Goal: Information Seeking & Learning: Learn about a topic

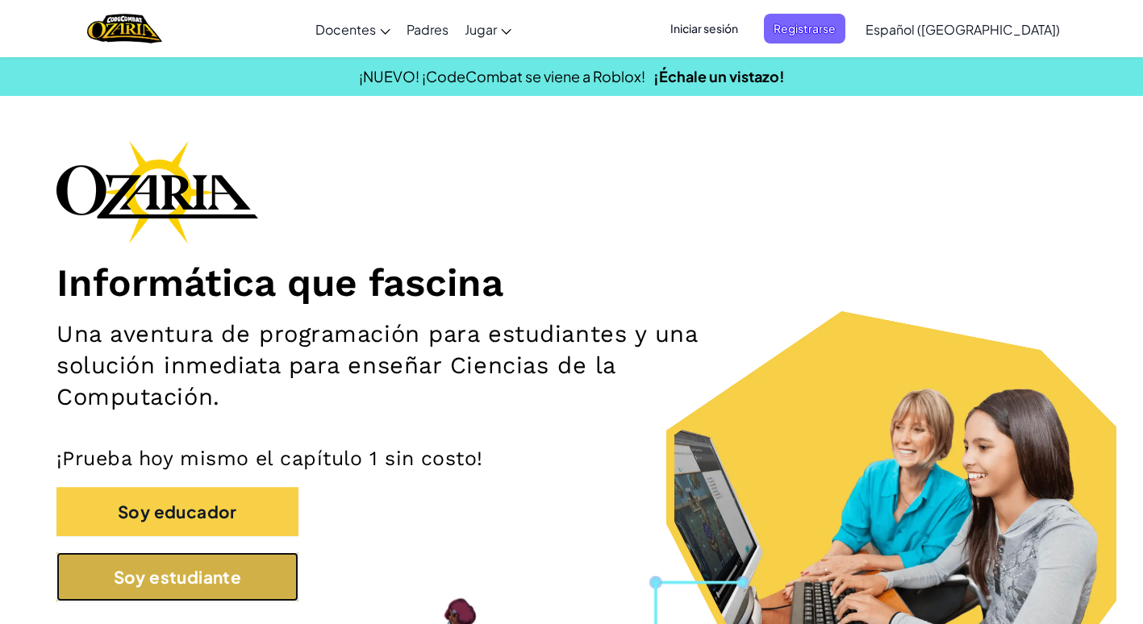
click at [164, 573] on button "Soy estudiante" at bounding box center [177, 577] width 242 height 49
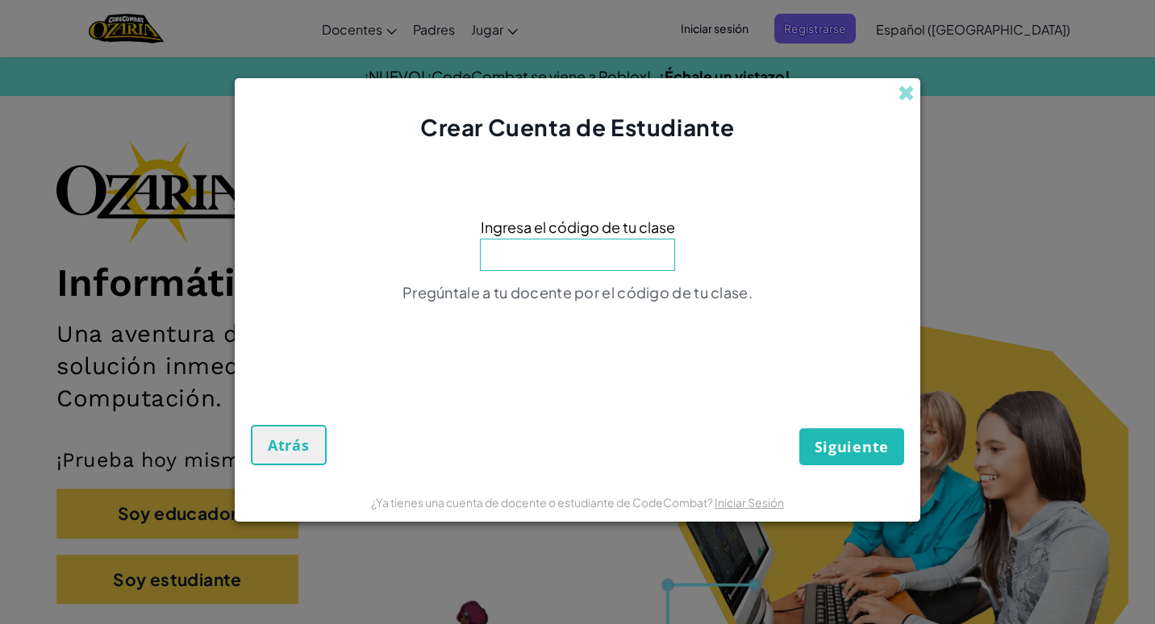
click at [542, 252] on input at bounding box center [577, 255] width 195 height 32
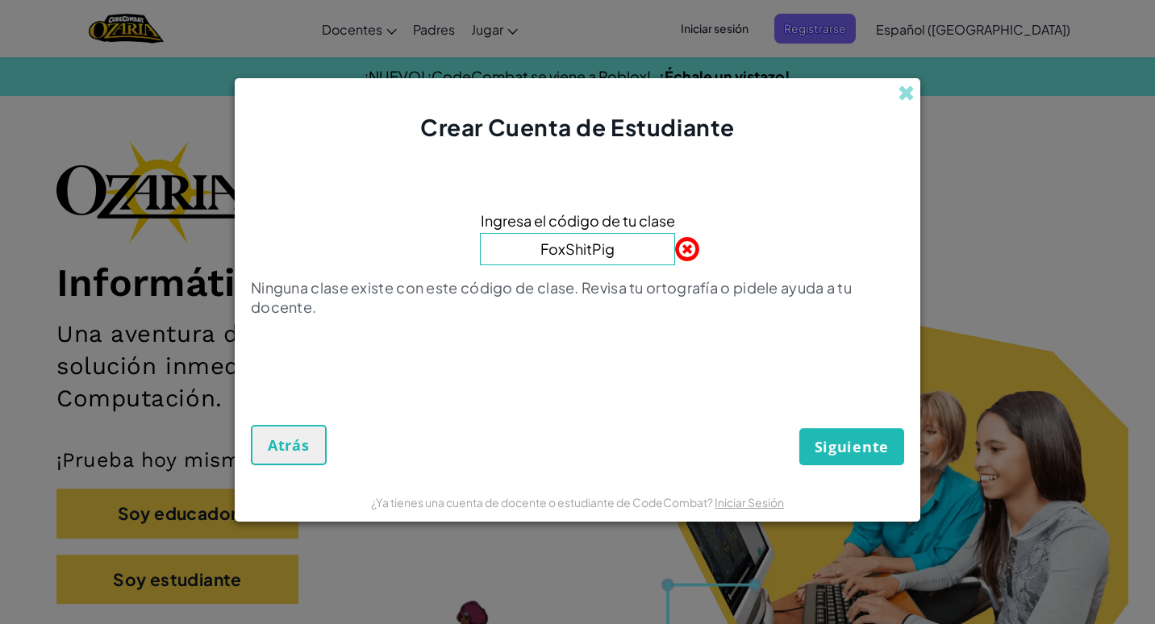
click at [590, 245] on input "FoxShitPig" at bounding box center [577, 249] width 195 height 32
click at [589, 249] on input "FoxShithPig" at bounding box center [577, 249] width 195 height 32
click at [578, 256] on input "FoxShiPig" at bounding box center [577, 249] width 195 height 32
paste input "rt"
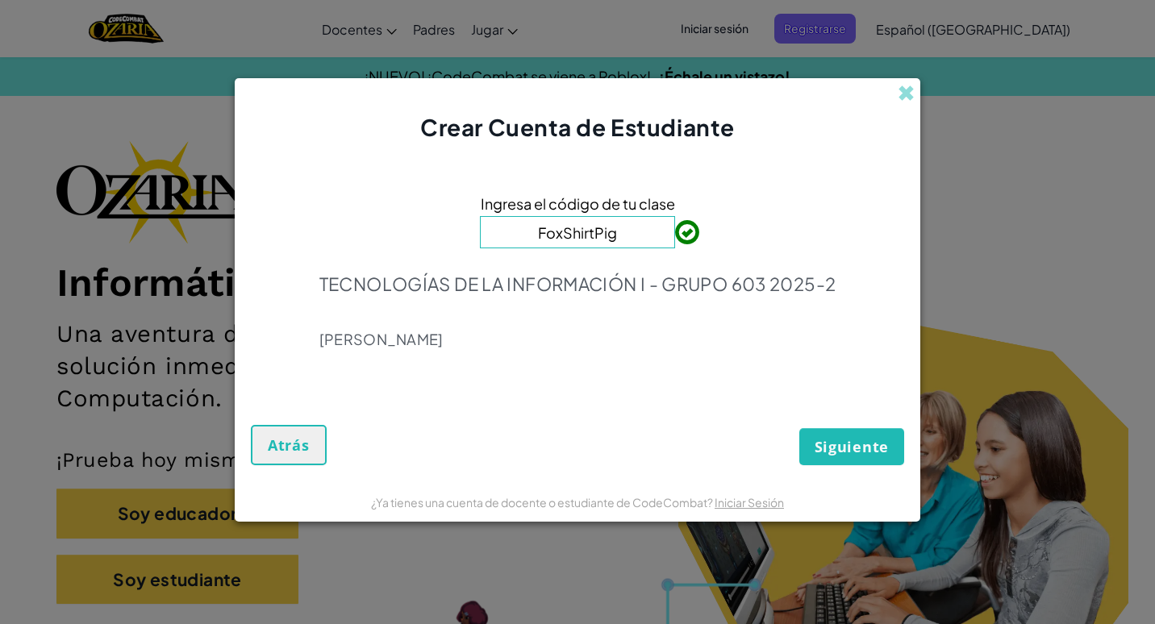
type input "FoxShirtPig"
click at [841, 432] on button "Siguiente" at bounding box center [851, 446] width 105 height 37
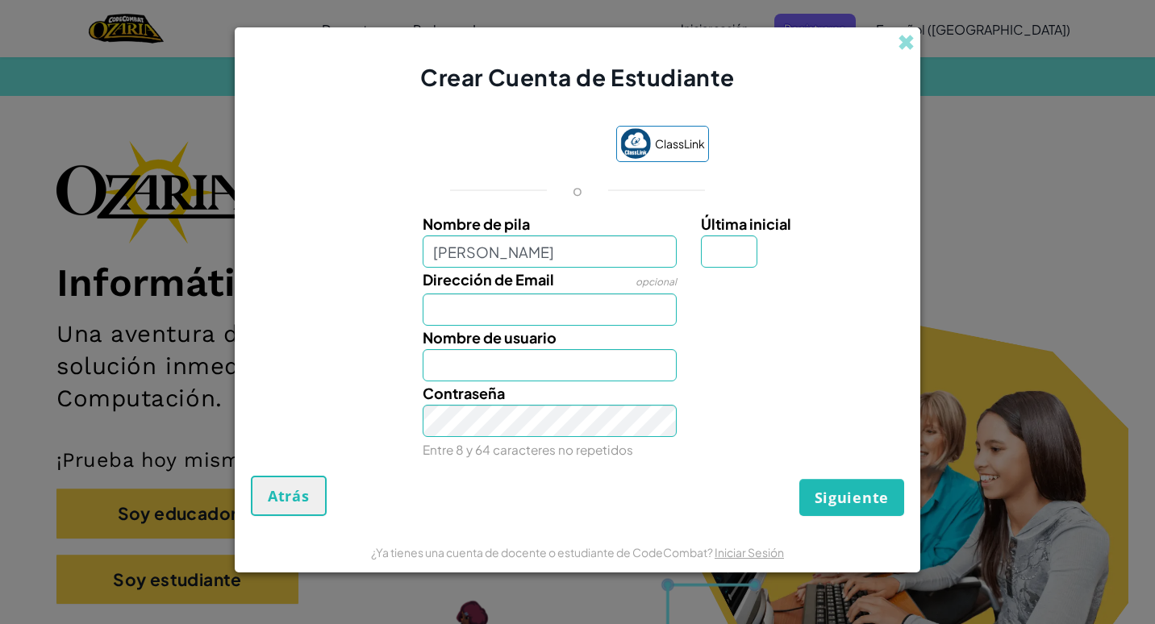
type input "jesus adrian muñoz"
type input "Jesus adrian muñoz"
drag, startPoint x: 739, startPoint y: 255, endPoint x: 733, endPoint y: 314, distance: 59.2
click at [740, 262] on input "M" at bounding box center [729, 252] width 56 height 32
type input "M"
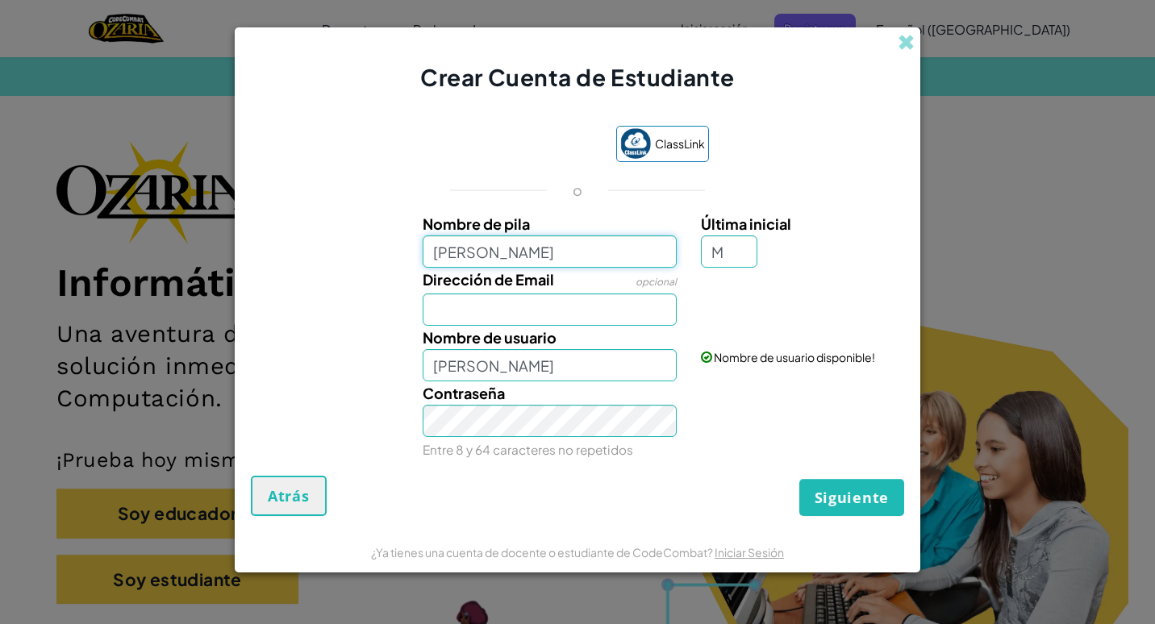
type input "Jesus adrian muñoz M"
click at [434, 253] on input "jesus adrian muñoz" at bounding box center [550, 252] width 255 height 32
click at [439, 254] on input "jesus adrian muñoz" at bounding box center [550, 252] width 255 height 32
click at [480, 252] on input "Jesus adrian muñoz" at bounding box center [550, 252] width 255 height 32
click at [527, 255] on input "Jesus Adrian muñoz" at bounding box center [550, 252] width 255 height 32
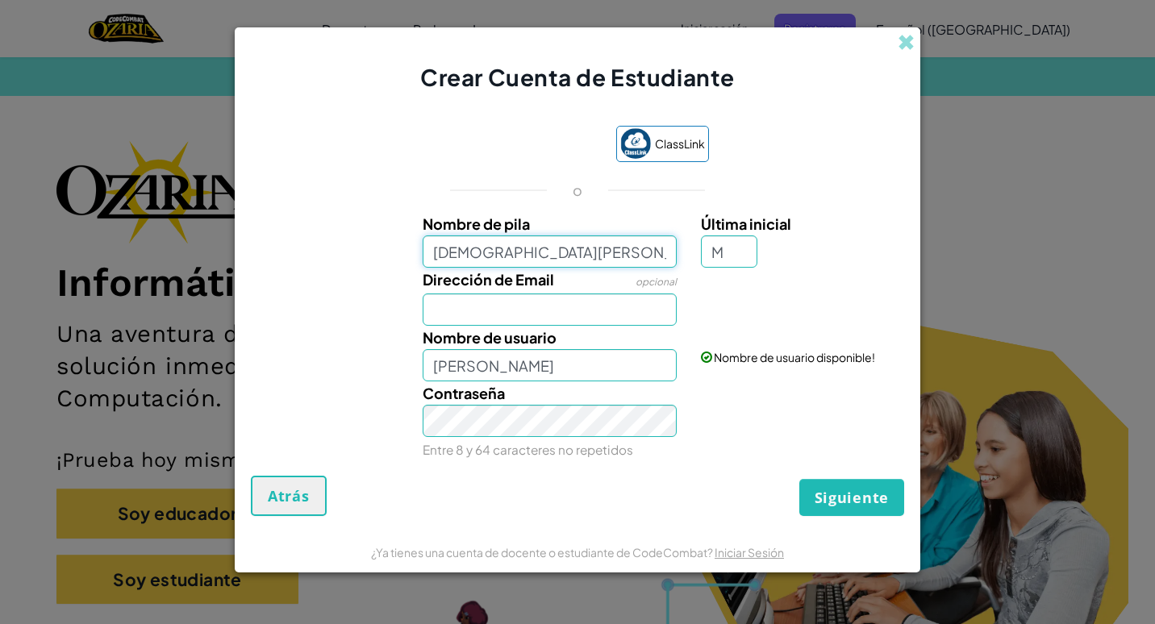
type input "Jesus Adrian Muñoz"
type input "[DEMOGRAPHIC_DATA][PERSON_NAME]"
click at [560, 315] on input "Dirección de Email" at bounding box center [550, 310] width 255 height 32
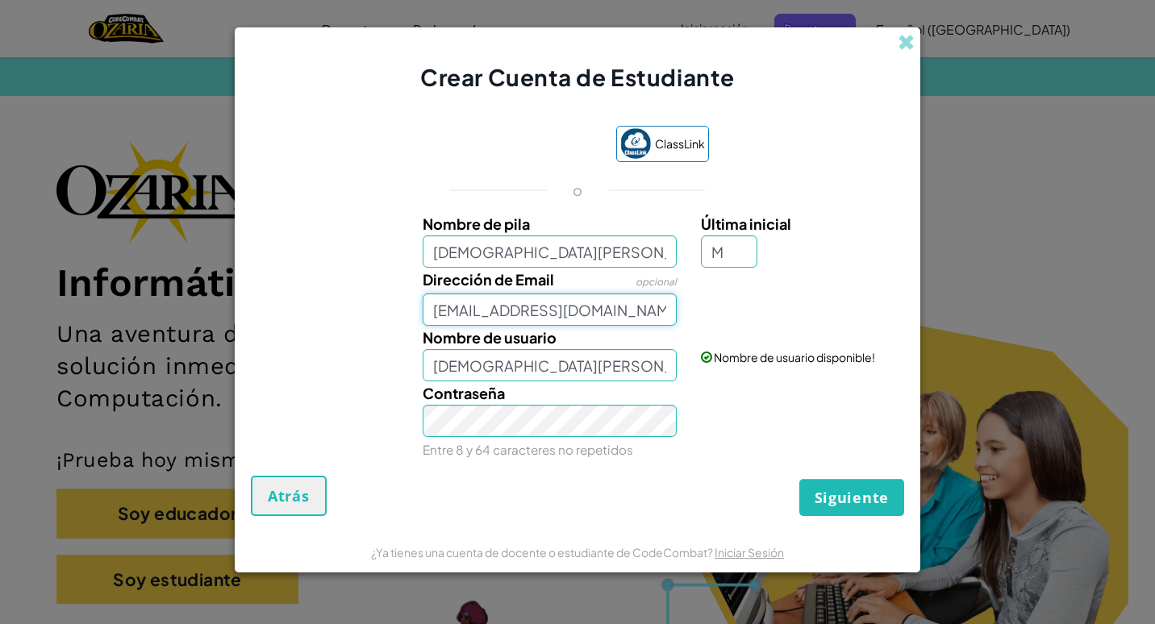
type input "AL07202693@tecmilenio.mx"
click at [834, 506] on span "Siguiente" at bounding box center [852, 497] width 74 height 19
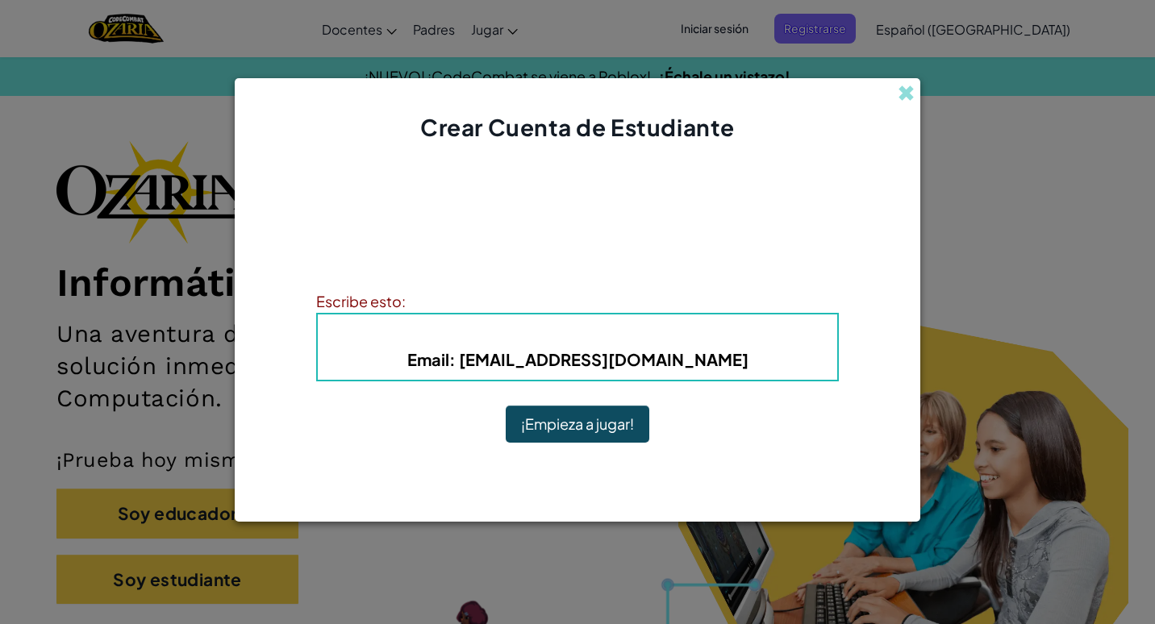
click at [506, 406] on button "¡Empieza a jugar!" at bounding box center [578, 424] width 144 height 37
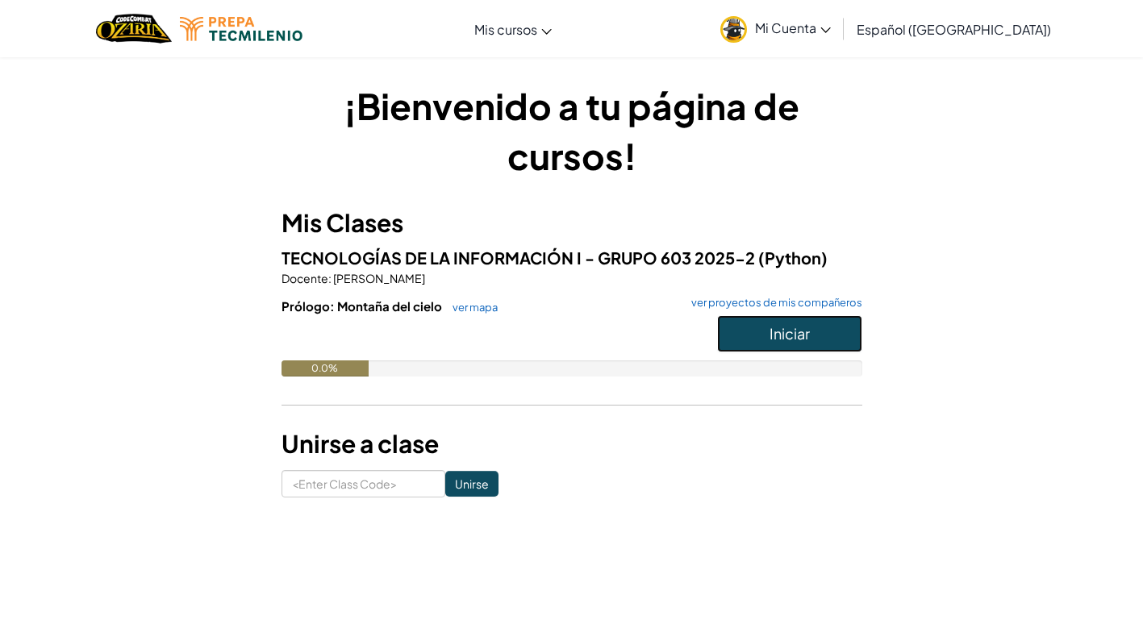
click at [790, 336] on span "Iniciar" at bounding box center [789, 333] width 40 height 19
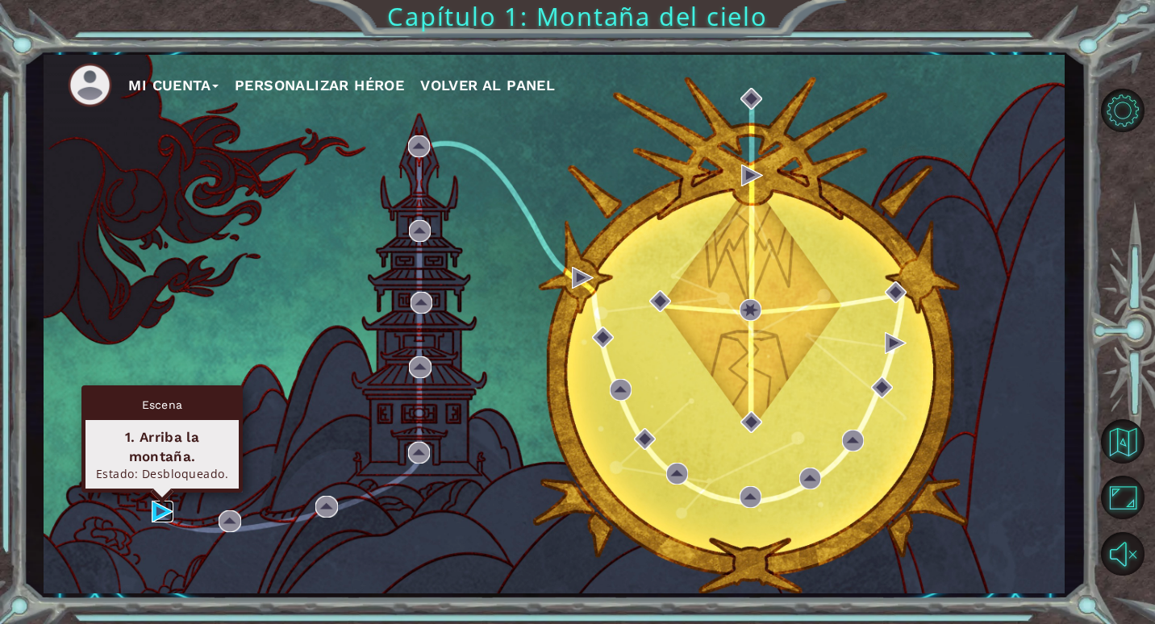
click at [158, 516] on img at bounding box center [163, 512] width 22 height 22
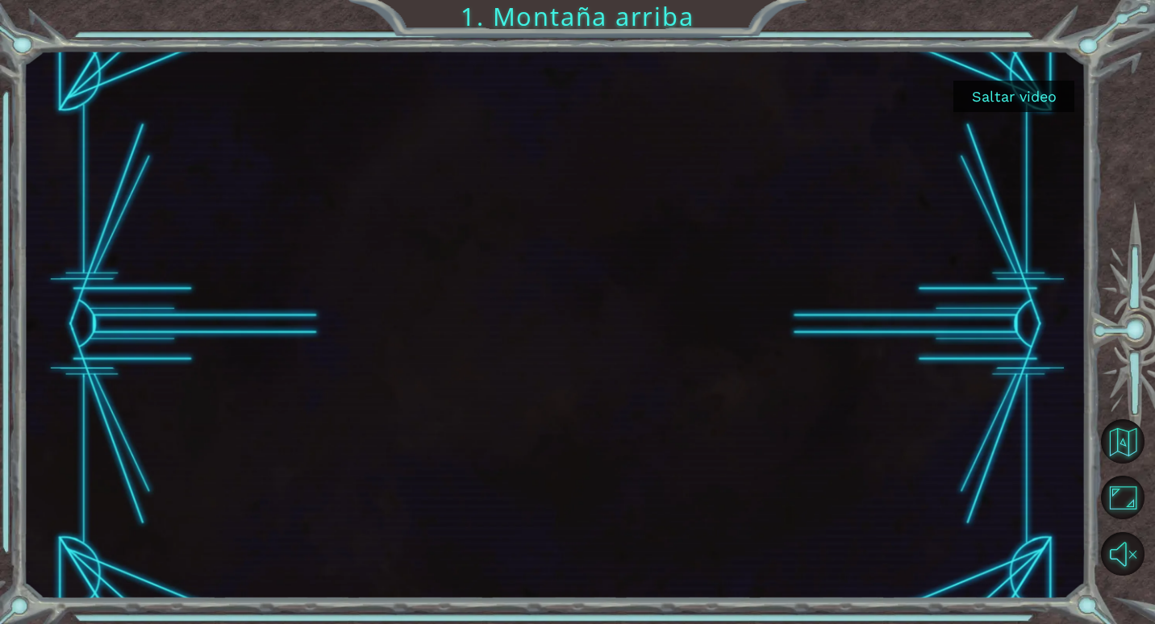
click at [965, 94] on button "Saltar video" at bounding box center [1013, 96] width 121 height 31
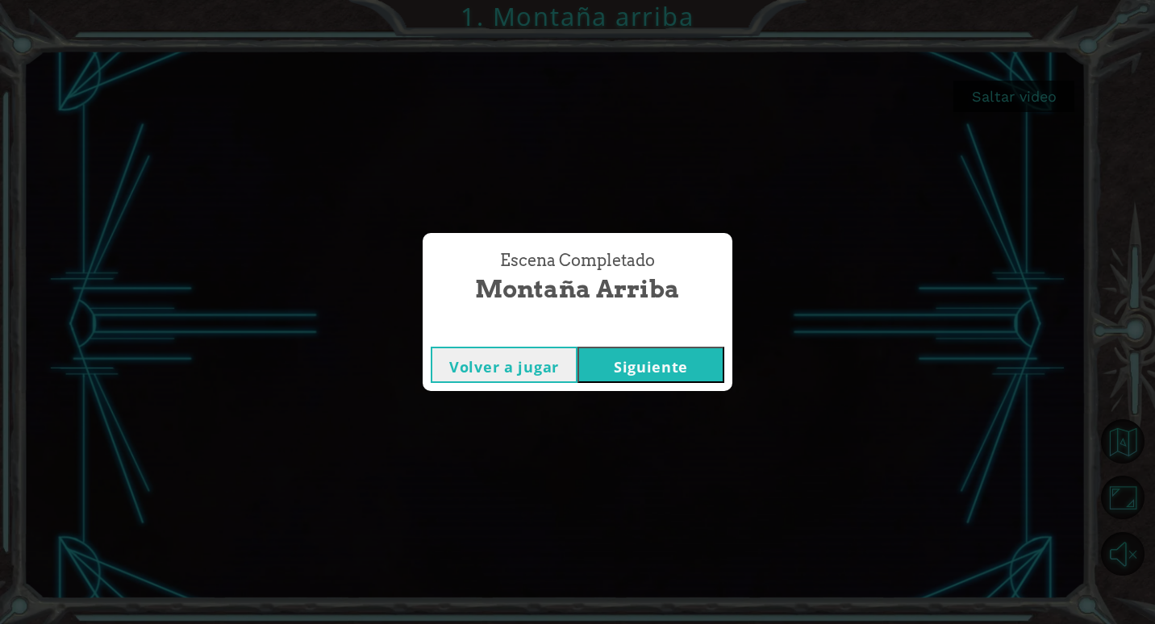
click at [648, 377] on button "Siguiente" at bounding box center [651, 365] width 147 height 36
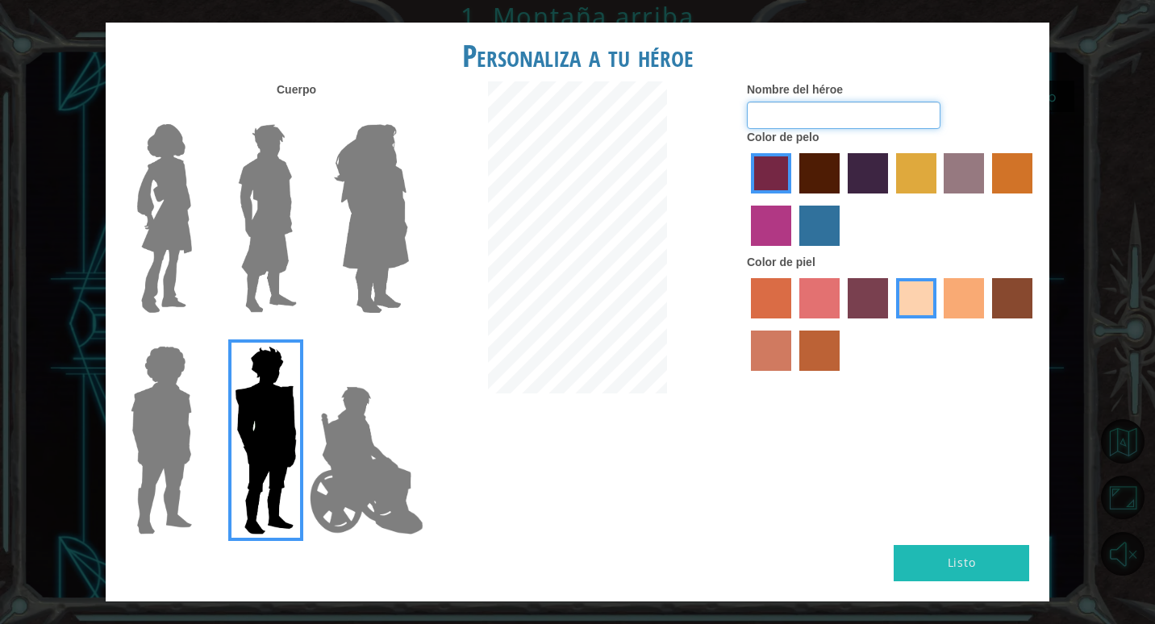
click at [779, 114] on input "Nombre del héroe" at bounding box center [844, 115] width 194 height 27
type input "chuchito"
click at [961, 549] on button "Listo" at bounding box center [962, 563] width 136 height 36
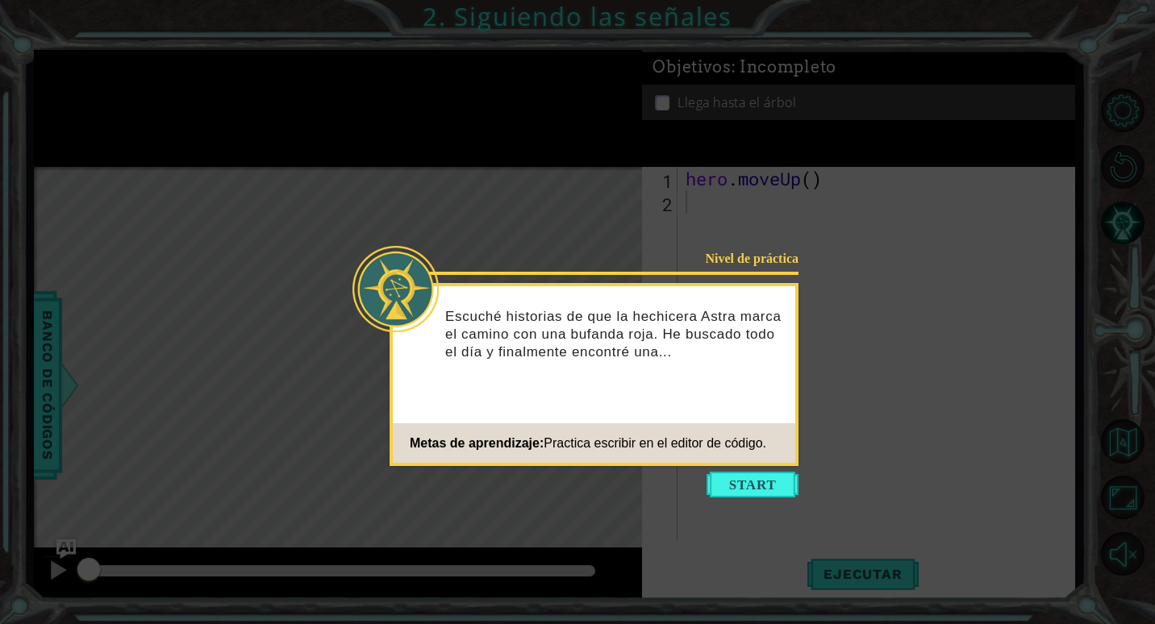
drag, startPoint x: 783, startPoint y: 477, endPoint x: 791, endPoint y: 480, distance: 8.7
click at [789, 478] on button "Start" at bounding box center [753, 485] width 92 height 26
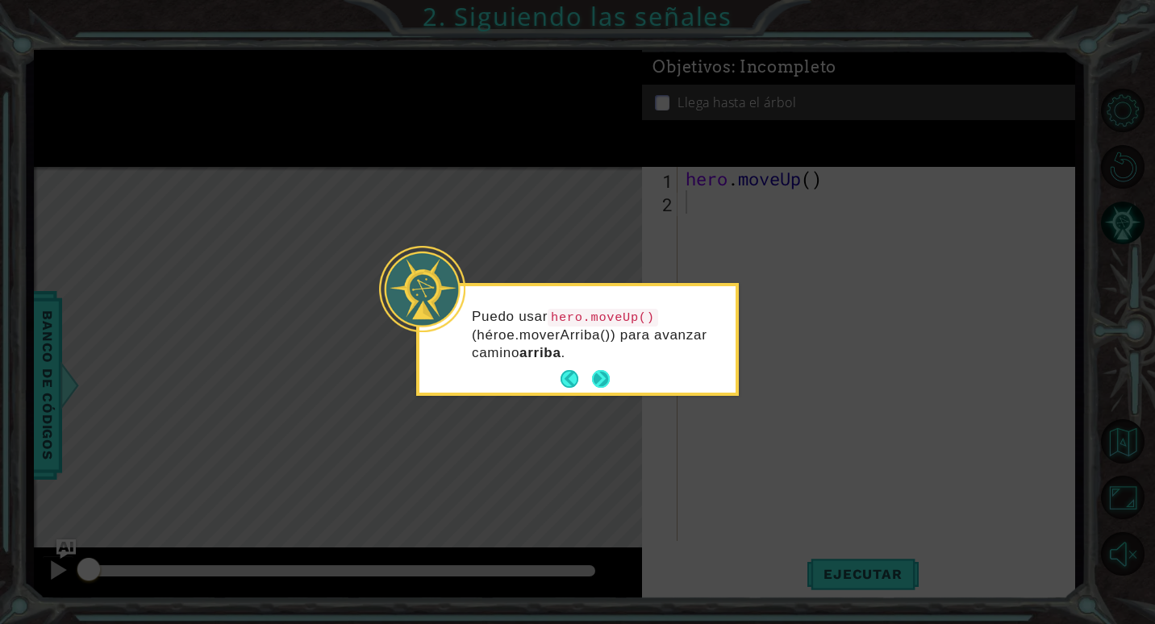
click at [599, 376] on button "Next" at bounding box center [601, 379] width 18 height 18
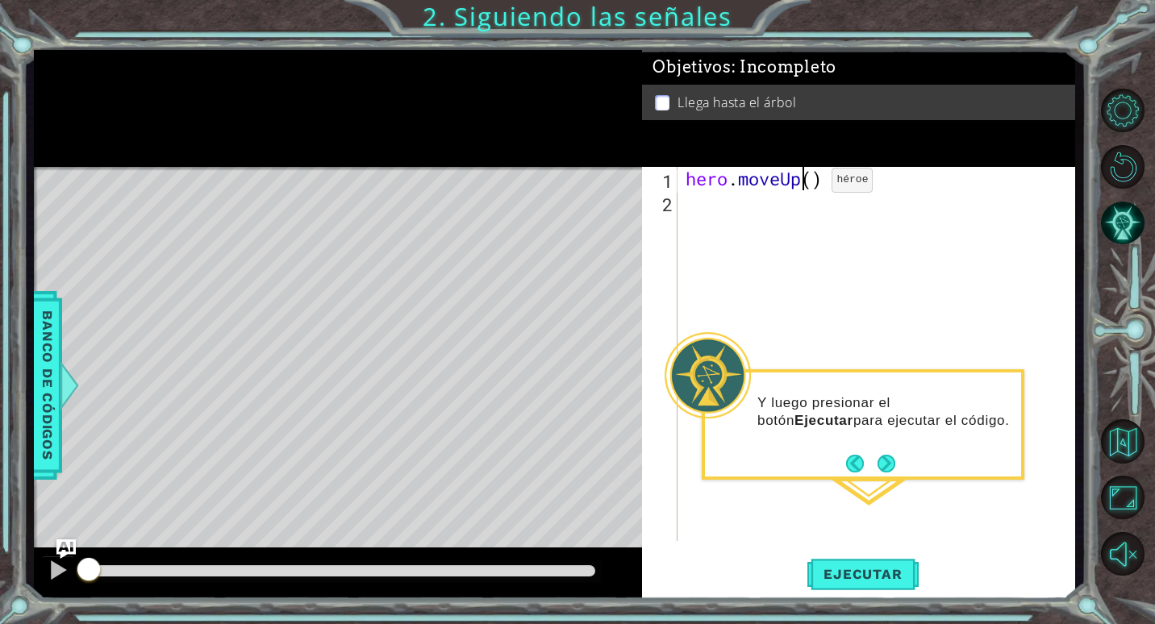
click at [807, 184] on div "hero . moveUp ( )" at bounding box center [880, 377] width 396 height 421
click at [820, 183] on div "hero . moveUp ( )" at bounding box center [880, 377] width 396 height 421
click at [812, 183] on div "hero . moveUp ( )" at bounding box center [880, 377] width 396 height 421
type textarea "hero.moveUp(2)"
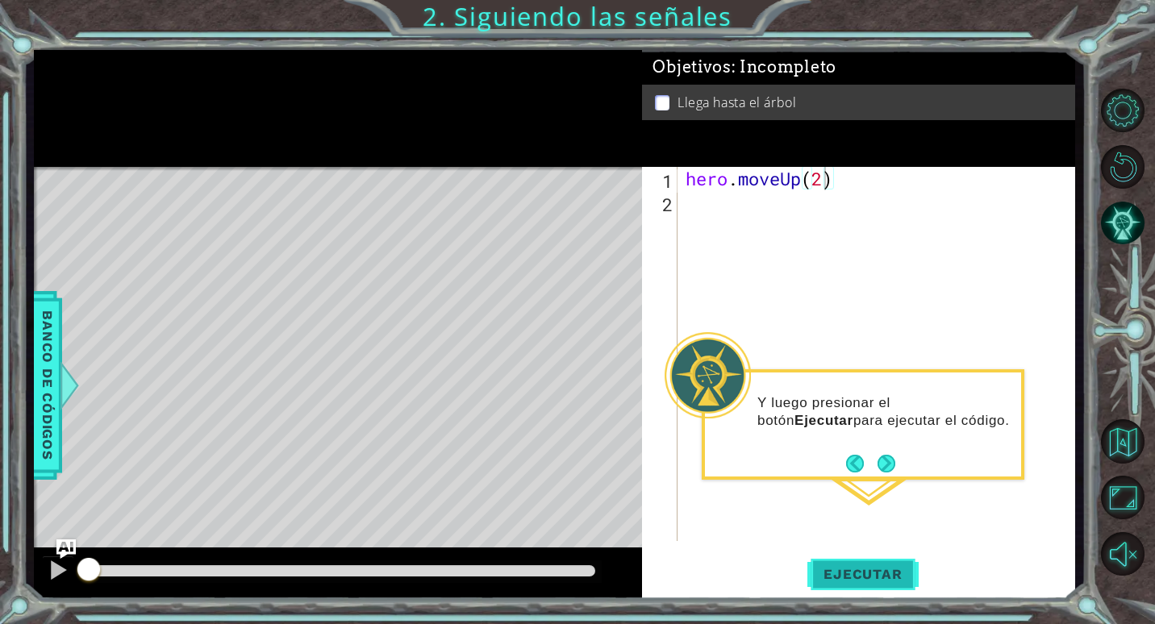
click at [872, 579] on span "Ejecutar" at bounding box center [862, 574] width 111 height 16
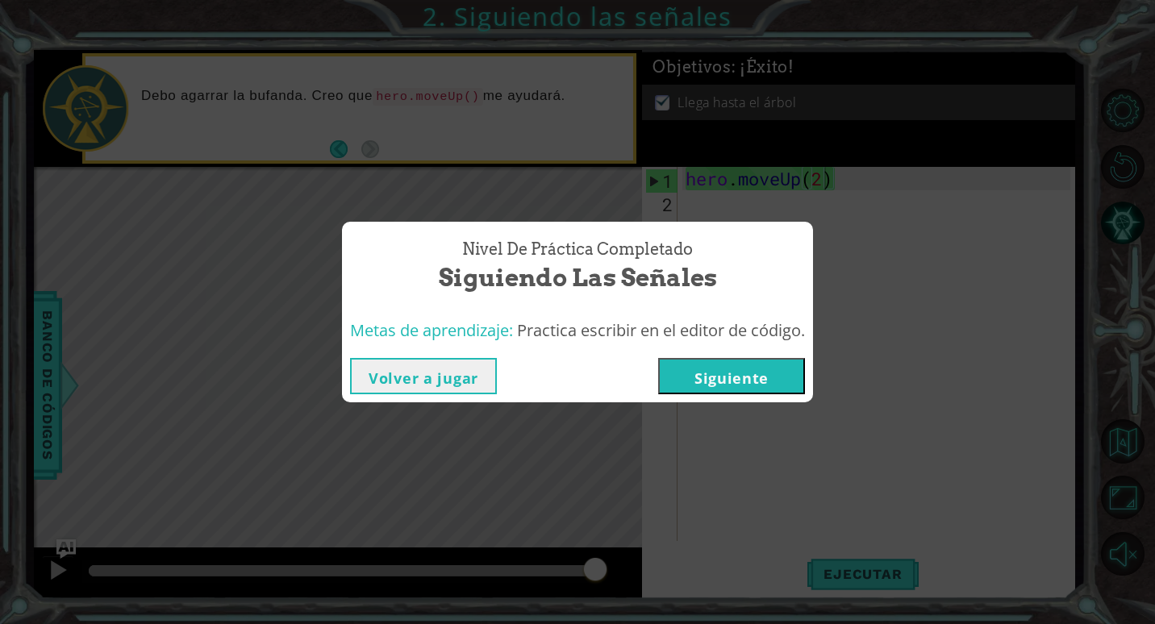
click at [682, 361] on button "Siguiente" at bounding box center [731, 376] width 147 height 36
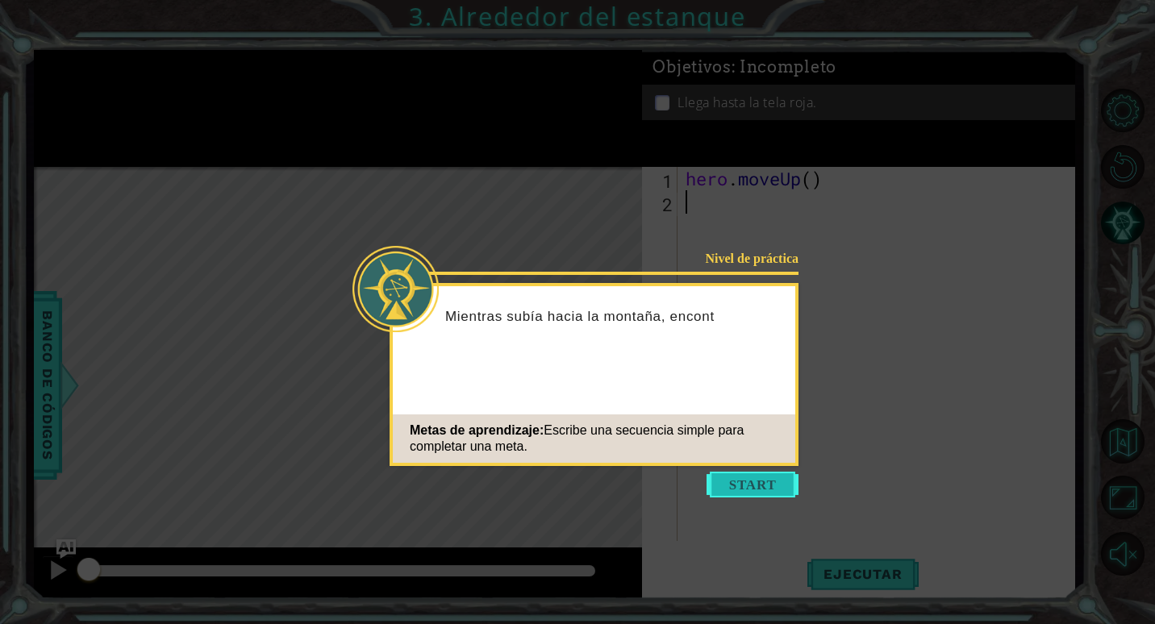
click at [769, 490] on button "Start" at bounding box center [753, 485] width 92 height 26
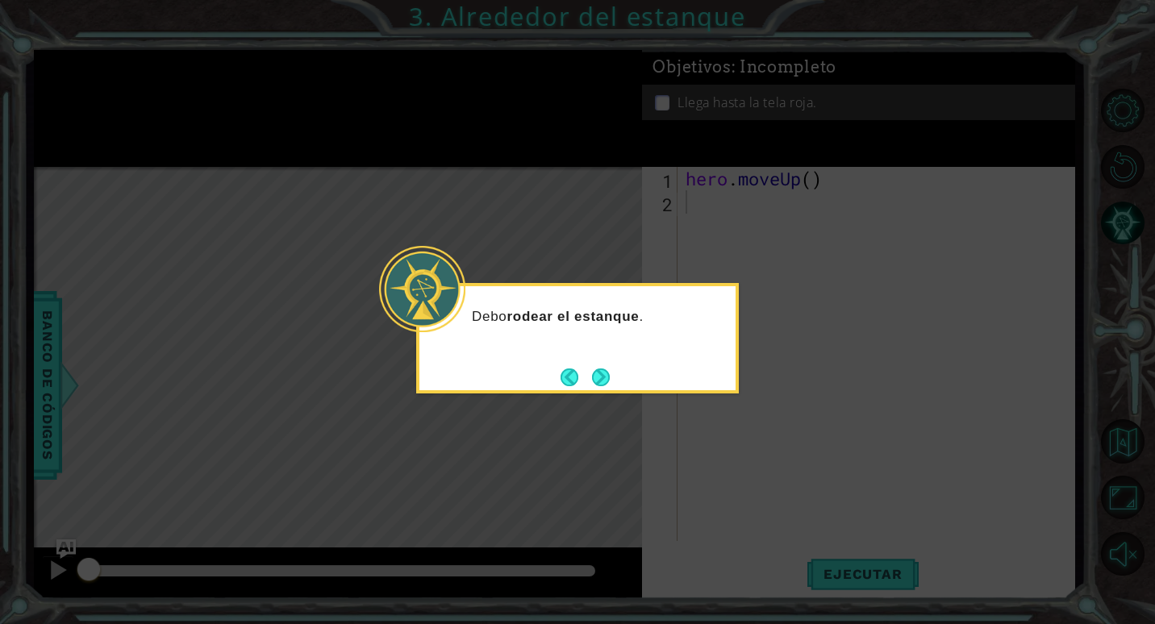
click at [559, 344] on div "Debo rodear el estanque ." at bounding box center [577, 325] width 316 height 64
click at [598, 365] on div "Debo rodear el estanque ." at bounding box center [577, 338] width 323 height 111
click at [602, 369] on button "Next" at bounding box center [601, 378] width 18 height 18
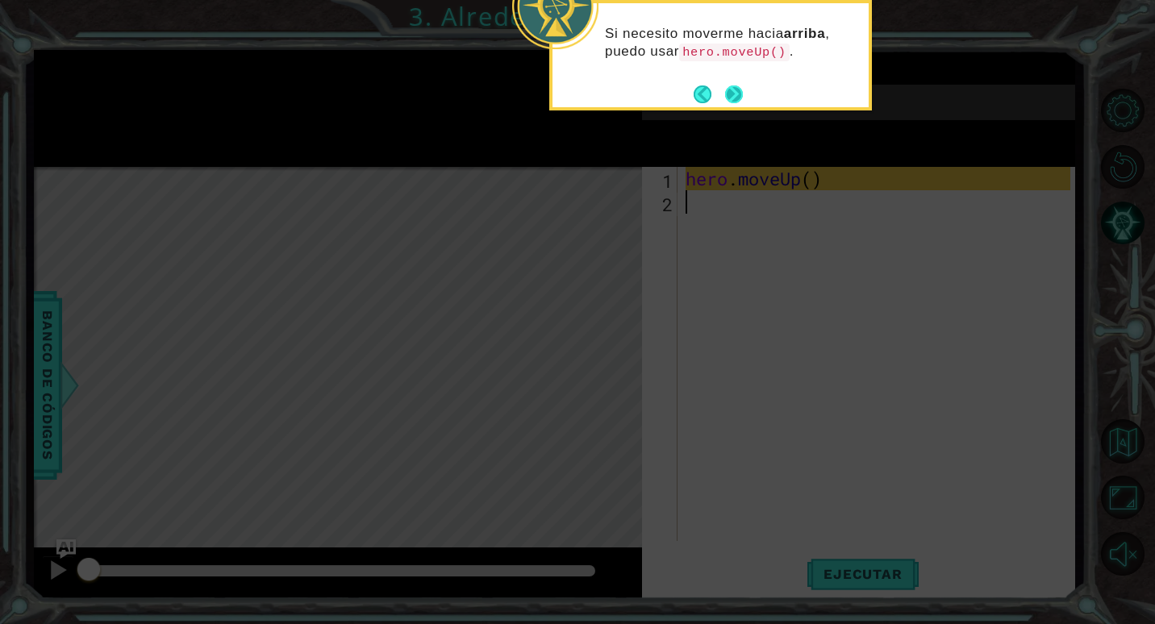
click at [729, 98] on button "Next" at bounding box center [734, 94] width 18 height 18
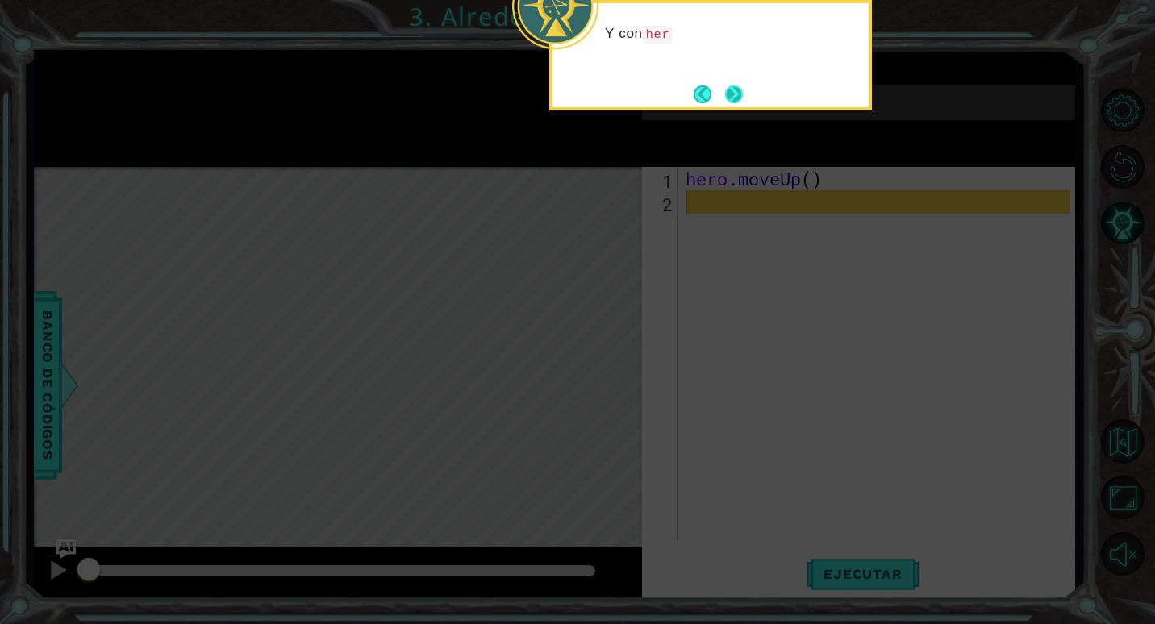
click at [729, 89] on button "Next" at bounding box center [734, 94] width 18 height 18
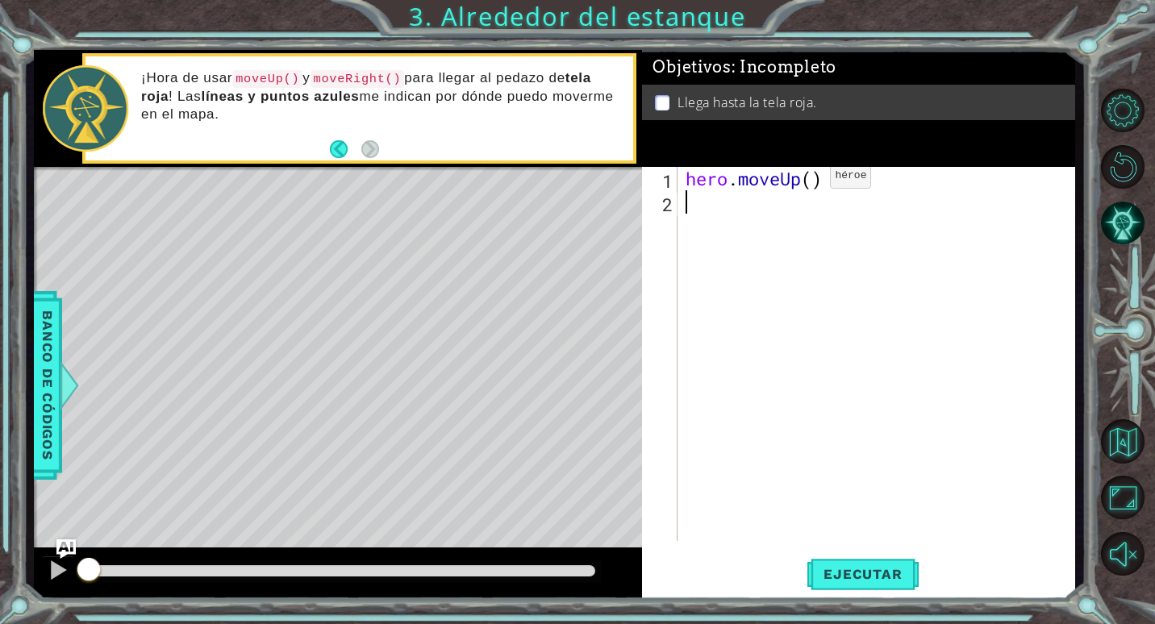
click at [806, 180] on div "hero . moveUp ( )" at bounding box center [880, 377] width 396 height 421
click at [818, 180] on div "hero . moveUp ( )" at bounding box center [880, 377] width 396 height 421
type textarea "hero.moveUp(2)"
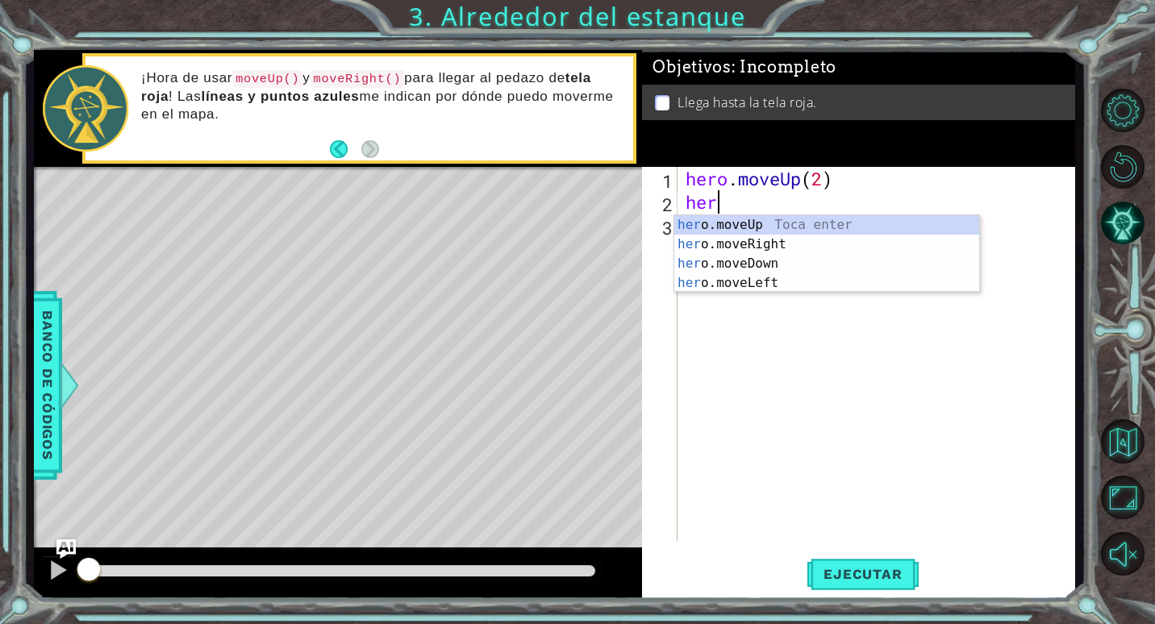
scroll to position [0, 1]
type textarea "hero"
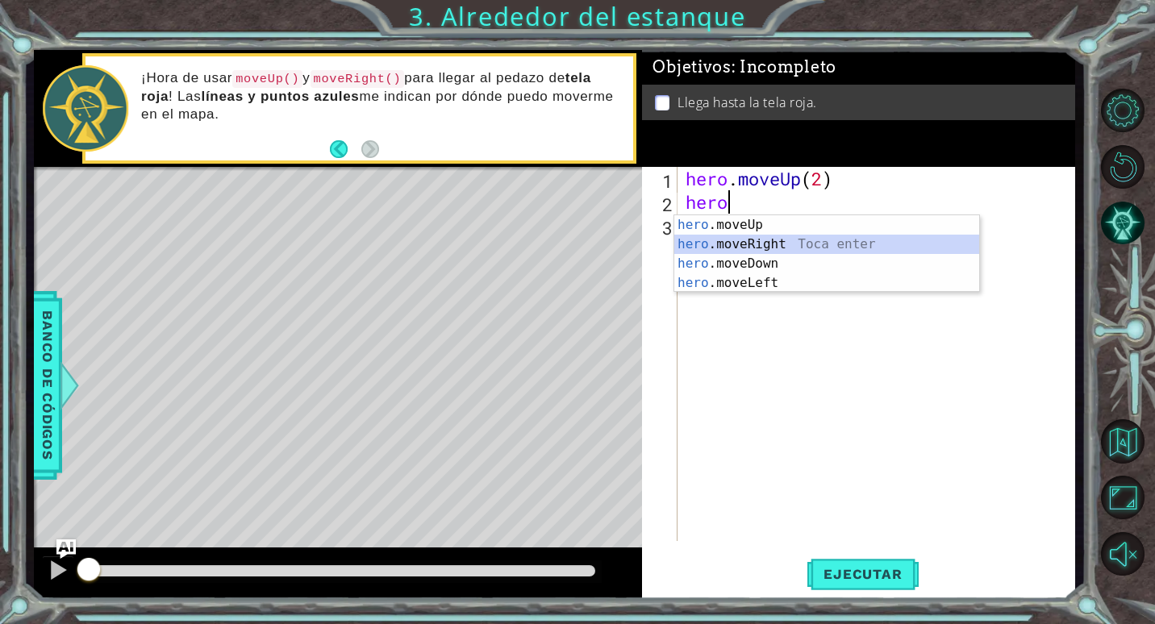
click at [845, 247] on div "hero .moveUp Toca enter hero .moveRight Toca enter hero .moveDown Toca enter he…" at bounding box center [826, 273] width 305 height 116
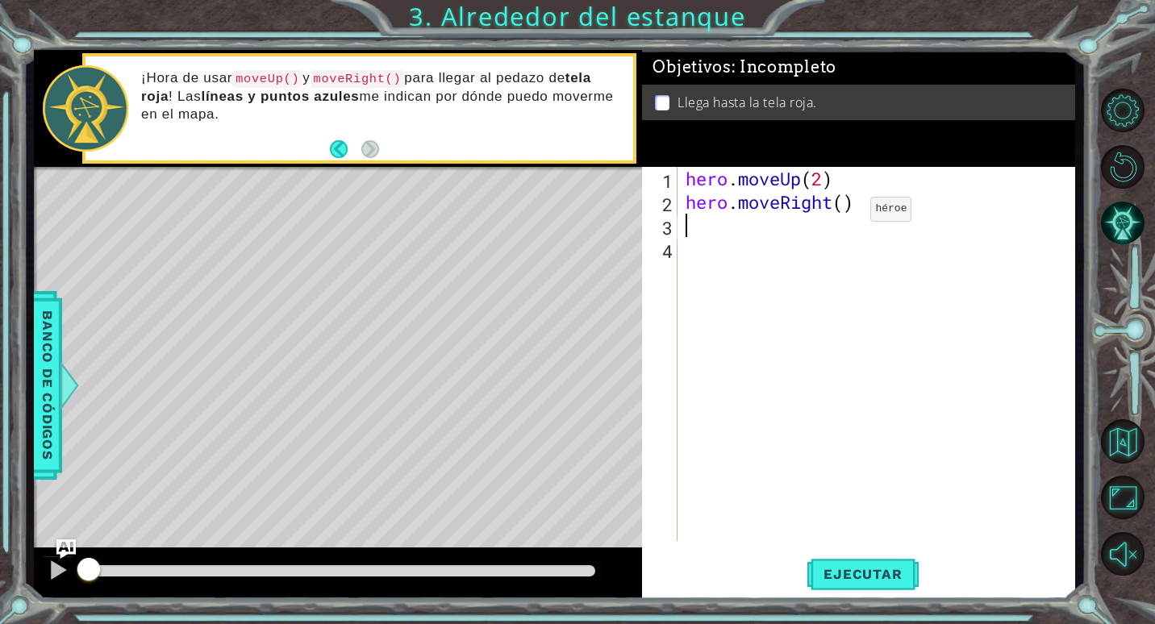
click at [845, 212] on div "hero . moveUp ( 2 ) hero . moveRight ( )" at bounding box center [880, 377] width 396 height 421
type textarea "hero.moveRight(1)"
click at [695, 226] on div "hero . moveUp ( 2 ) hero . moveRight ( 1 )" at bounding box center [880, 377] width 396 height 421
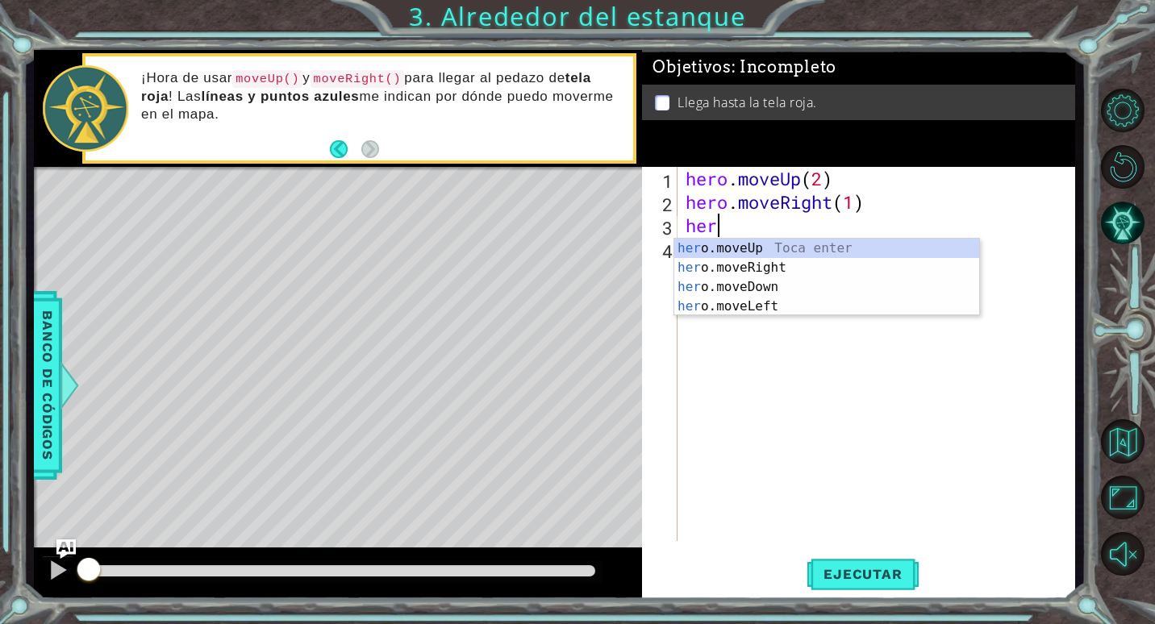
scroll to position [0, 1]
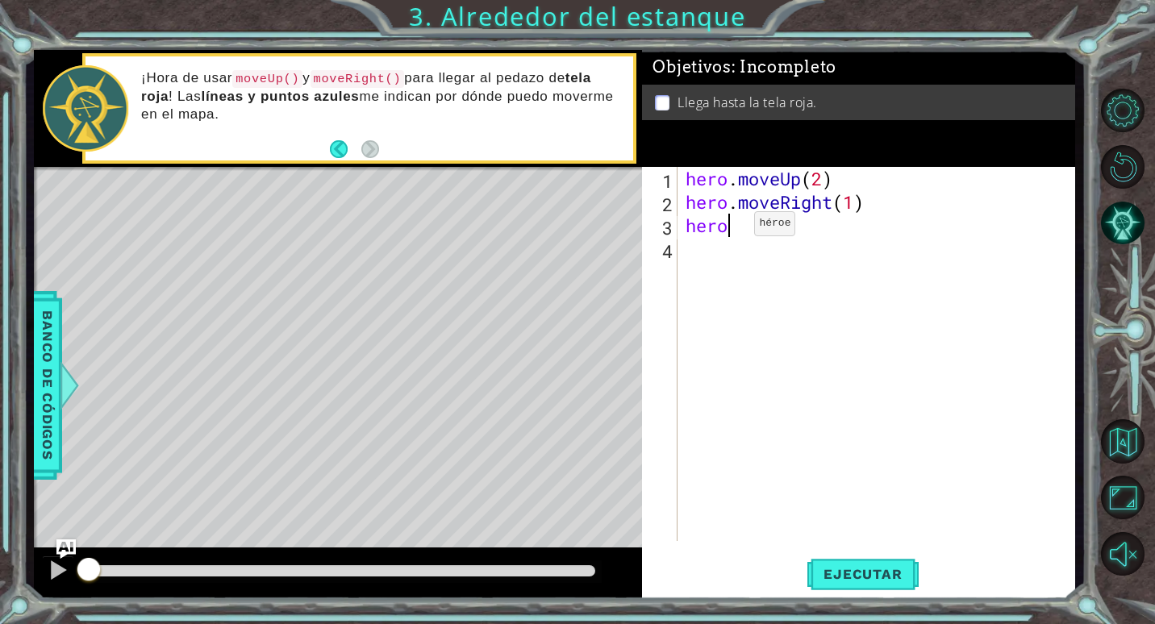
type textarea "hero."
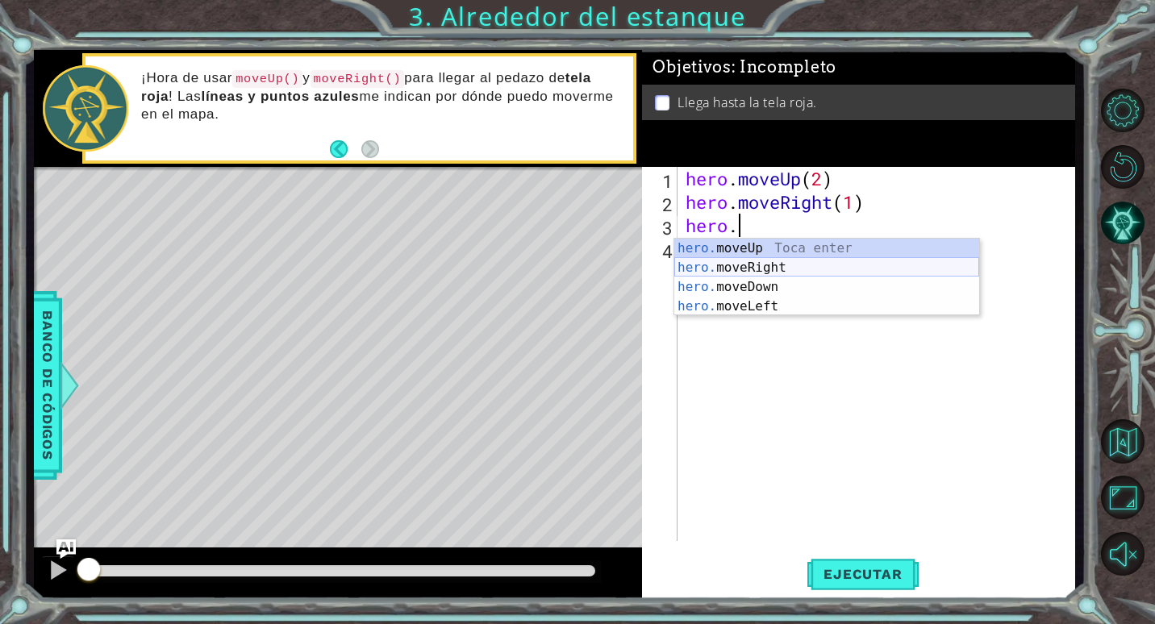
scroll to position [0, 0]
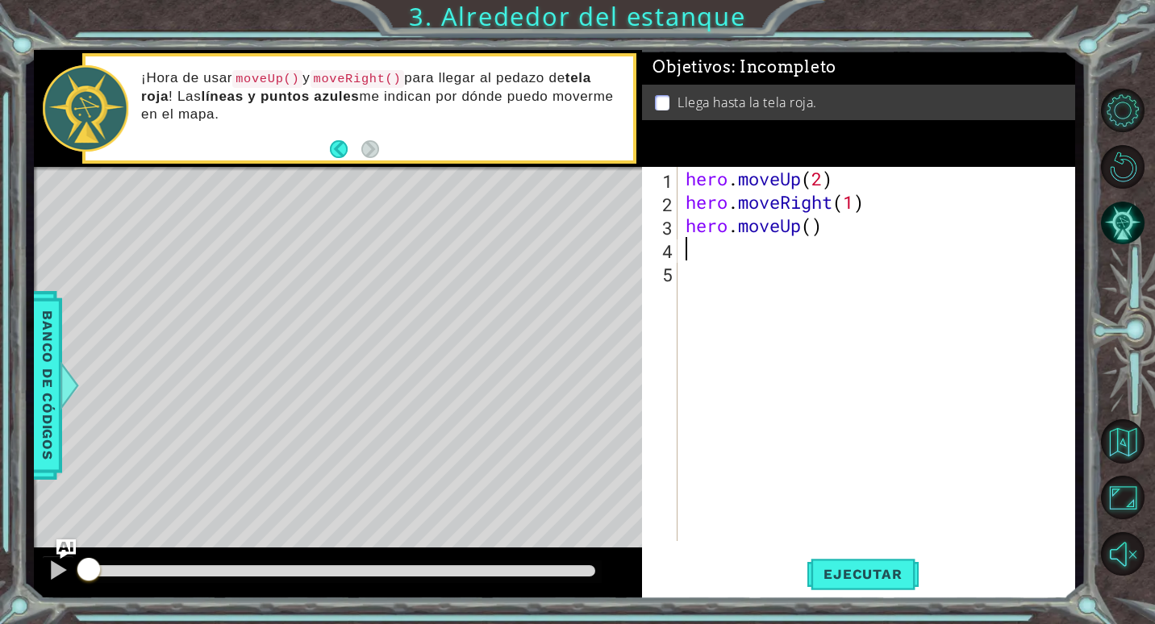
type textarea "1"
click at [818, 225] on div "hero . moveUp ( 2 ) hero . moveRight ( 1 ) hero . moveUp ( )" at bounding box center [880, 377] width 396 height 421
type textarea "hero.moveUp(1)"
click at [857, 565] on button "Ejecutar" at bounding box center [862, 575] width 111 height 44
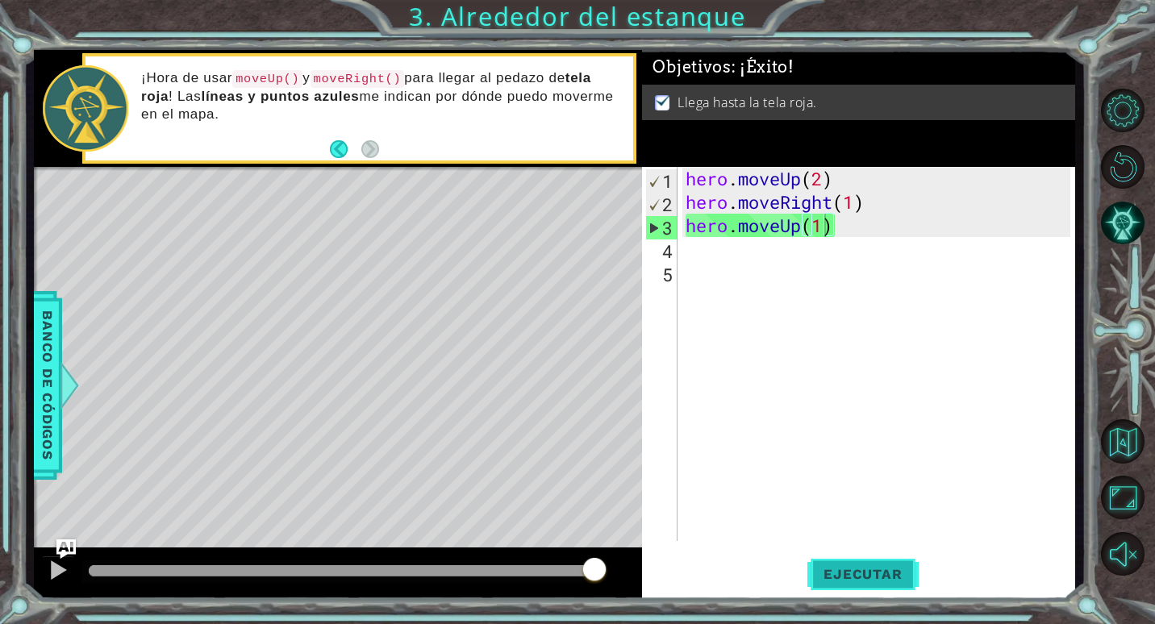
click at [889, 578] on span "Ejecutar" at bounding box center [862, 574] width 111 height 16
click at [0, 0] on button "Siguiente" at bounding box center [0, 0] width 0 height 0
click button "Start"
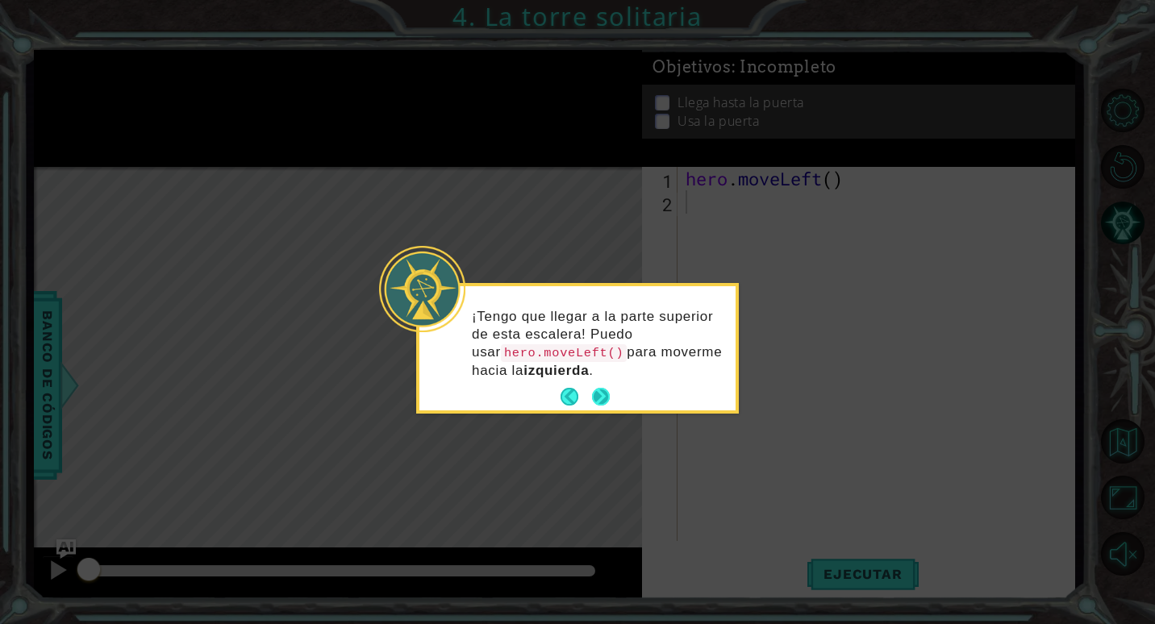
click at [605, 394] on button "Next" at bounding box center [601, 397] width 18 height 18
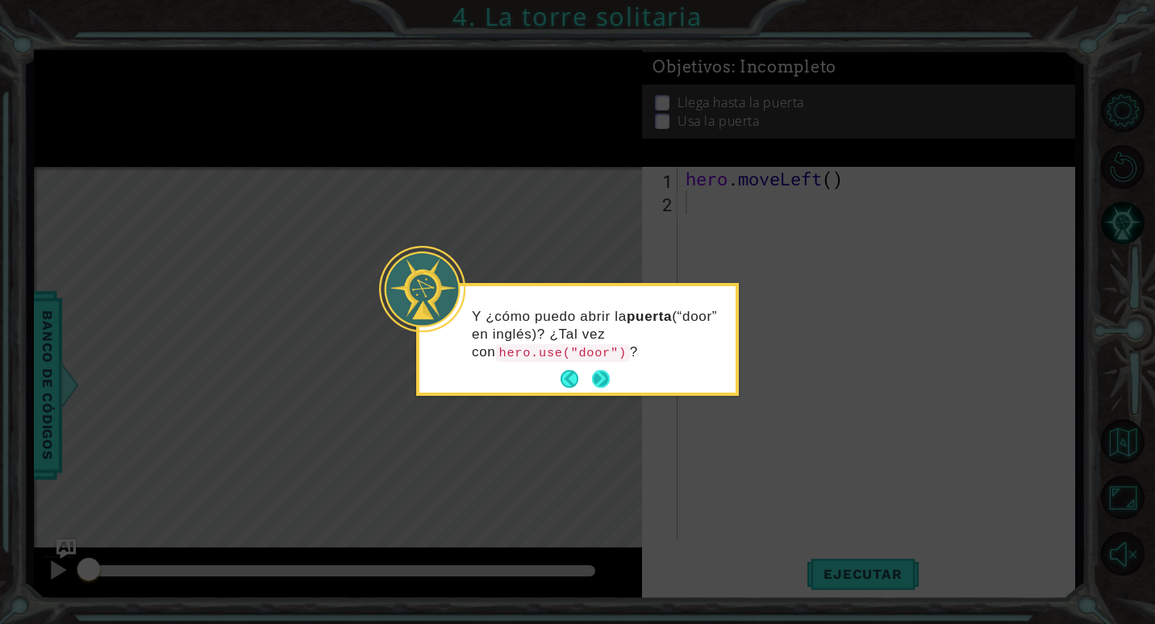
click at [597, 371] on button "Next" at bounding box center [601, 379] width 18 height 18
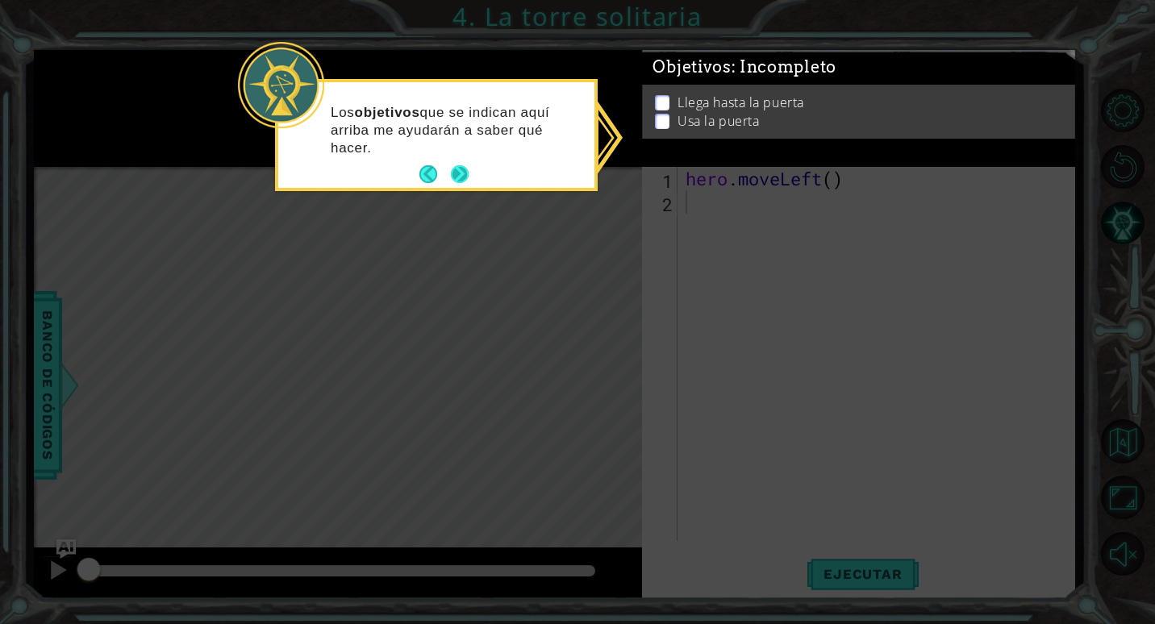
click at [465, 171] on button "Next" at bounding box center [460, 174] width 18 height 18
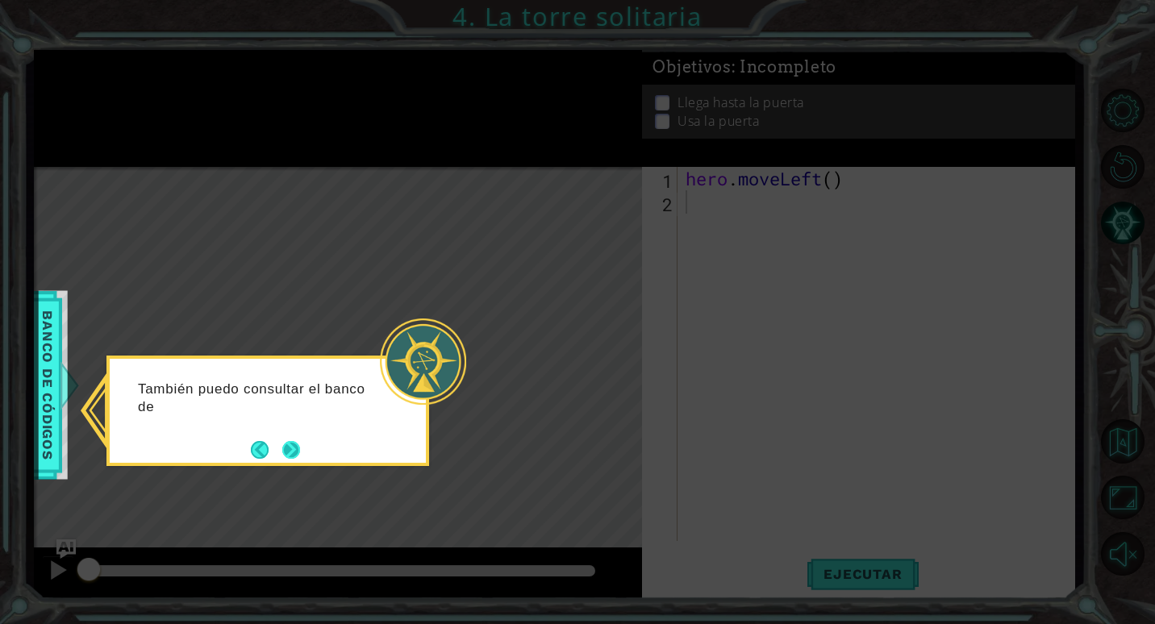
click at [286, 448] on button "Next" at bounding box center [292, 450] width 22 height 22
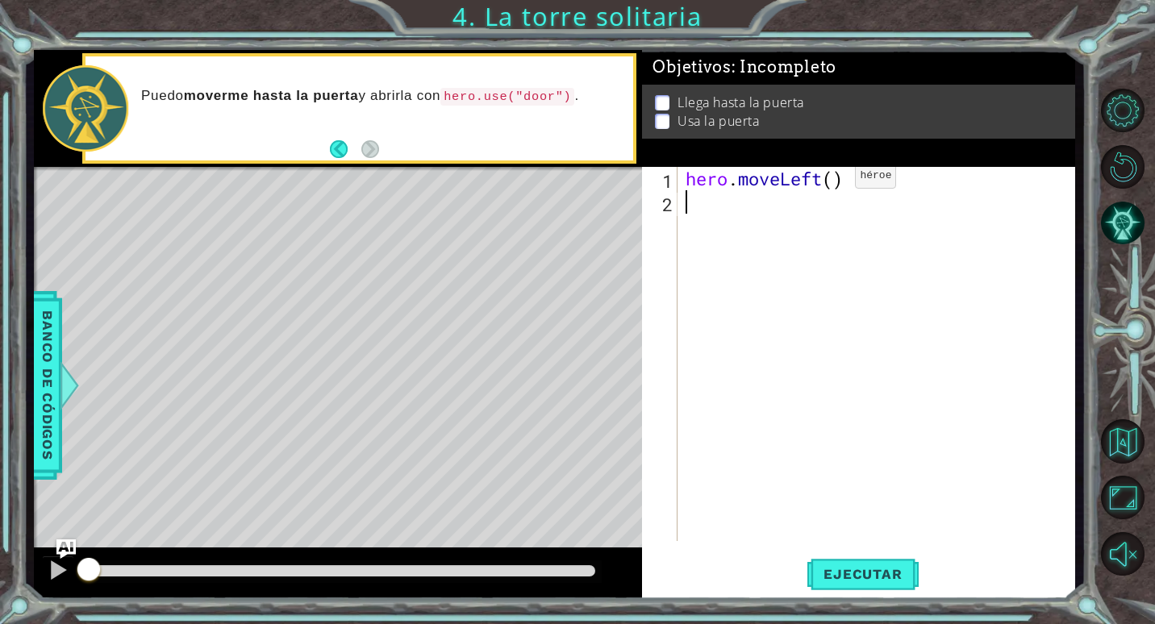
click at [831, 181] on div "hero . moveLeft ( )" at bounding box center [880, 377] width 396 height 421
type textarea "hero.moveLeft(2)"
click at [765, 212] on div "hero . moveLeft ( 2 )" at bounding box center [880, 377] width 396 height 421
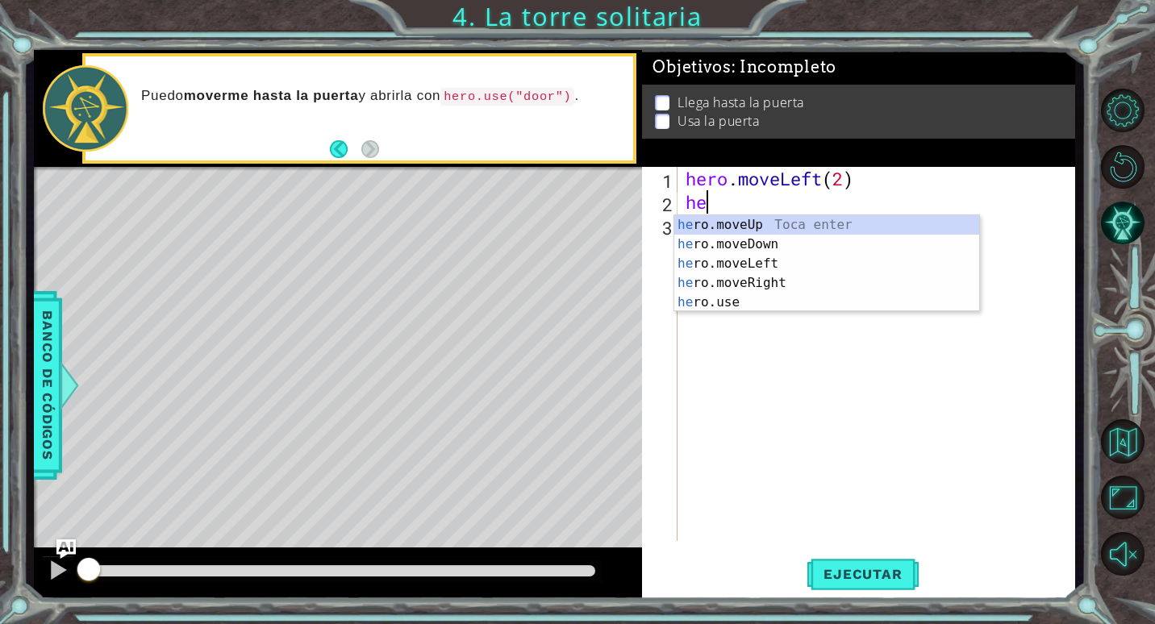
scroll to position [0, 1]
type textarea "hero"
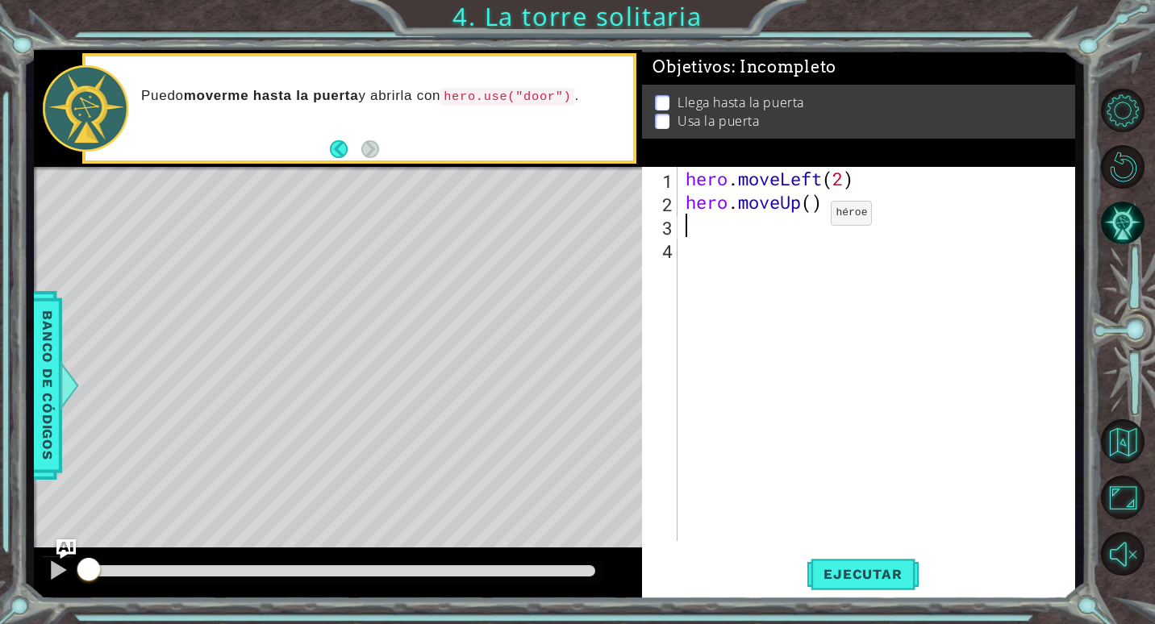
scroll to position [0, 0]
click at [815, 202] on div "hero . moveLeft ( 2 ) hero . moveUp ( )" at bounding box center [880, 377] width 396 height 421
type textarea "hero.moveUp(2)"
click at [759, 224] on div "hero . moveLeft ( 2 ) hero . moveUp ( 2 )" at bounding box center [880, 377] width 396 height 421
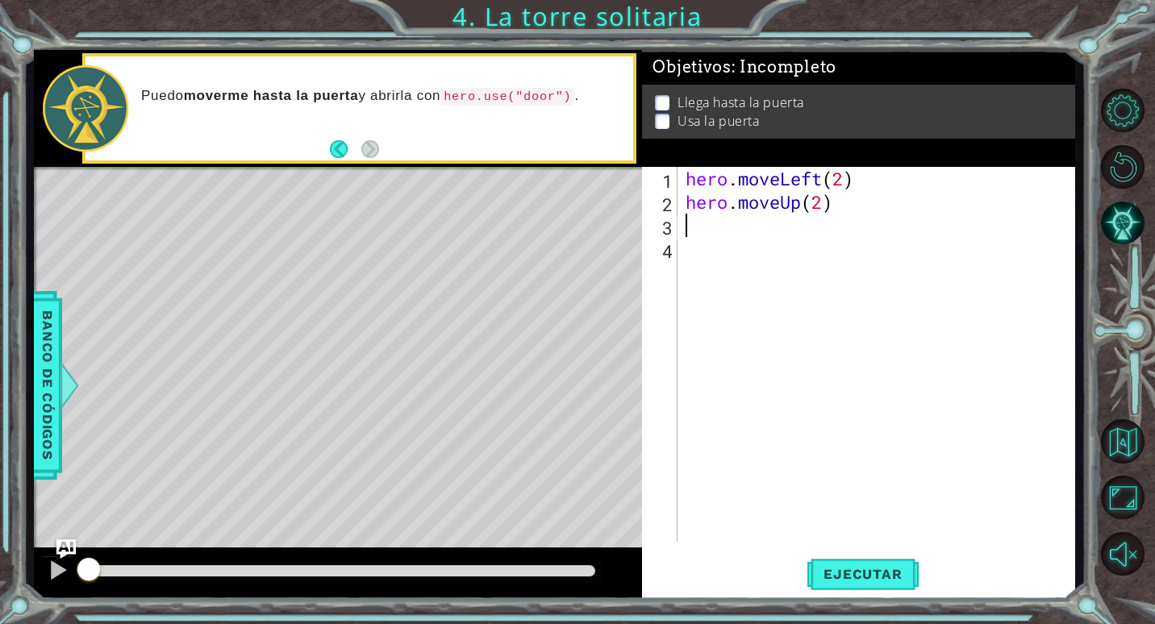
scroll to position [0, 0]
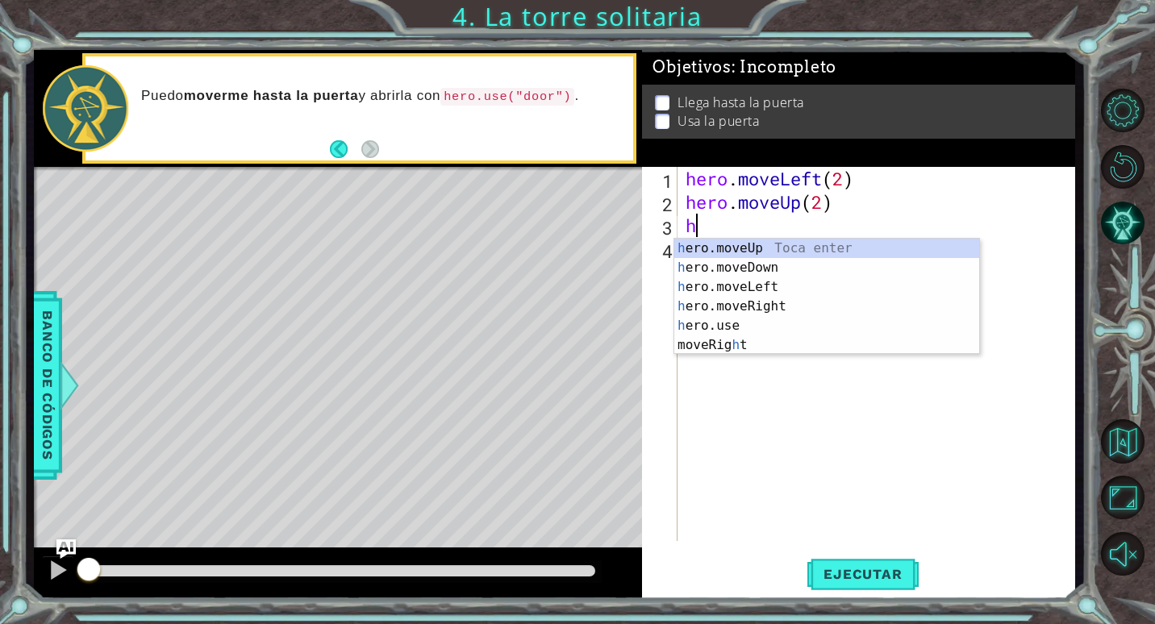
type textarea "he"
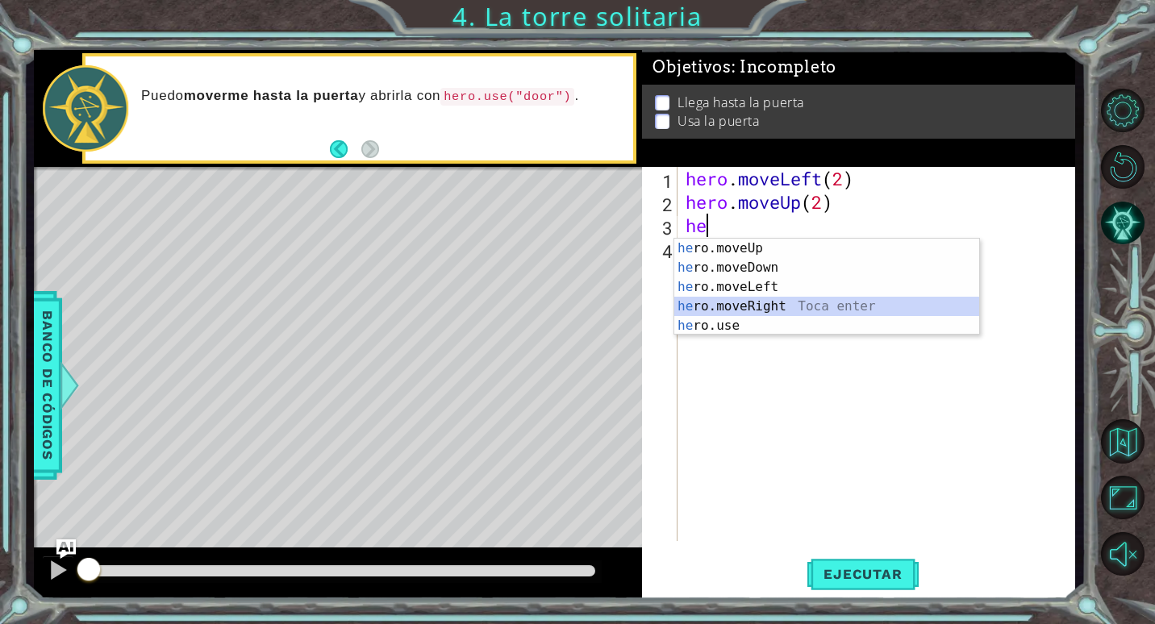
click at [736, 303] on div "he ro.moveUp Toca enter he ro.moveDown Toca enter he ro.moveLeft Toca enter he …" at bounding box center [826, 307] width 305 height 136
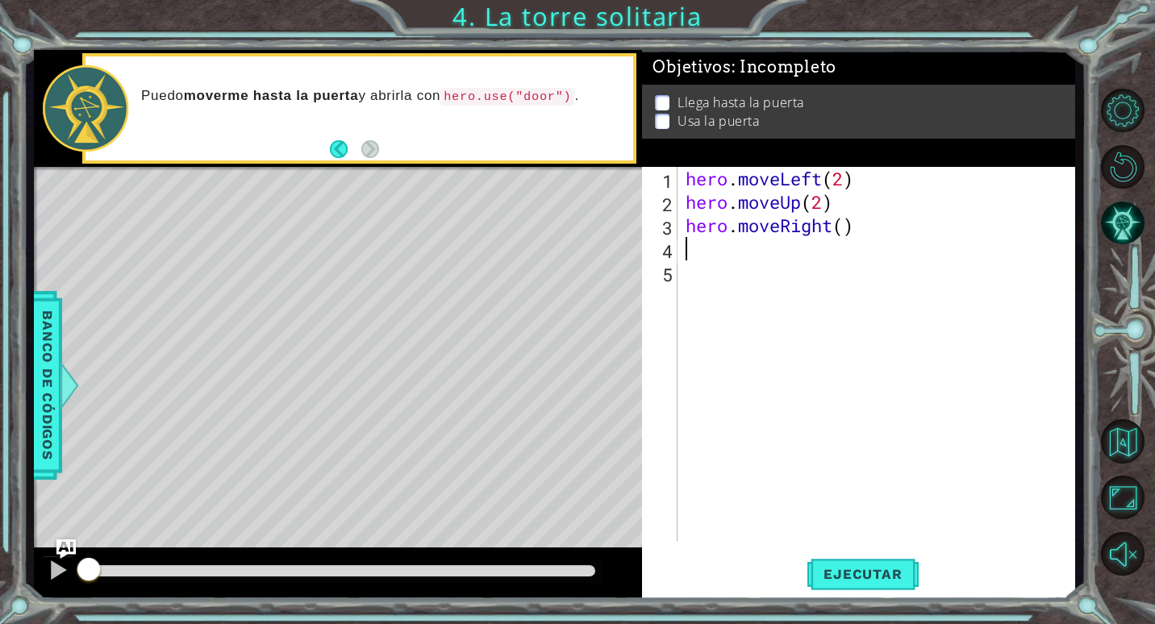
click at [845, 222] on div "hero . moveLeft ( 2 ) hero . moveUp ( 2 ) hero . moveRight ( )" at bounding box center [880, 377] width 396 height 421
type textarea "hero.moveRight(2)"
click at [870, 578] on span "Ejecutar" at bounding box center [862, 574] width 111 height 16
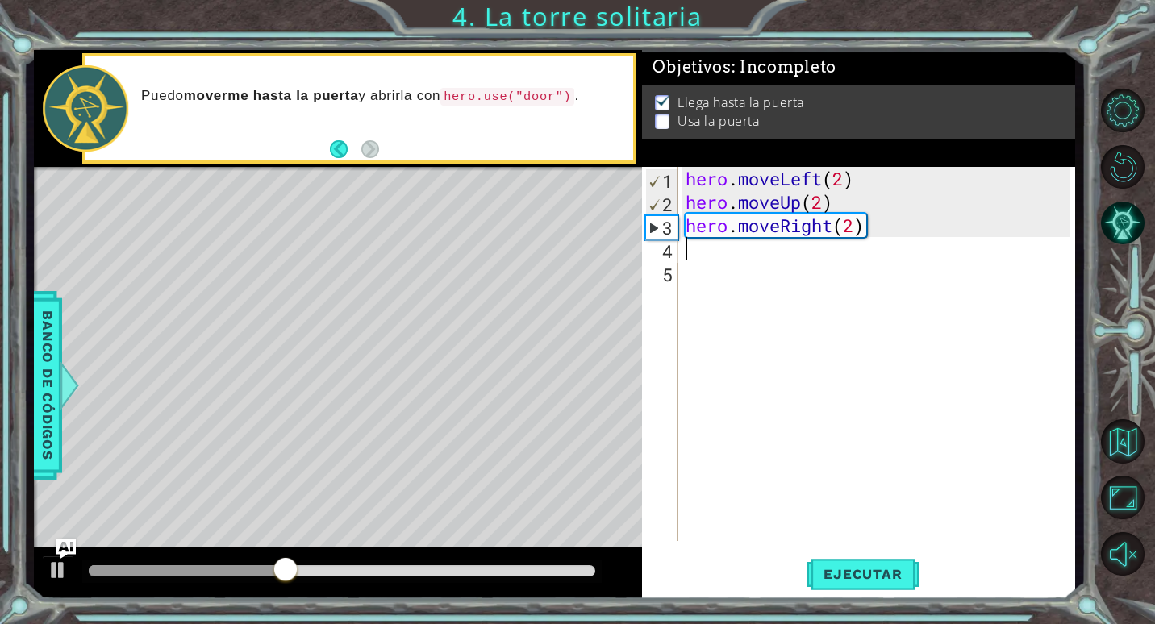
click at [705, 260] on div "hero . moveLeft ( 2 ) hero . moveUp ( 2 ) hero . moveRight ( 2 )" at bounding box center [880, 377] width 396 height 421
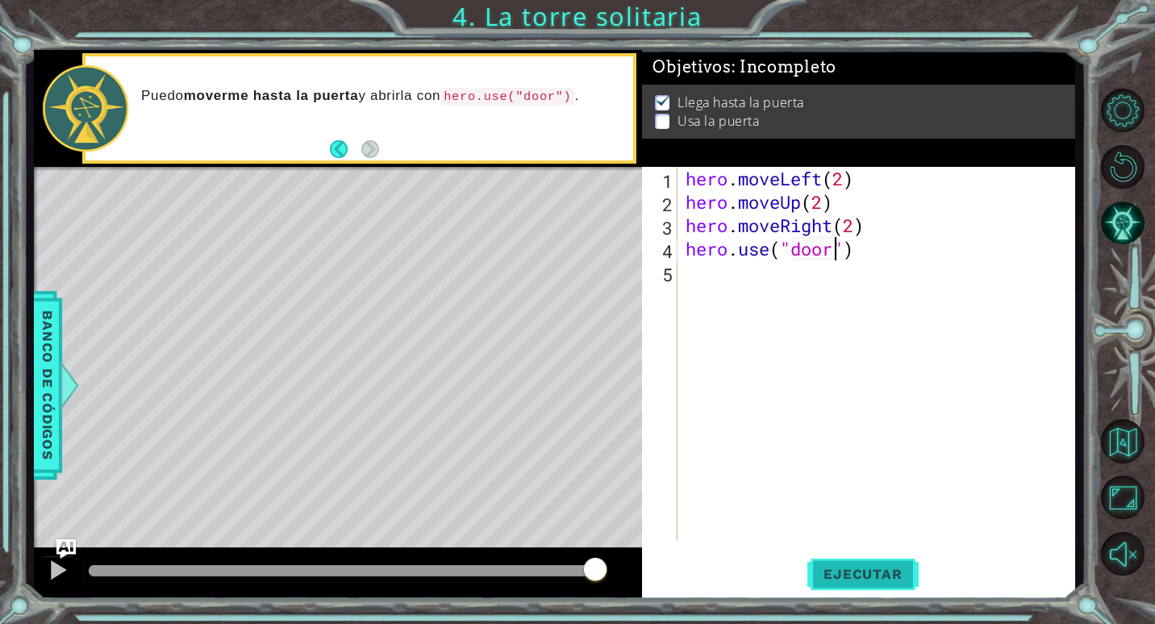
type textarea "hero.use("door")"
click at [880, 574] on span "Ejecutar" at bounding box center [862, 574] width 111 height 16
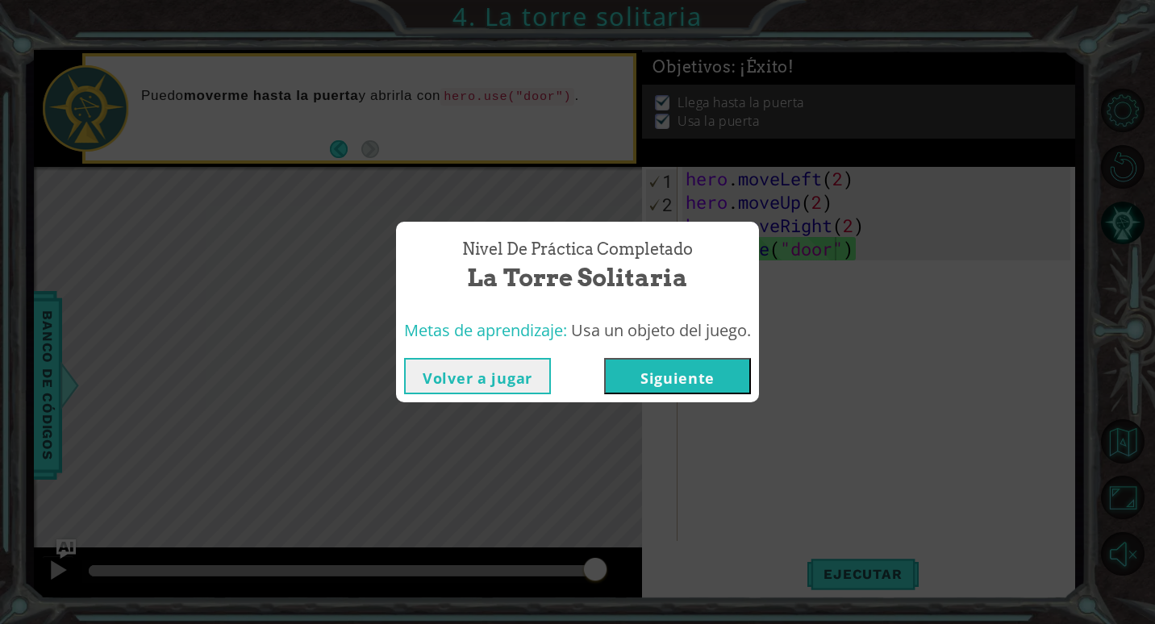
click at [630, 372] on button "Siguiente" at bounding box center [677, 376] width 147 height 36
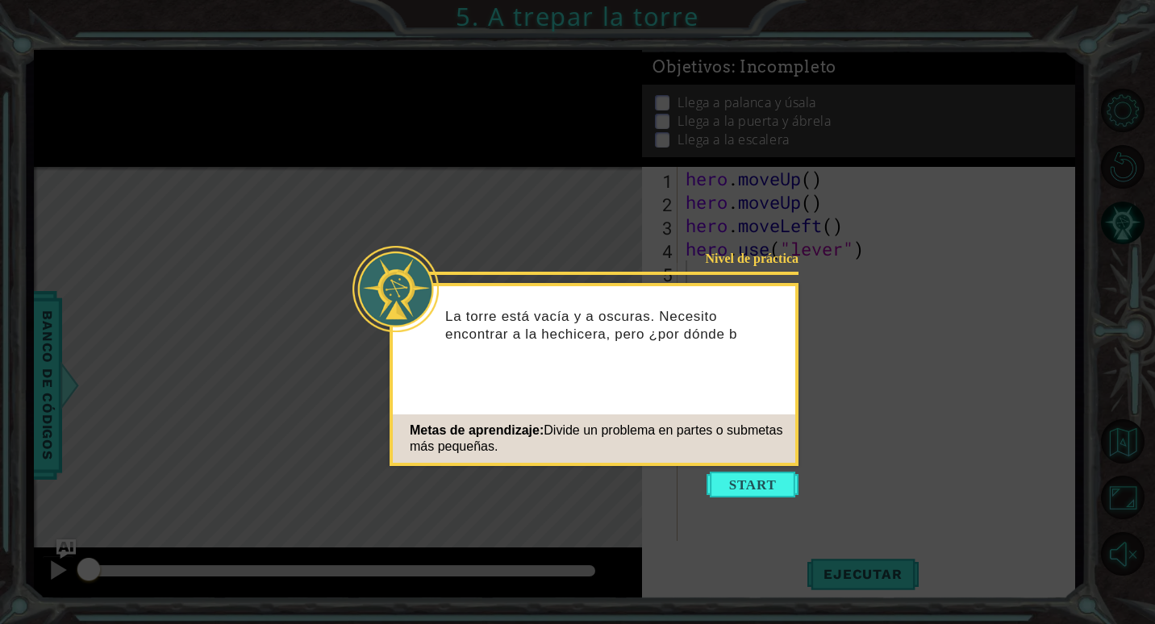
drag, startPoint x: 737, startPoint y: 452, endPoint x: 736, endPoint y: 469, distance: 16.2
click at [736, 469] on body "1 ההההההההההההההההההההההההההההההההההההההההההההההההההההההההההההההההההההההההההההה…" at bounding box center [577, 312] width 1155 height 624
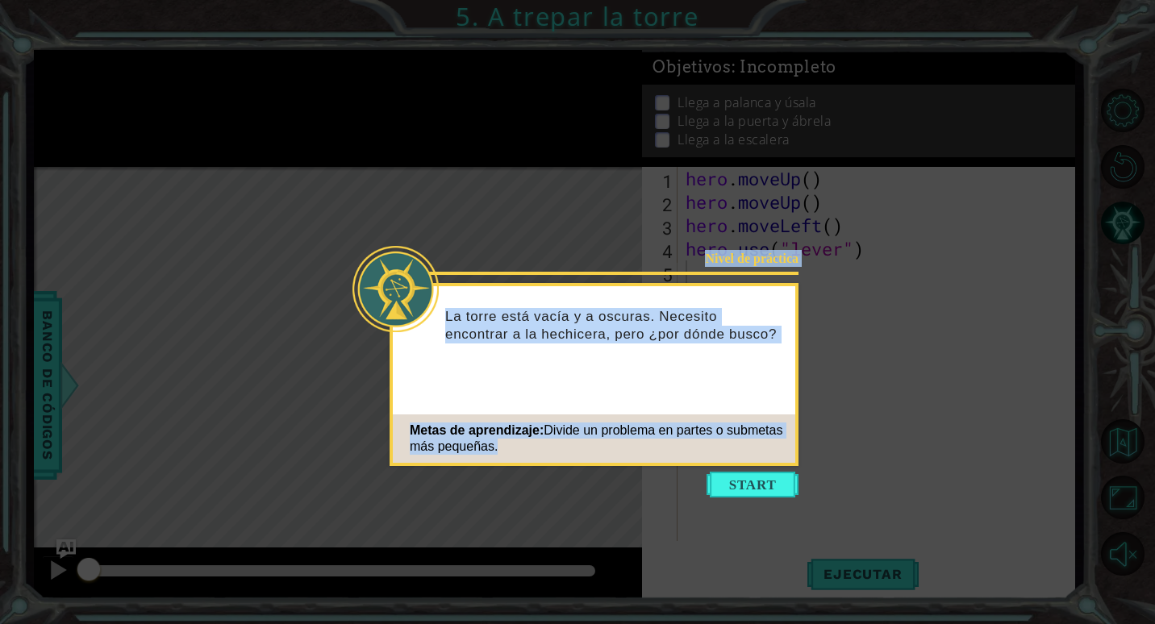
drag, startPoint x: 736, startPoint y: 469, endPoint x: 737, endPoint y: 493, distance: 24.2
click at [737, 493] on button "Start" at bounding box center [753, 485] width 92 height 26
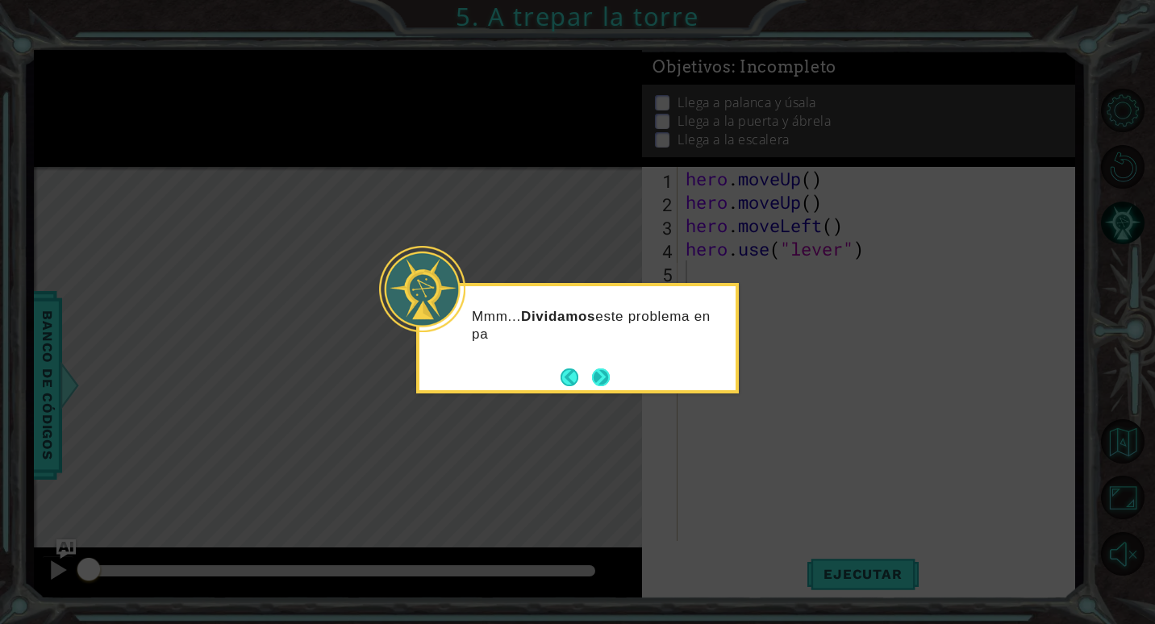
click at [592, 382] on button "Next" at bounding box center [601, 378] width 18 height 18
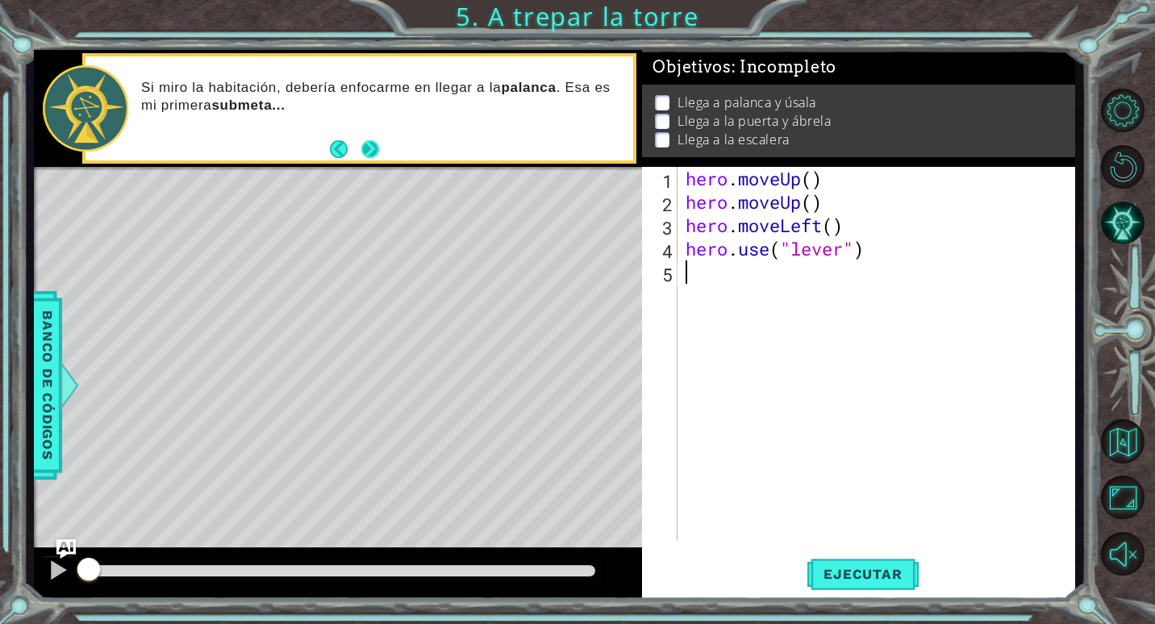
click at [361, 148] on button "Next" at bounding box center [370, 149] width 18 height 18
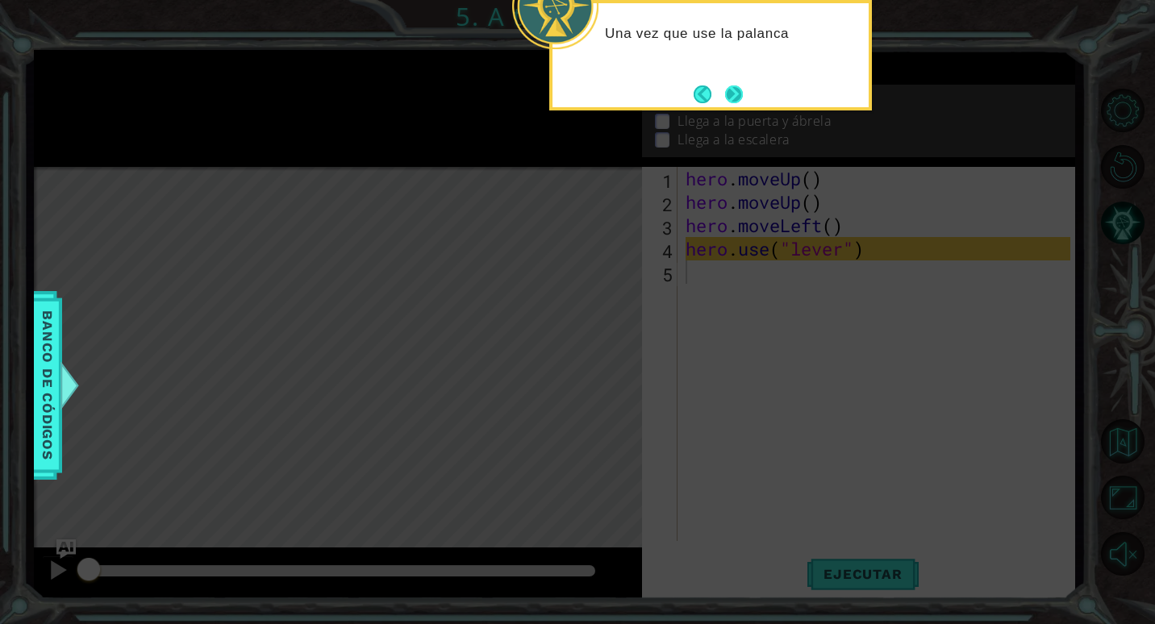
click at [725, 103] on button "Next" at bounding box center [734, 94] width 18 height 18
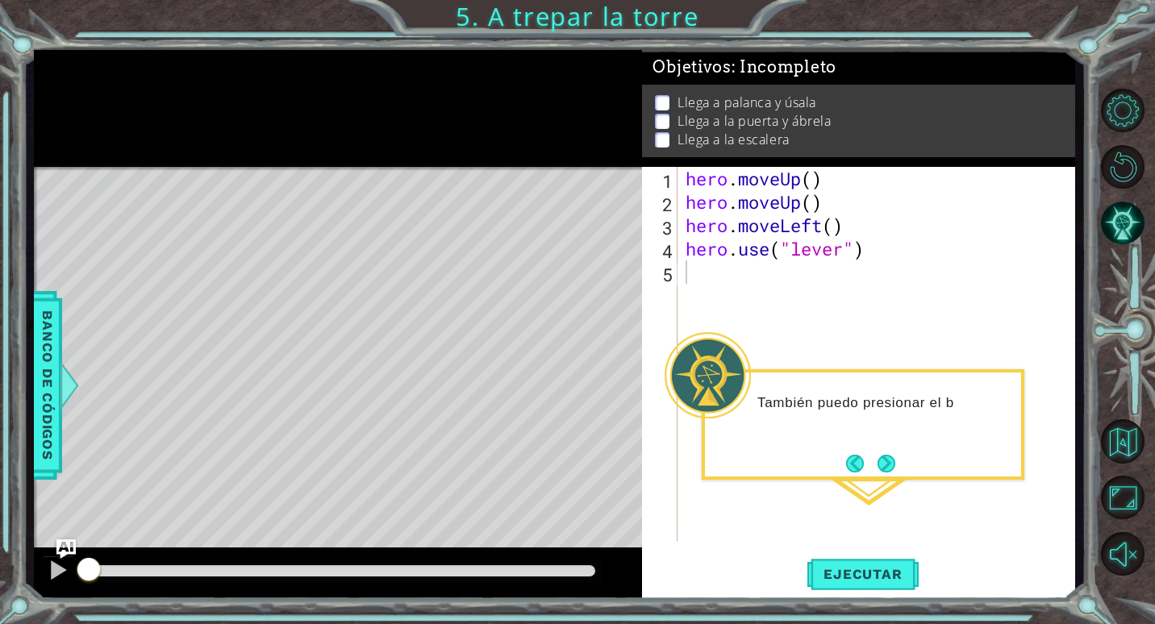
drag, startPoint x: 886, startPoint y: 469, endPoint x: 886, endPoint y: 480, distance: 10.5
click at [886, 480] on body "1 ההההההההההההההההההההההההההההההההההההההההההההההההההההההההההההההההההההההההההההה…" at bounding box center [577, 312] width 1155 height 624
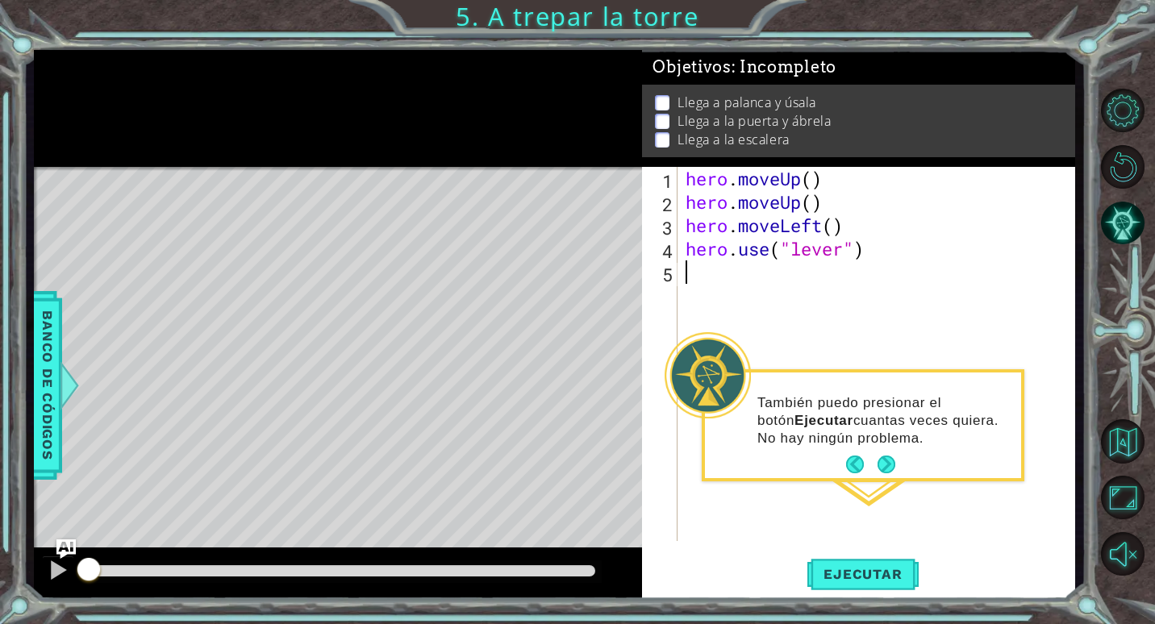
click at [713, 275] on div "hero . moveUp ( ) hero . moveUp ( ) hero . moveLeft ( ) hero . use ( "lever" )" at bounding box center [880, 377] width 396 height 421
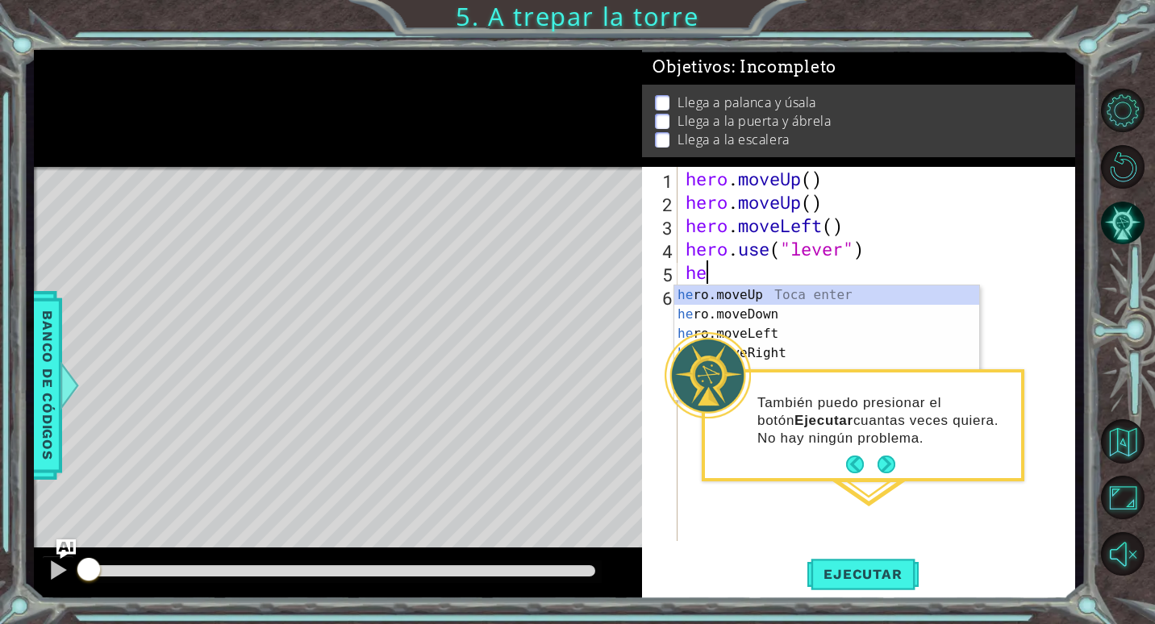
scroll to position [0, 1]
type textarea "hero."
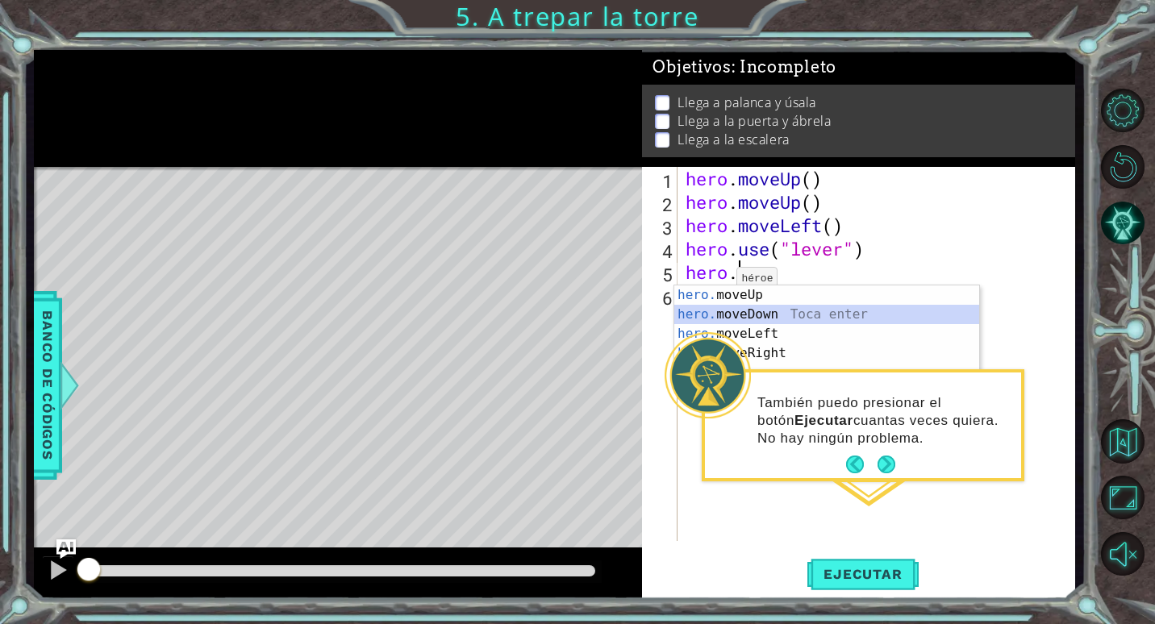
click at [728, 313] on div "hero. moveUp Toca enter hero. moveDown Toca enter hero. moveLeft Toca enter her…" at bounding box center [826, 354] width 305 height 136
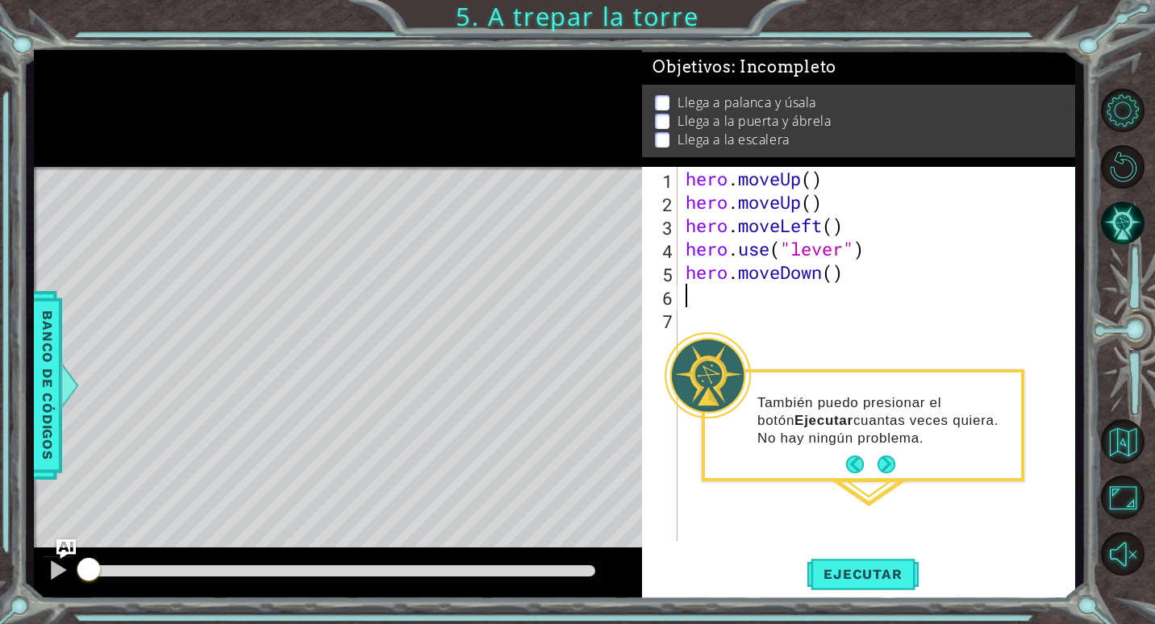
click at [880, 477] on footer at bounding box center [870, 464] width 49 height 24
click at [884, 470] on button "Next" at bounding box center [887, 465] width 18 height 18
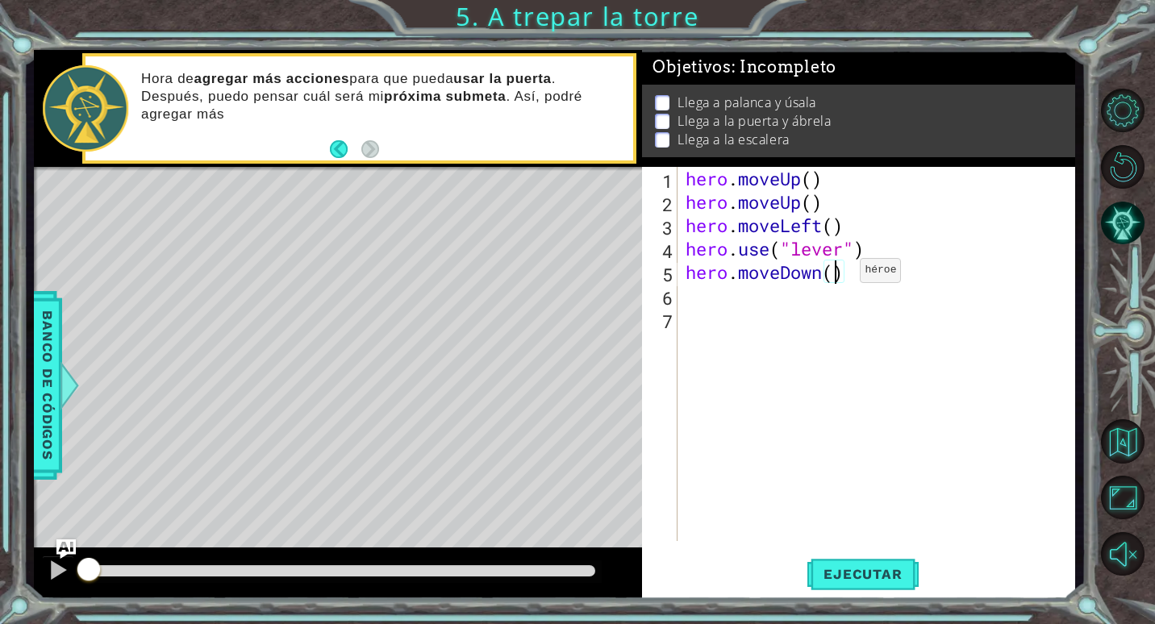
click at [836, 274] on div "hero . moveUp ( ) hero . moveUp ( ) hero . moveLeft ( ) hero . use ( "lever" ) …" at bounding box center [880, 377] width 396 height 421
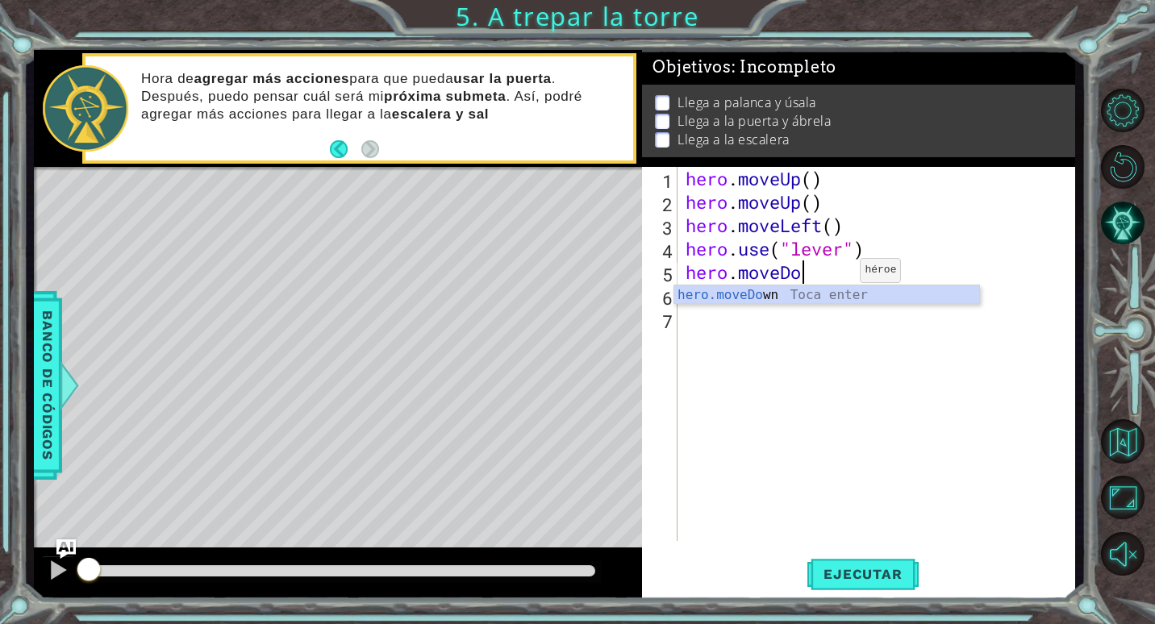
type textarea "hero.move"
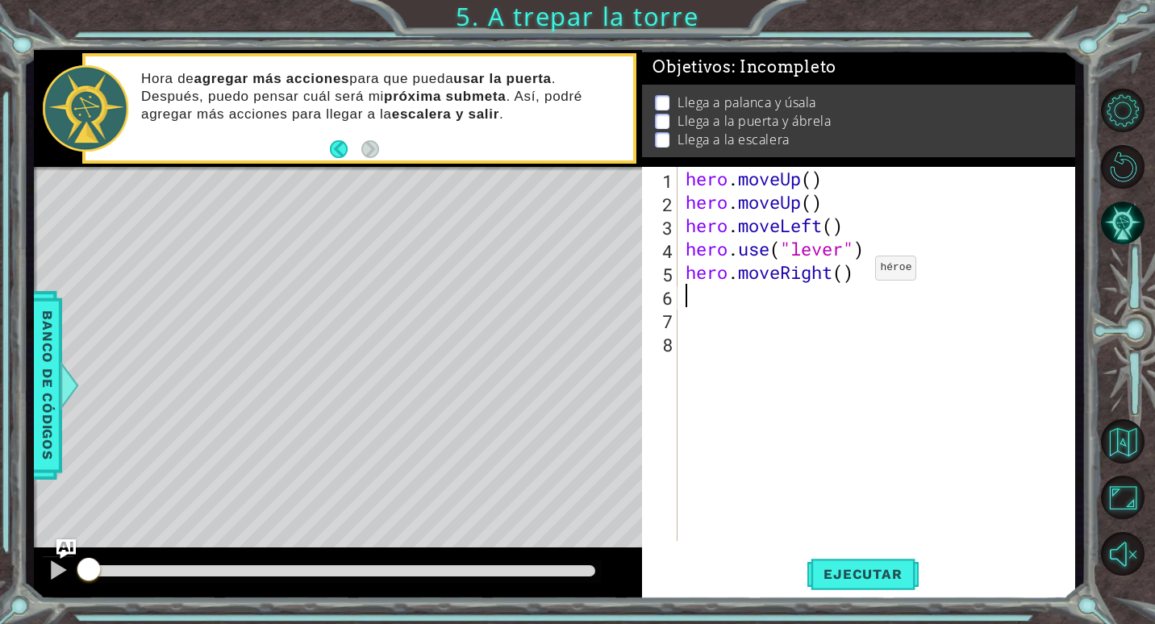
click at [851, 272] on div "hero . moveUp ( ) hero . moveUp ( ) hero . moveLeft ( ) hero . use ( "lever" ) …" at bounding box center [880, 377] width 396 height 421
type textarea "hero.moveRight(3)"
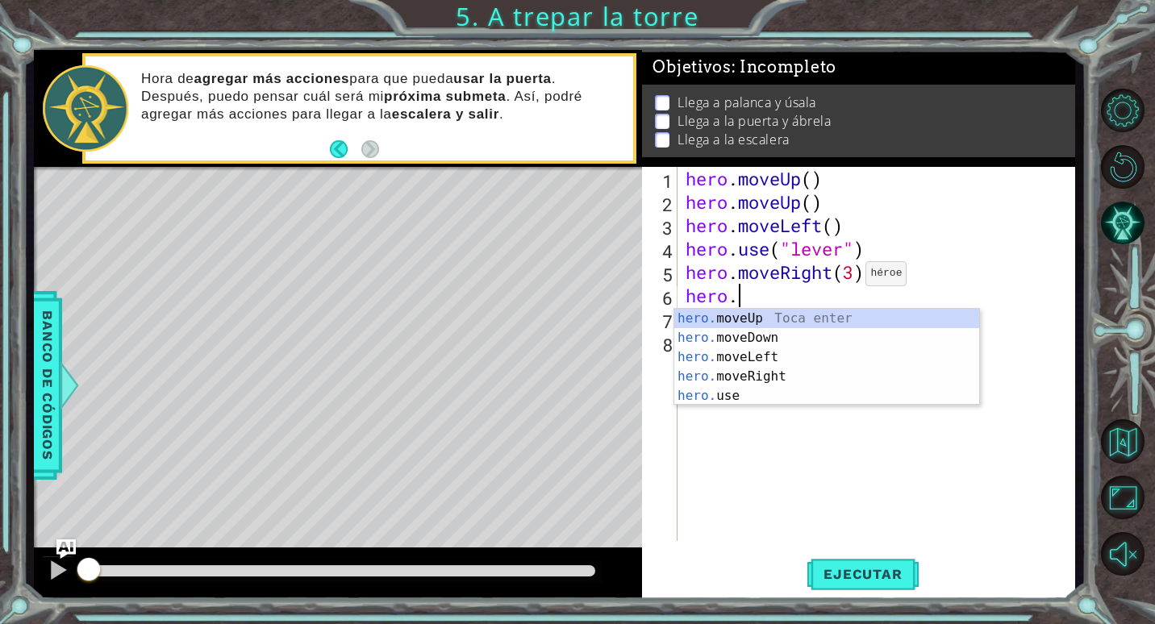
scroll to position [0, 2]
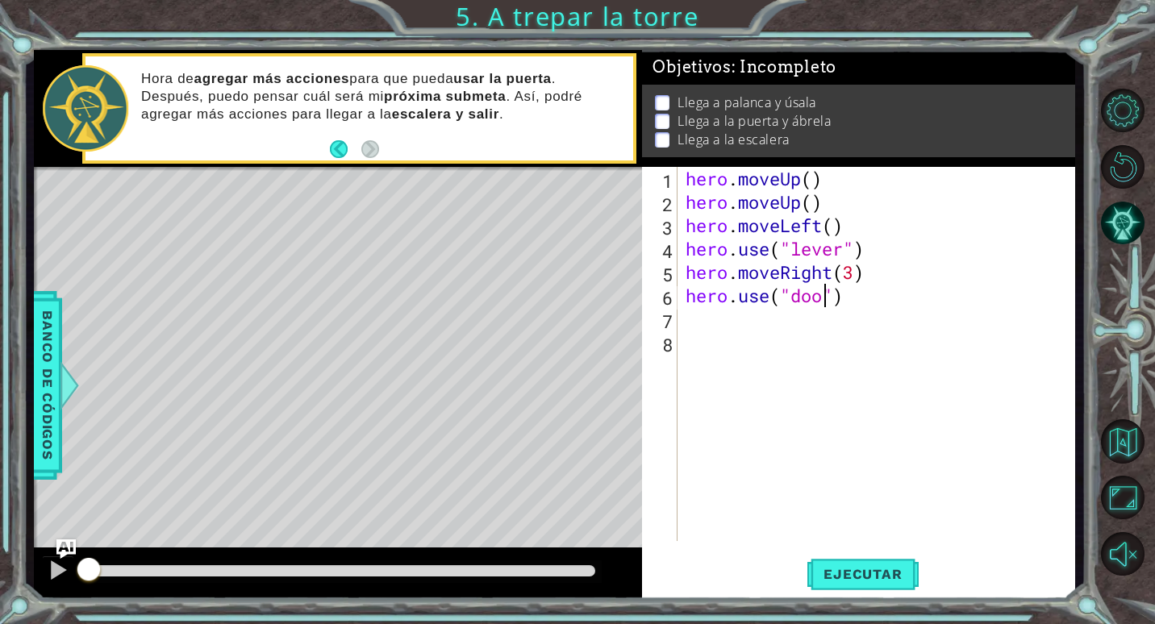
type textarea "hero.use("door")"
click at [849, 557] on button "Ejecutar" at bounding box center [862, 575] width 111 height 44
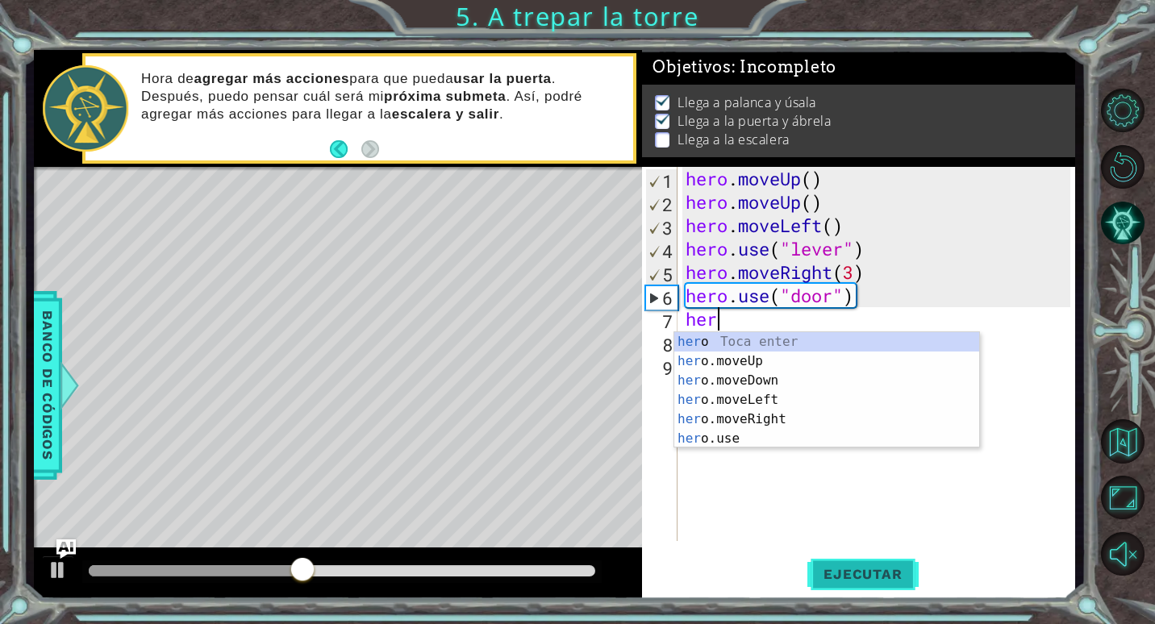
scroll to position [0, 1]
type textarea "hero"
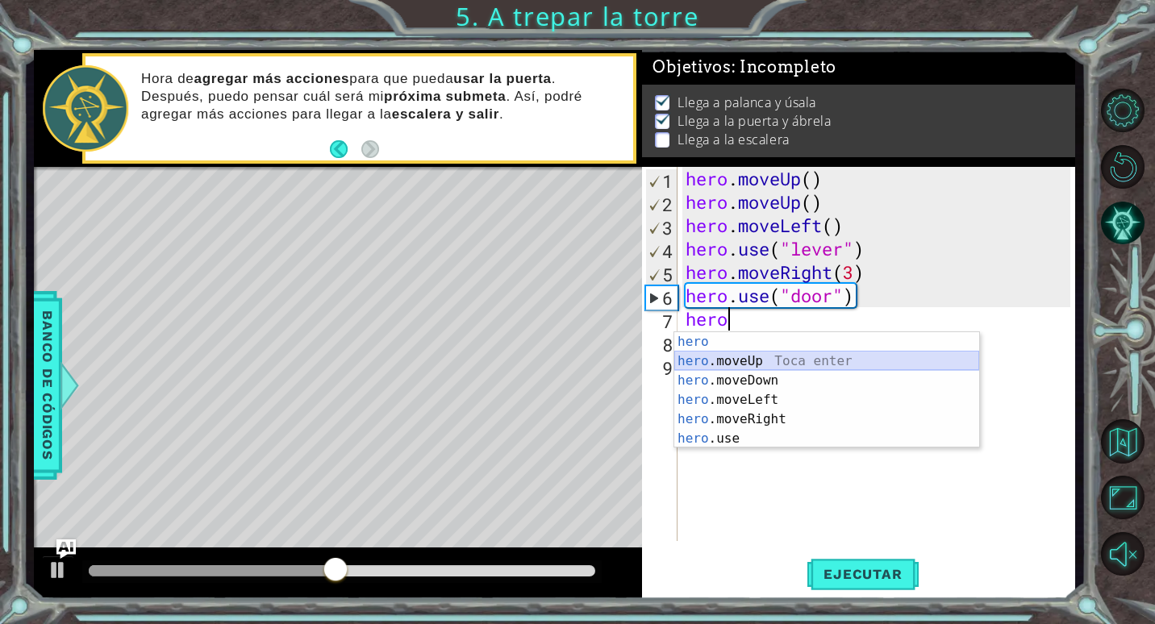
click at [840, 362] on div "hero Toca enter hero .moveUp Toca enter hero .moveDown Toca enter hero .moveLef…" at bounding box center [826, 409] width 305 height 155
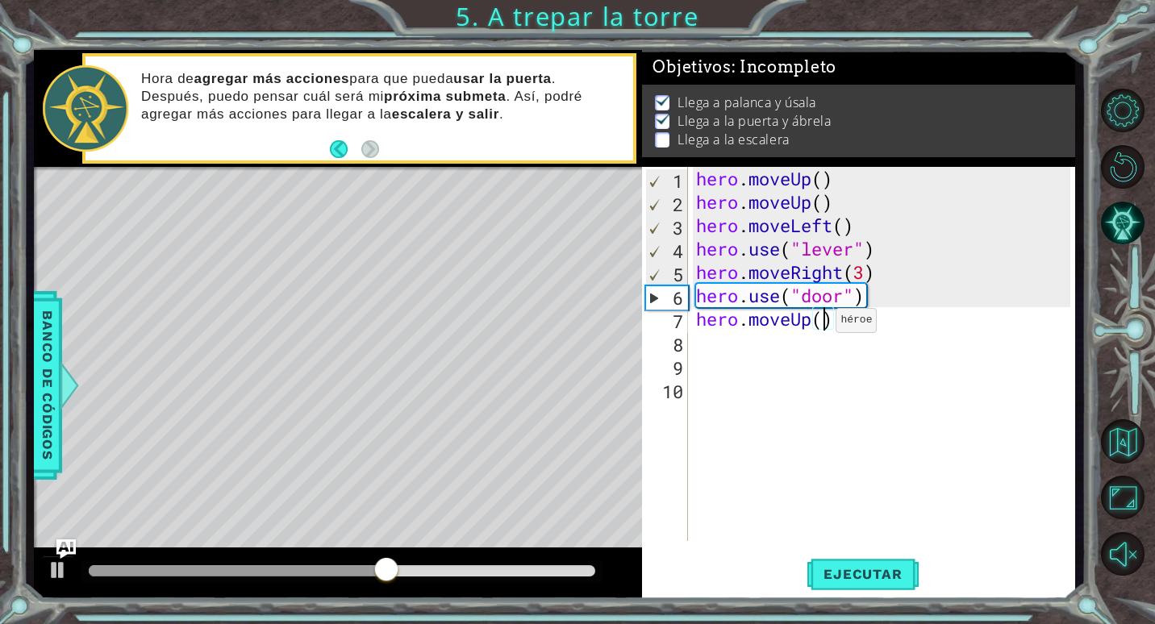
click at [822, 324] on div "hero . moveUp ( ) hero . moveUp ( ) hero . moveLeft ( ) hero . use ( "lever" ) …" at bounding box center [886, 377] width 386 height 421
type textarea "hero.moveUp(2)"
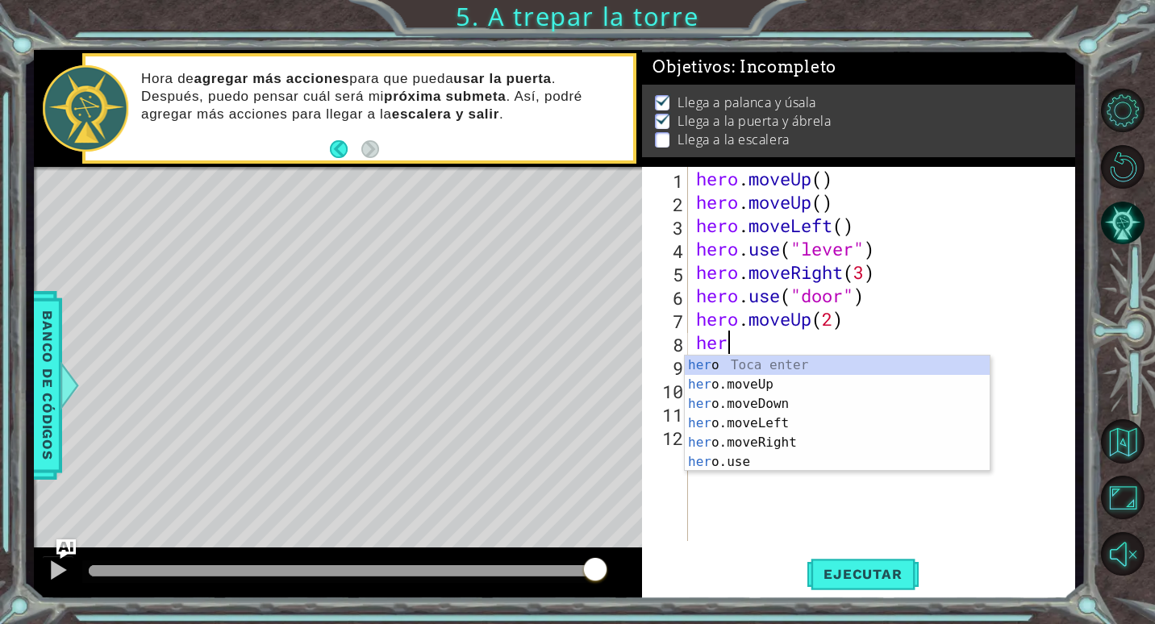
scroll to position [0, 1]
type textarea "hero."
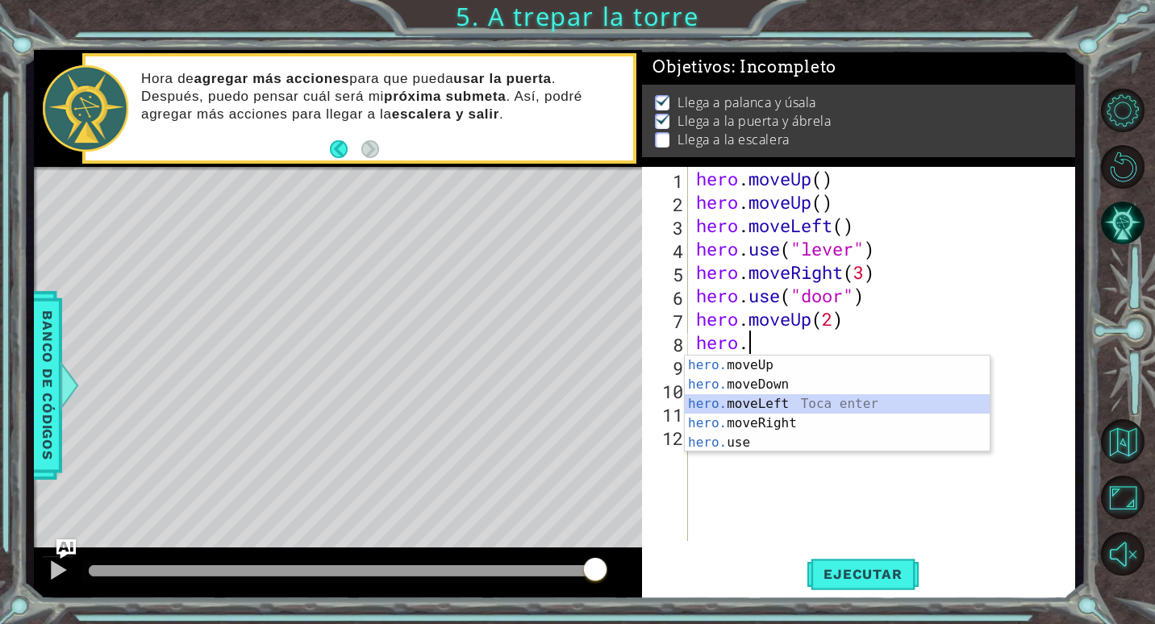
click at [832, 398] on div "hero. moveUp Toca enter hero. moveDown Toca enter hero. moveLeft Toca enter her…" at bounding box center [837, 424] width 305 height 136
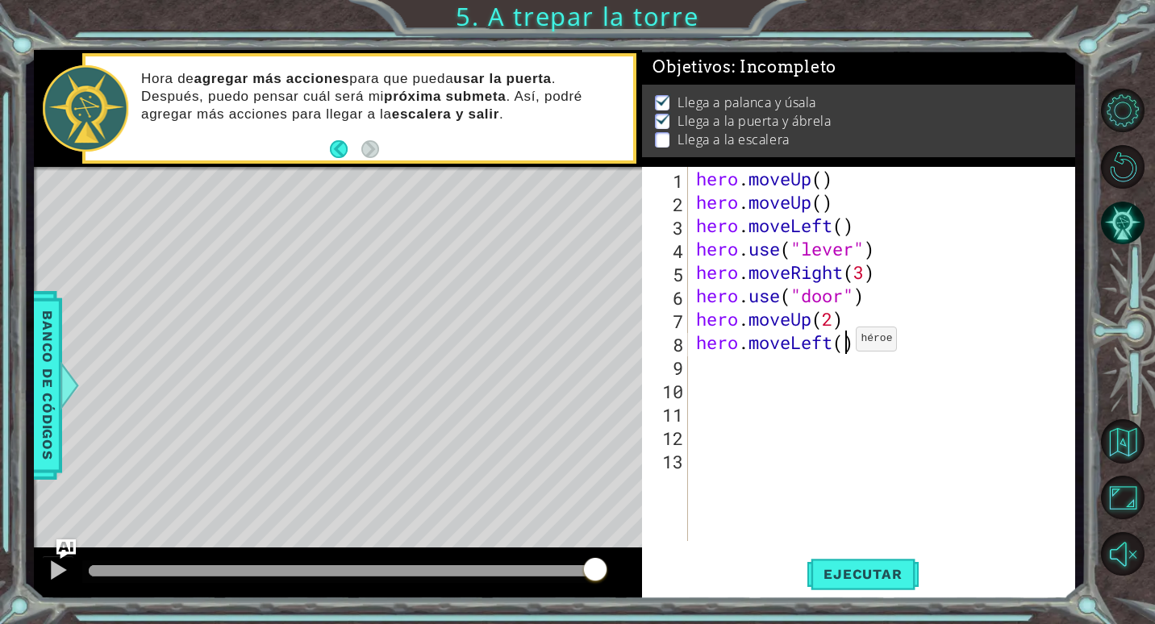
click at [842, 343] on div "hero . moveUp ( ) hero . moveUp ( ) hero . moveLeft ( ) hero . use ( "lever" ) …" at bounding box center [886, 377] width 386 height 421
type textarea "hero.moveLeft(3)"
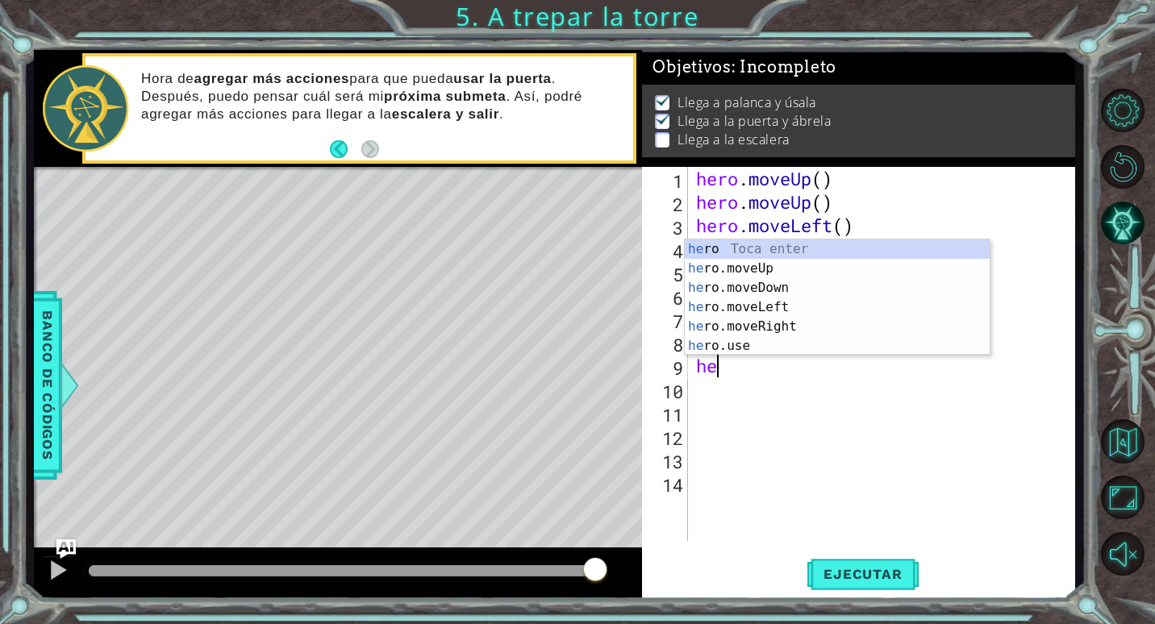
scroll to position [0, 1]
click at [851, 255] on div "hero Toca enter hero .moveUp Toca enter hero .moveDown Toca enter hero .moveLef…" at bounding box center [837, 317] width 305 height 155
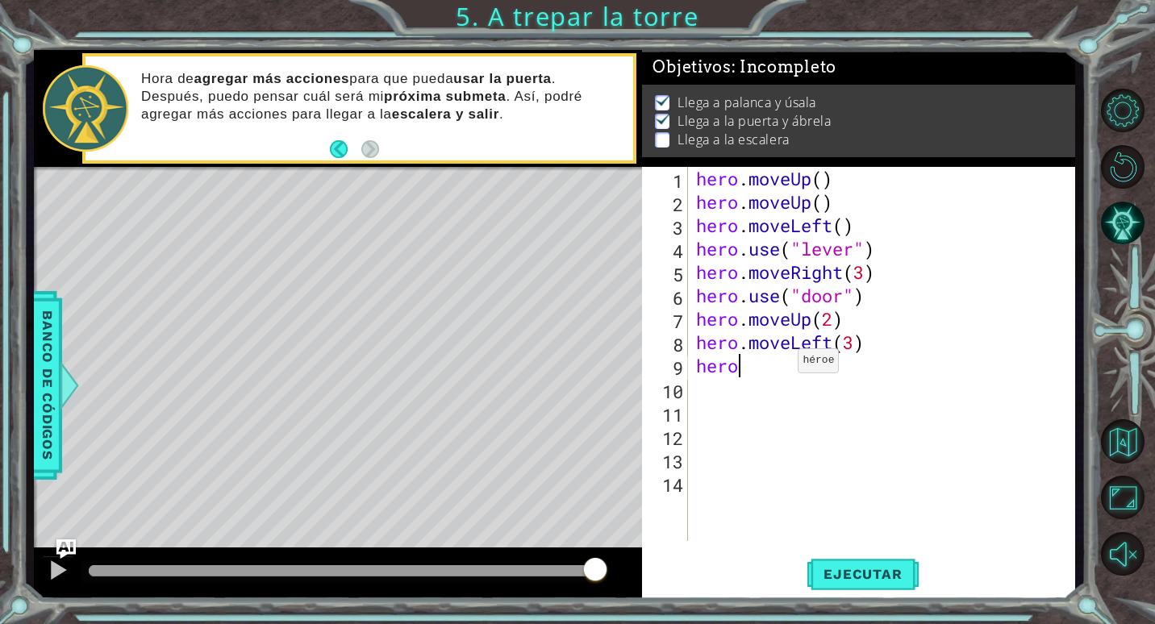
click at [784, 365] on div "hero . moveUp ( ) hero . moveUp ( ) hero . moveLeft ( ) hero . use ( "lever" ) …" at bounding box center [886, 377] width 386 height 421
type textarea "hero."
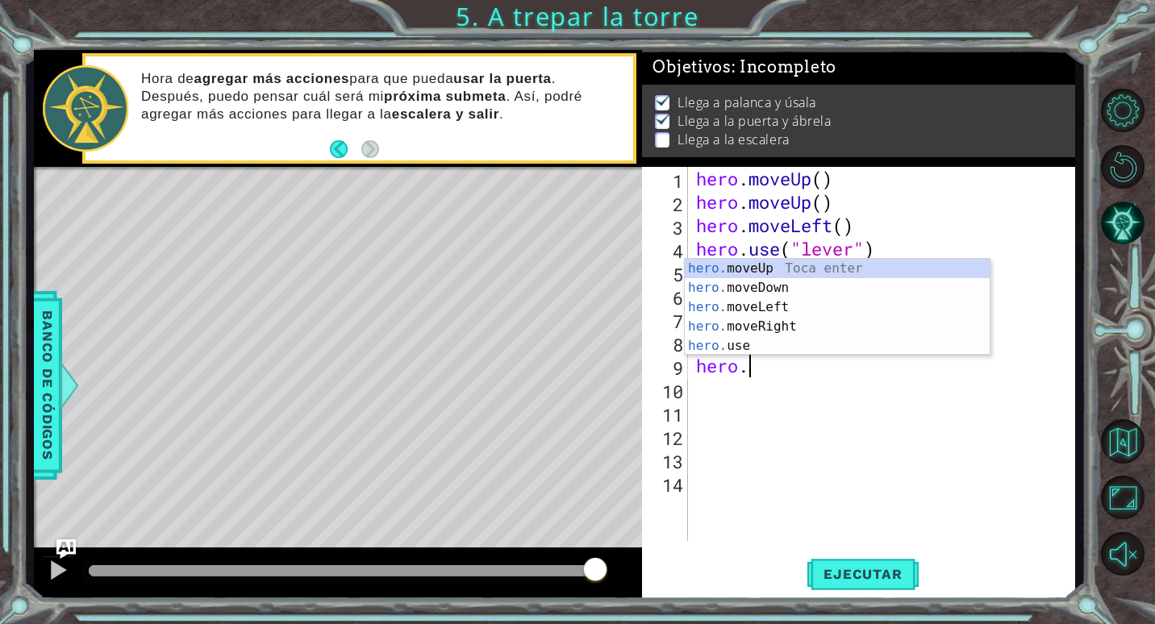
click at [758, 269] on div "hero. moveUp Toca enter hero. moveDown Toca enter hero. moveLeft Toca enter her…" at bounding box center [837, 327] width 305 height 136
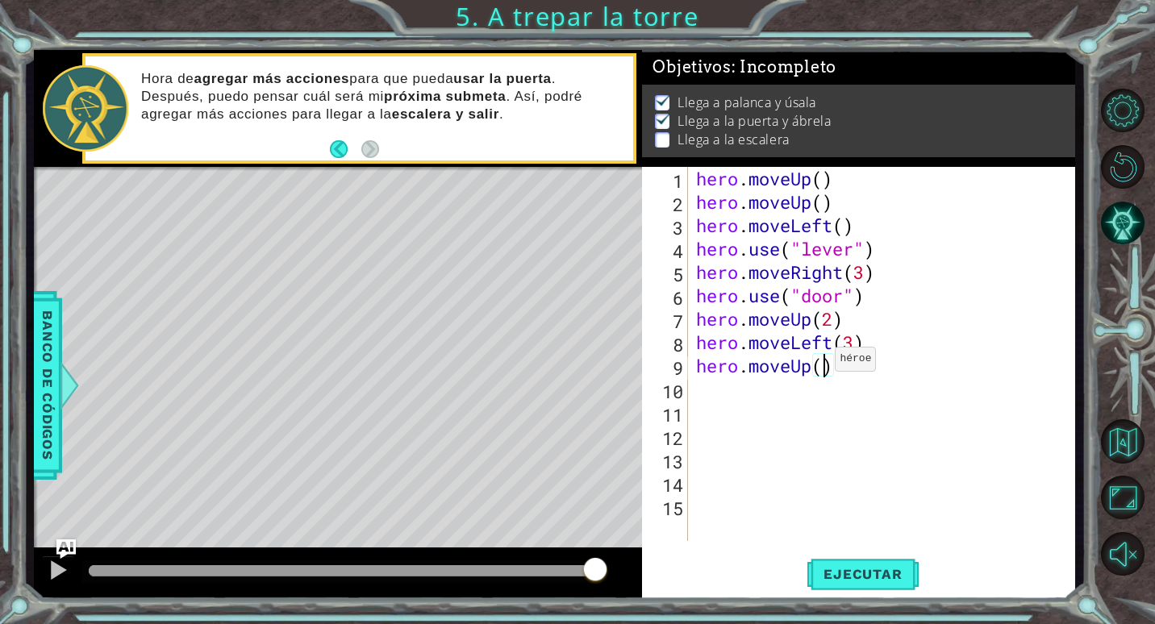
click at [821, 363] on div "hero . moveUp ( ) hero . moveUp ( ) hero . moveLeft ( ) hero . use ( "lever" ) …" at bounding box center [886, 377] width 386 height 421
type textarea "hero.moveUp(1)"
click at [858, 573] on span "Ejecutar" at bounding box center [862, 574] width 111 height 16
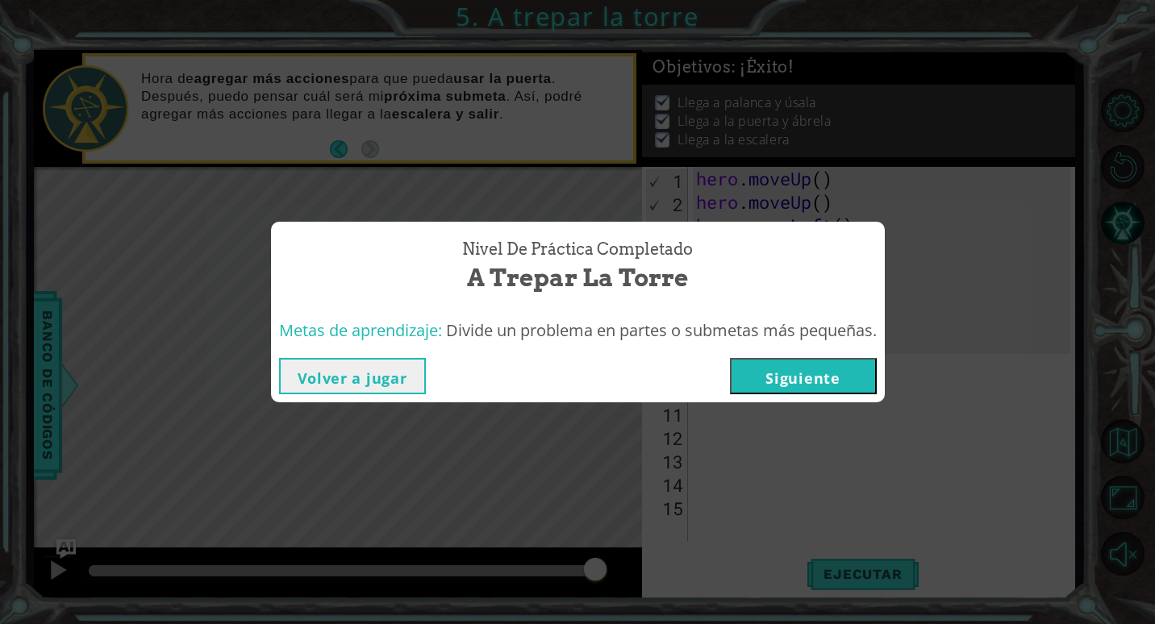
click at [786, 348] on div "Metas de aprendizaje: Divide un problema en partes o submetas más pequeñas." at bounding box center [578, 331] width 614 height 40
click at [788, 357] on div "Volver a jugar [GEOGRAPHIC_DATA]" at bounding box center [578, 376] width 614 height 52
click at [788, 359] on button "Siguiente" at bounding box center [803, 376] width 147 height 36
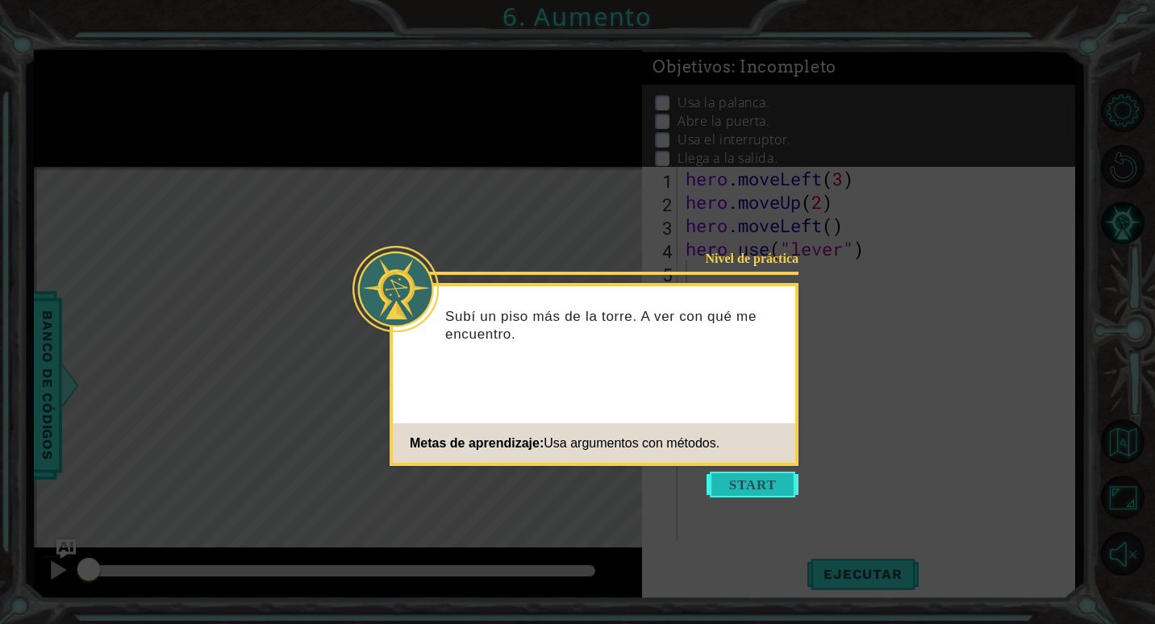
click at [786, 486] on button "Start" at bounding box center [753, 485] width 92 height 26
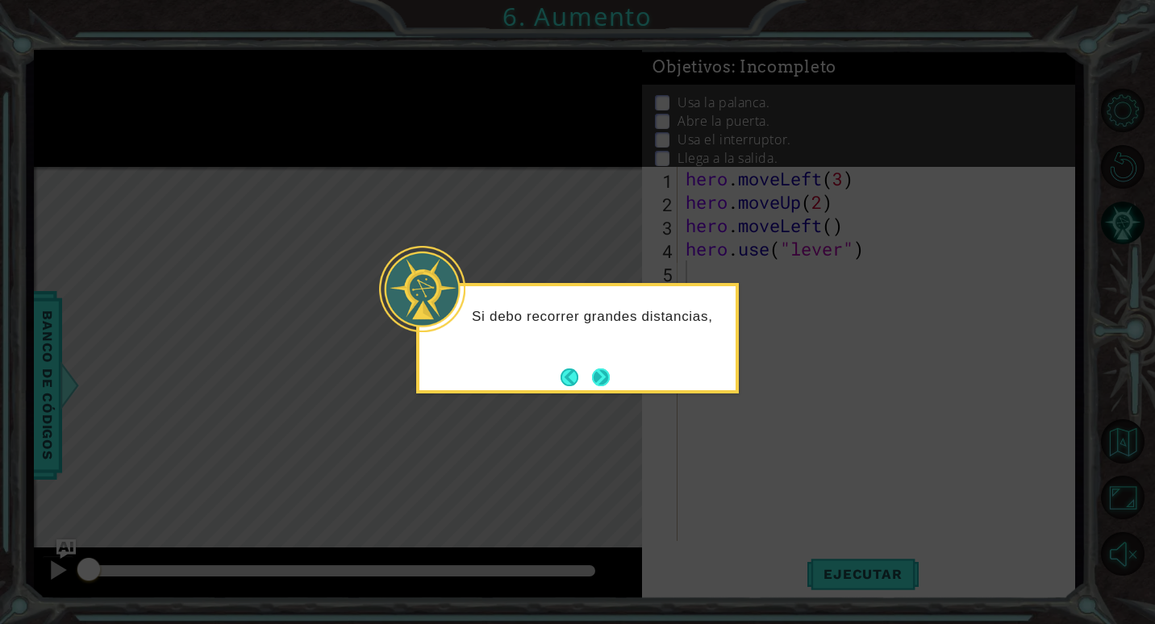
click at [615, 357] on div "Si debo recorrer grandes distancias," at bounding box center [577, 321] width 316 height 70
click at [598, 373] on button "Next" at bounding box center [601, 378] width 18 height 18
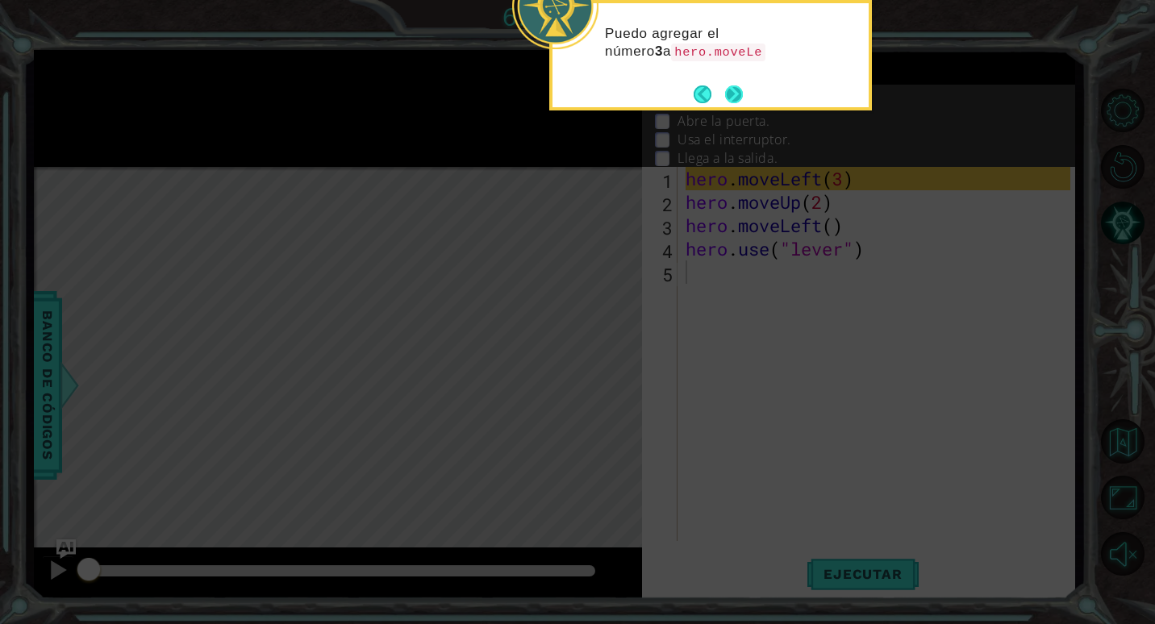
click at [728, 101] on button "Next" at bounding box center [734, 94] width 18 height 18
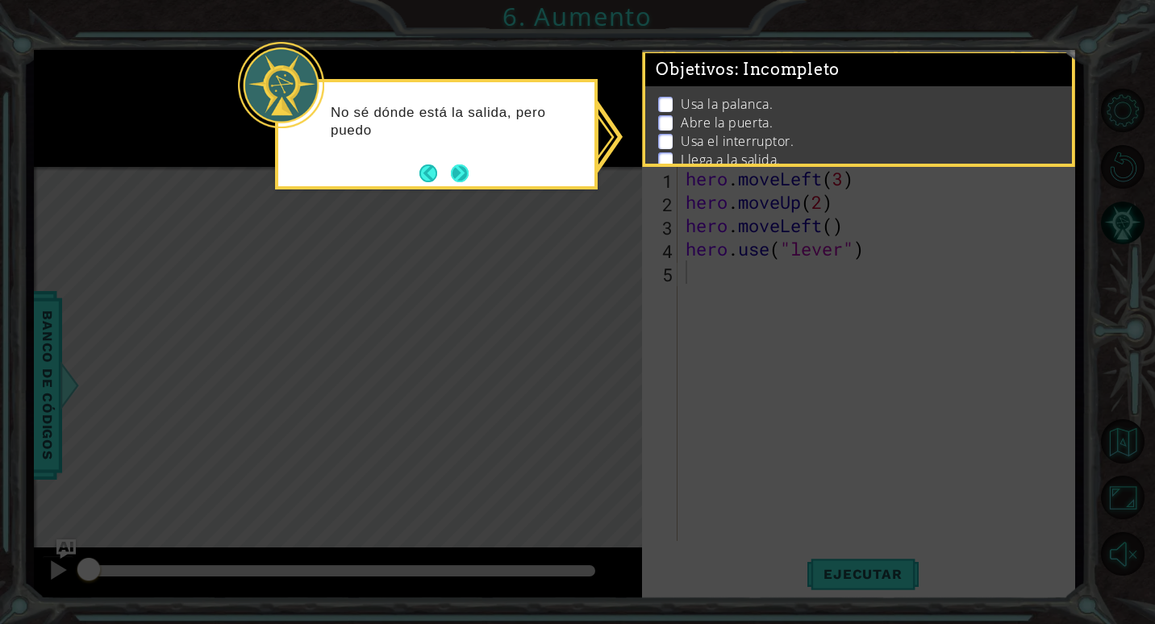
click at [451, 177] on button "Next" at bounding box center [460, 174] width 18 height 18
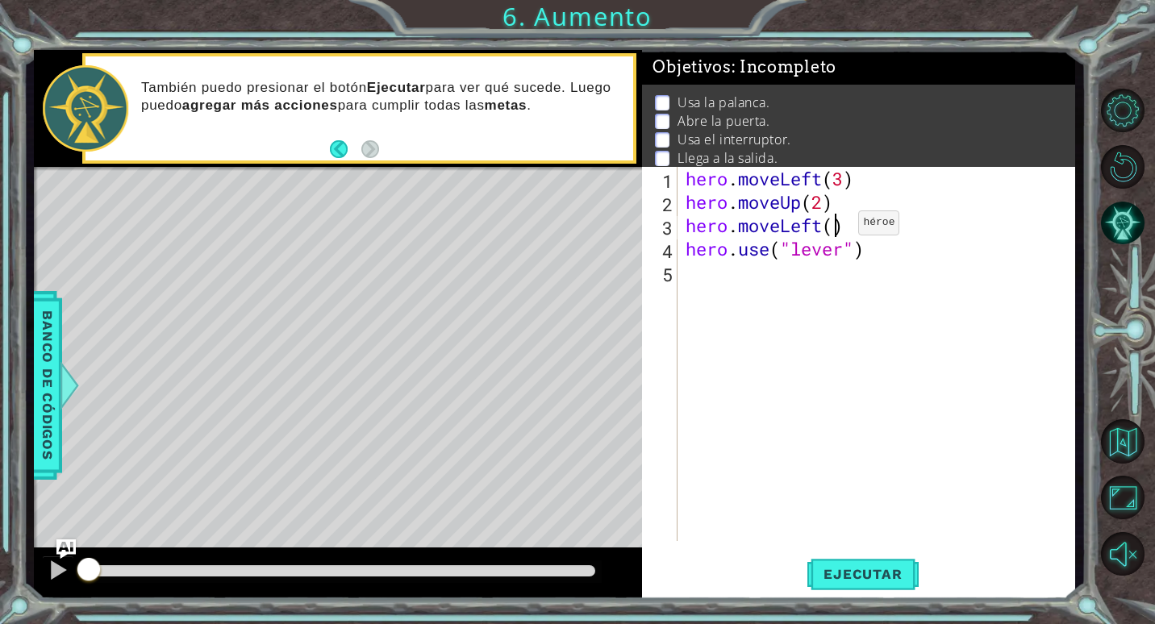
click at [834, 227] on div "hero . moveLeft ( 3 ) hero . moveUp ( 2 ) hero . moveLeft ( ) hero . use ( "lev…" at bounding box center [880, 377] width 396 height 421
type textarea "hero.moveLeft()"
click at [693, 266] on div "hero . moveLeft ( 3 ) hero . moveUp ( 2 ) hero . moveLeft ( ) hero . use ( "lev…" at bounding box center [880, 377] width 396 height 421
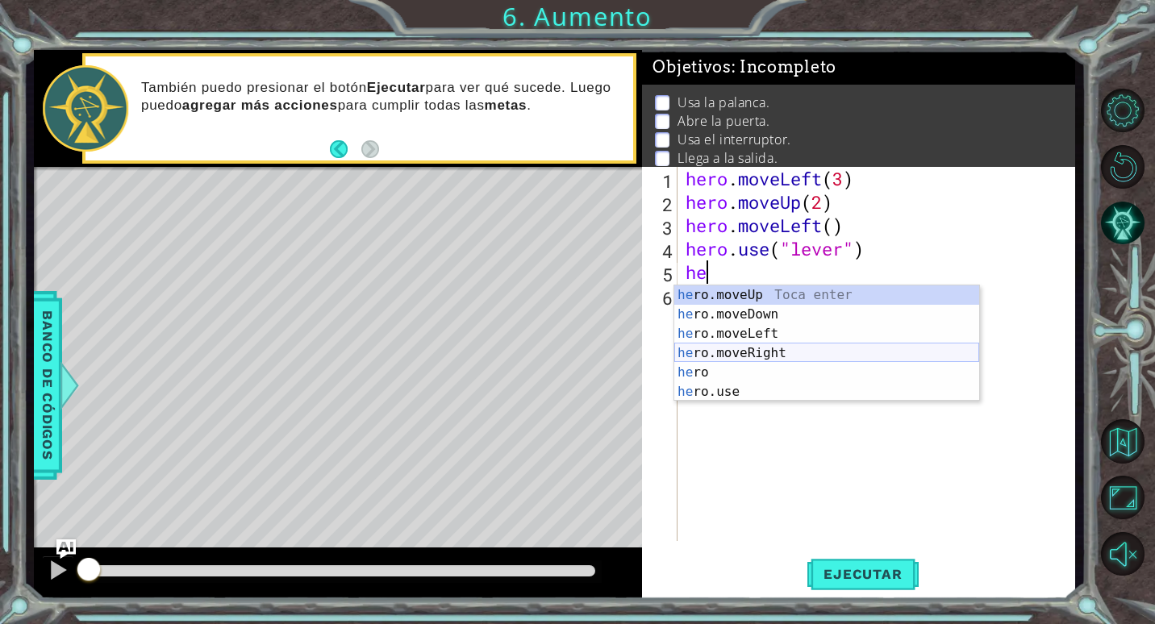
click at [730, 355] on div "he ro.moveUp Toca enter he ro.moveDown Toca enter he ro.moveLeft Toca enter he …" at bounding box center [826, 363] width 305 height 155
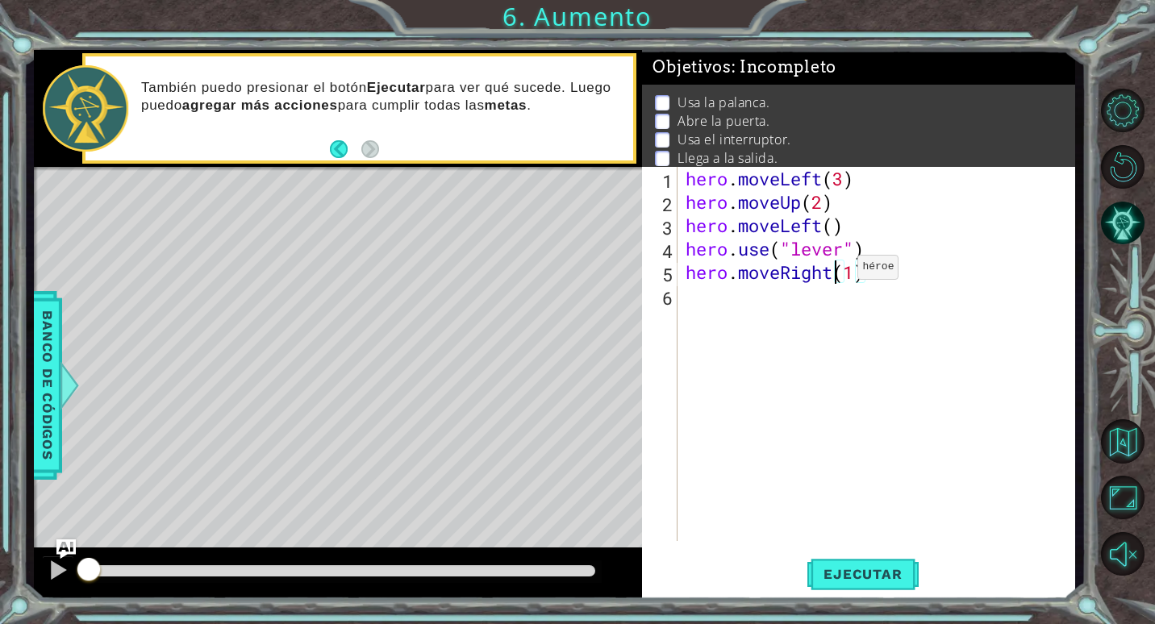
click at [833, 271] on div "hero . moveLeft ( 3 ) hero . moveUp ( 2 ) hero . moveLeft ( ) hero . use ( "lev…" at bounding box center [880, 377] width 396 height 421
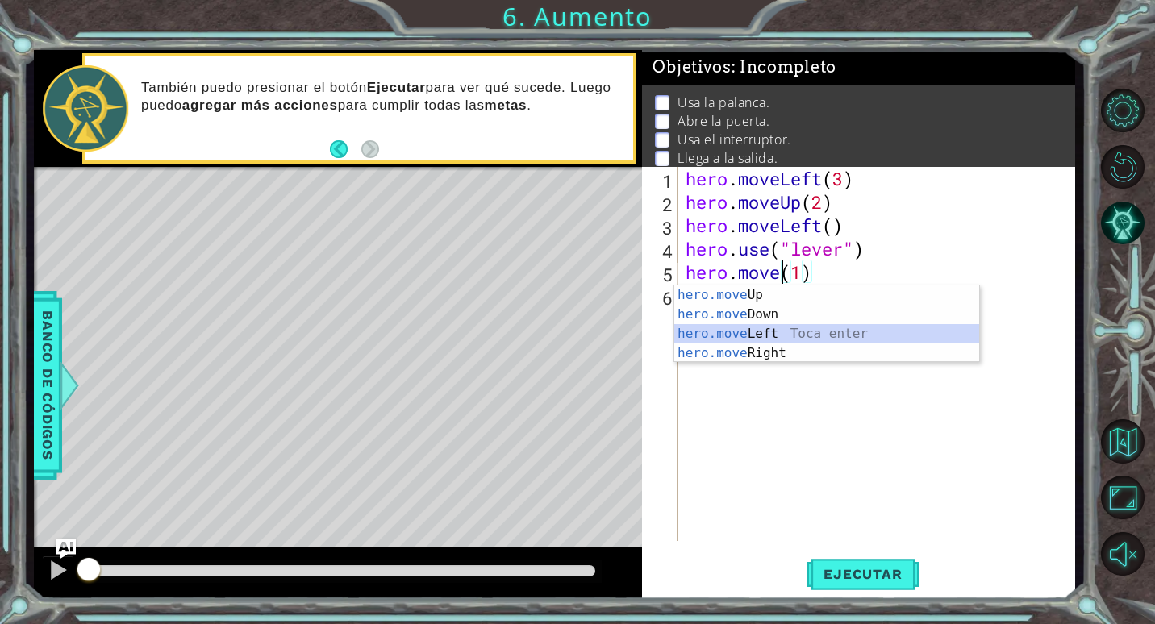
click at [779, 339] on div "hero.move Up Toca enter hero.move Down Toca enter hero.move Left Toca enter her…" at bounding box center [826, 344] width 305 height 116
type textarea "hero.moveLeft(1)(1)"
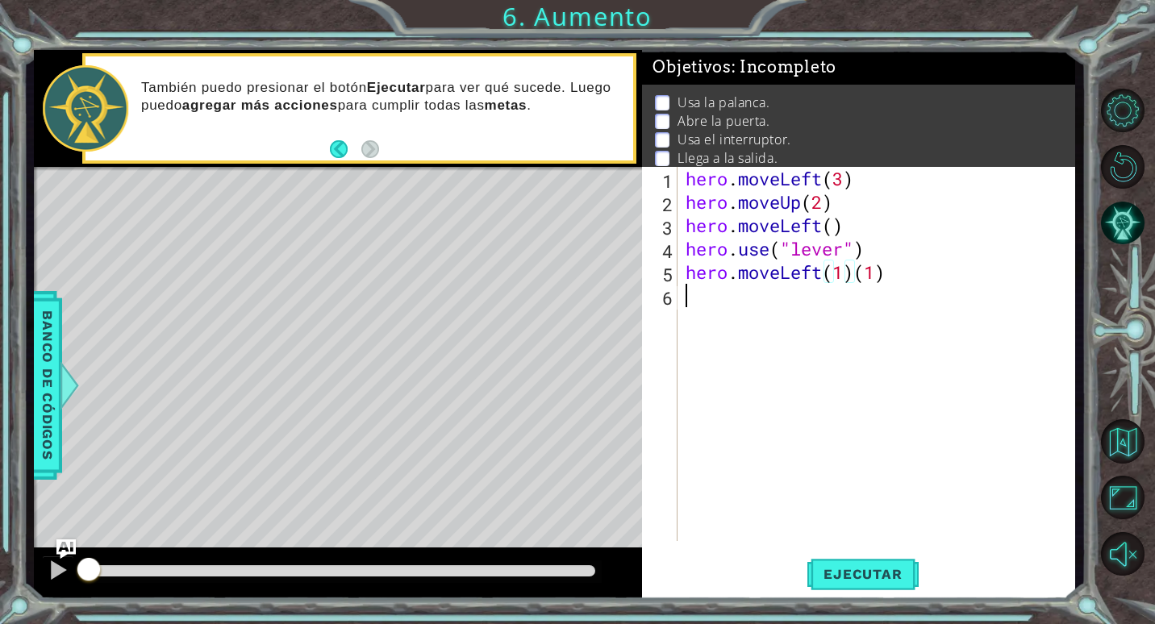
click at [887, 285] on div "hero . moveLeft ( 3 ) hero . moveUp ( 2 ) hero . moveLeft ( ) hero . use ( "lev…" at bounding box center [880, 377] width 396 height 421
click at [888, 277] on div "hero . moveLeft ( 3 ) hero . moveUp ( 2 ) hero . moveLeft ( ) hero . use ( "lev…" at bounding box center [880, 377] width 396 height 421
type textarea "hero.moveLeft(1)"
click at [857, 568] on span "Ejecutar" at bounding box center [862, 574] width 111 height 16
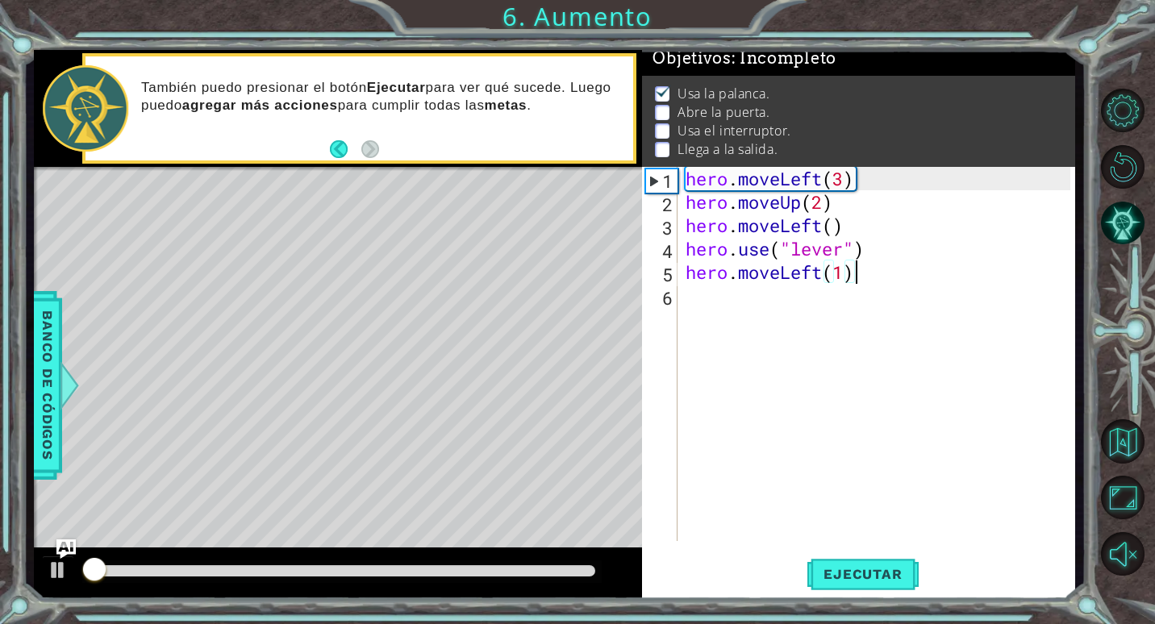
scroll to position [15, 0]
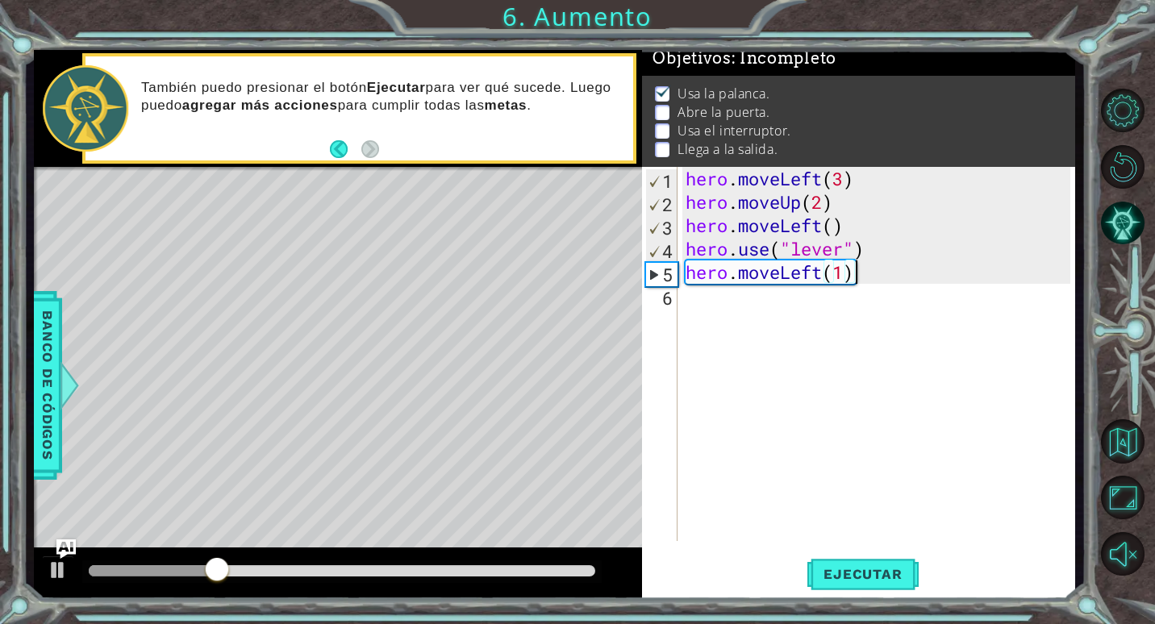
click at [707, 295] on div "hero . moveLeft ( 3 ) hero . moveUp ( 2 ) hero . moveLeft ( ) hero . use ( "lev…" at bounding box center [880, 377] width 396 height 421
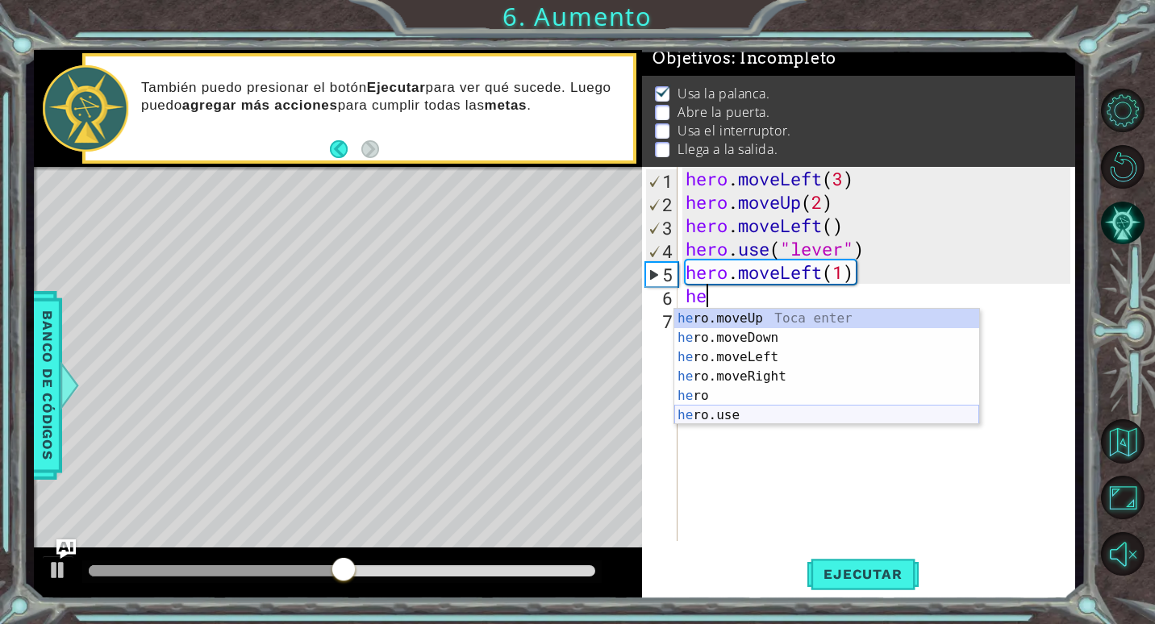
click at [724, 415] on div "he ro.moveUp Toca enter he ro.moveDown Toca enter he ro.moveLeft Toca enter he …" at bounding box center [826, 386] width 305 height 155
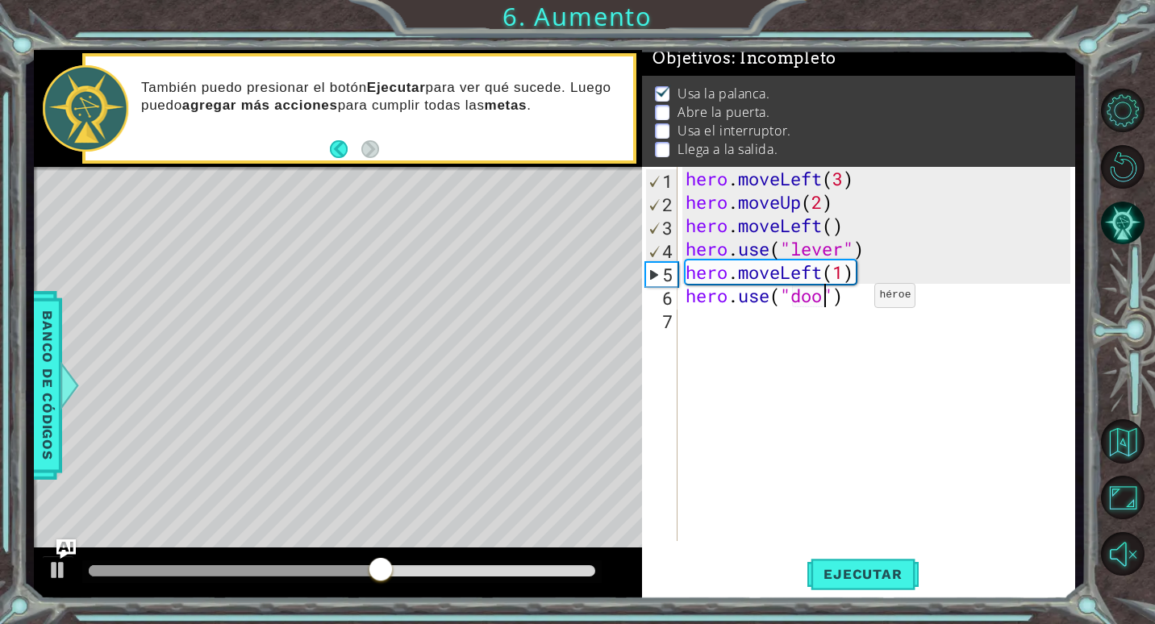
type textarea "hero.use("door")"
click at [694, 332] on div "hero . moveLeft ( 3 ) hero . moveUp ( 2 ) hero . moveLeft ( ) hero . use ( "lev…" at bounding box center [880, 377] width 396 height 421
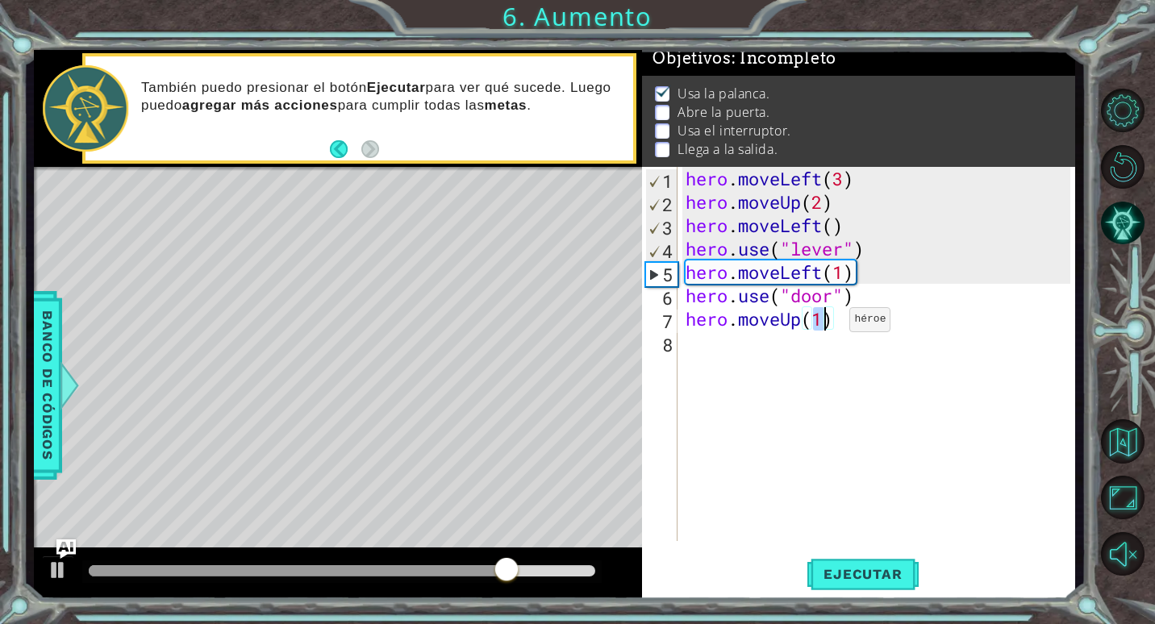
type textarea "hero.moveUp(2)"
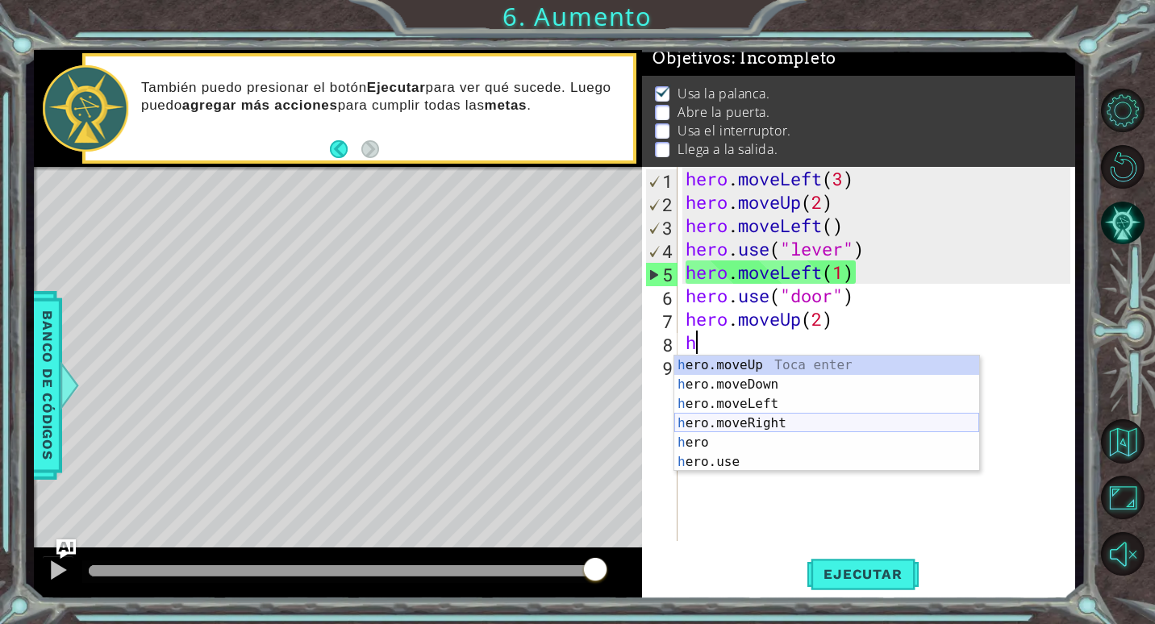
click at [751, 430] on div "h ero.moveUp Toca enter h ero.moveDown Toca enter h ero.moveLeft Toca enter h e…" at bounding box center [826, 433] width 305 height 155
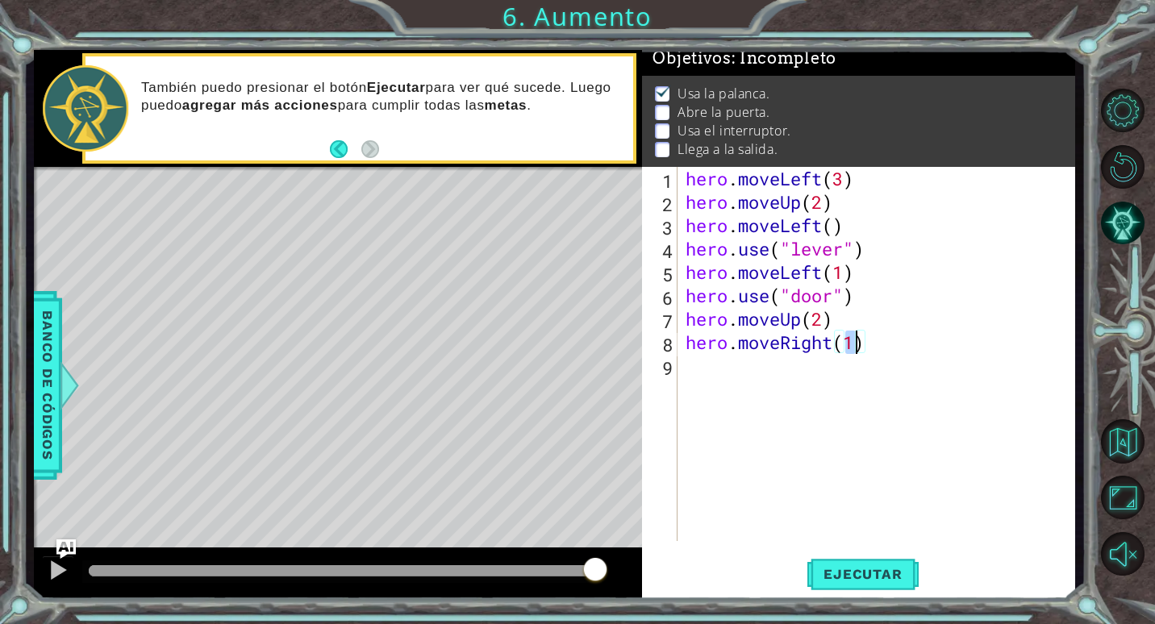
type textarea "hero.moveRight(2)"
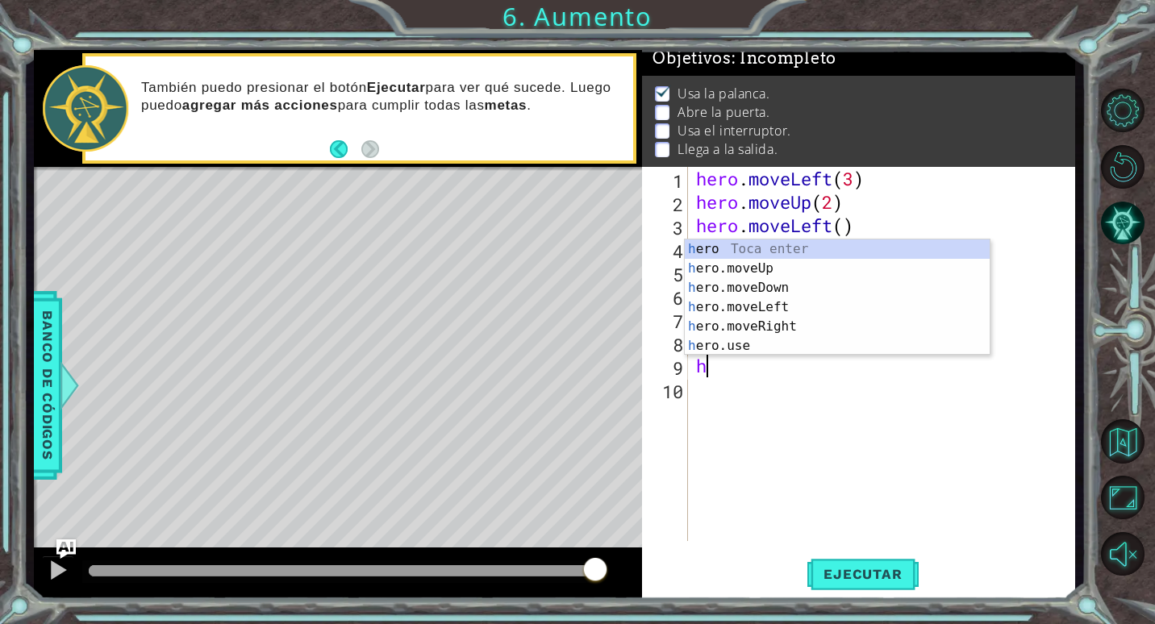
click at [717, 344] on div "h ero Toca enter h ero.moveUp Toca enter h ero.moveDown Toca enter h ero.moveLe…" at bounding box center [837, 317] width 305 height 155
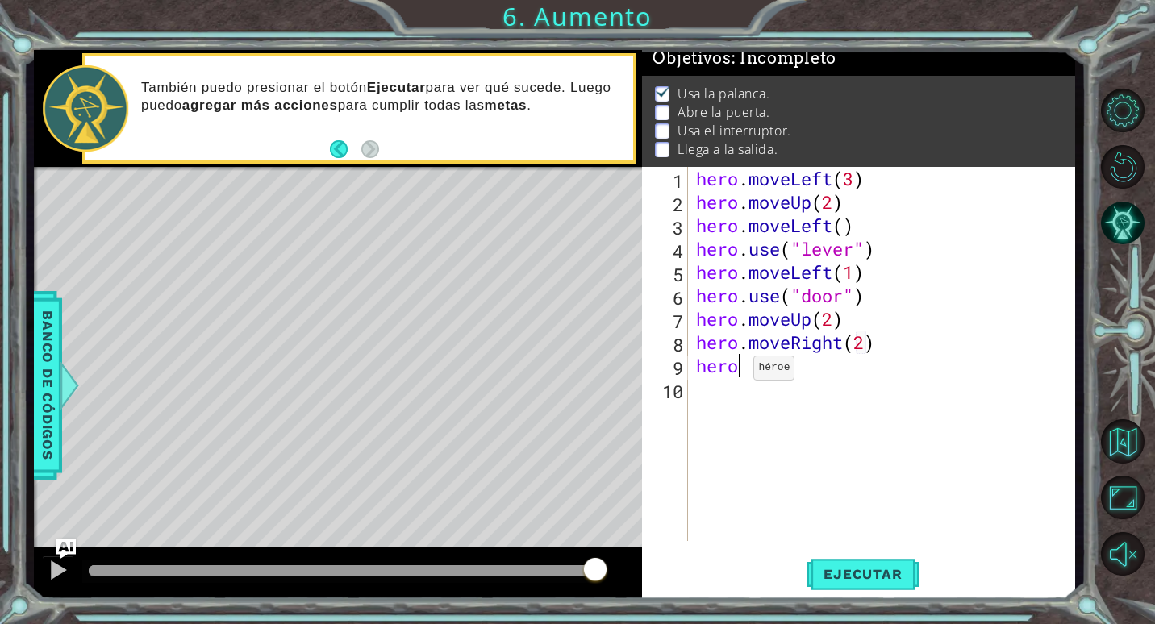
scroll to position [0, 2]
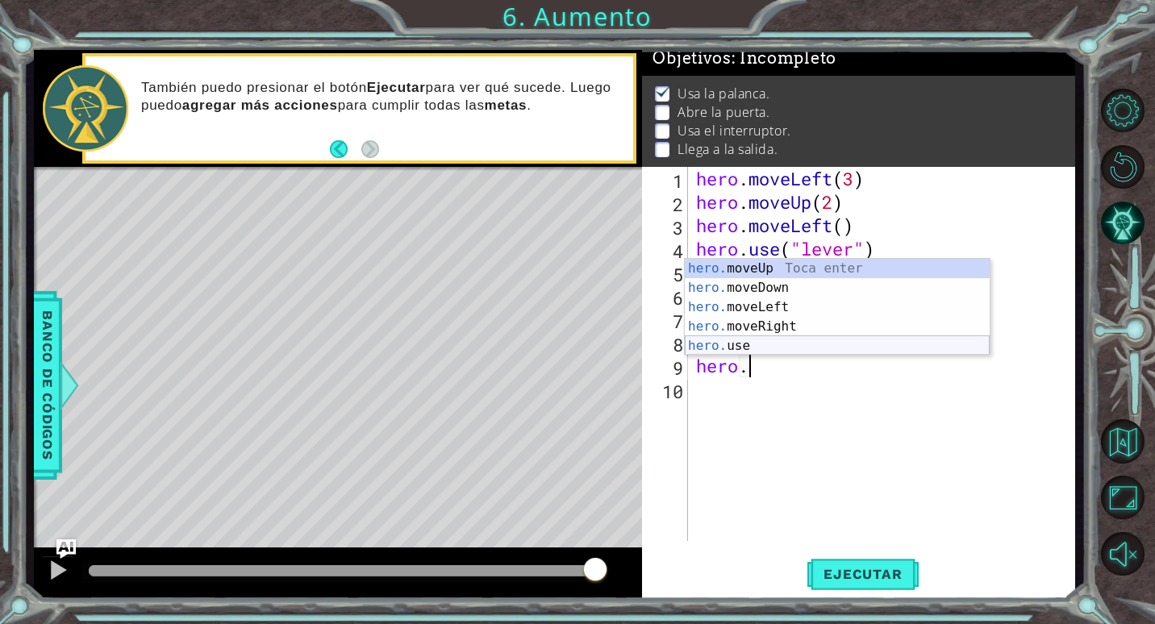
click at [748, 349] on div "hero. moveUp Toca enter hero. moveDown Toca enter hero. moveLeft Toca enter her…" at bounding box center [837, 327] width 305 height 136
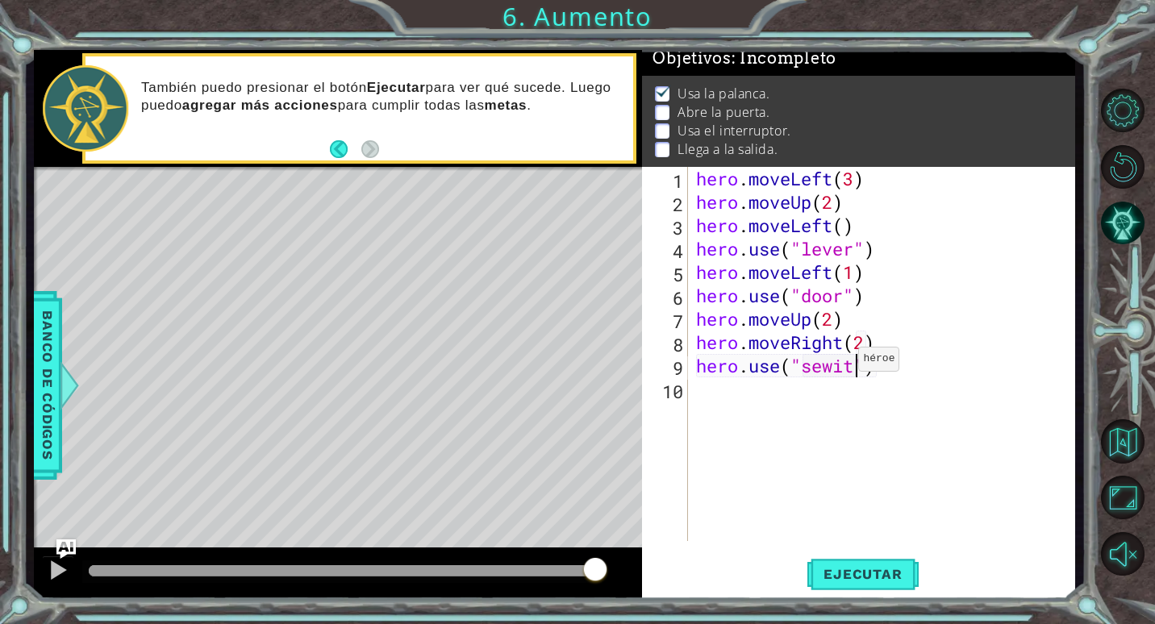
scroll to position [0, 8]
type textarea "hero.use("switch")"
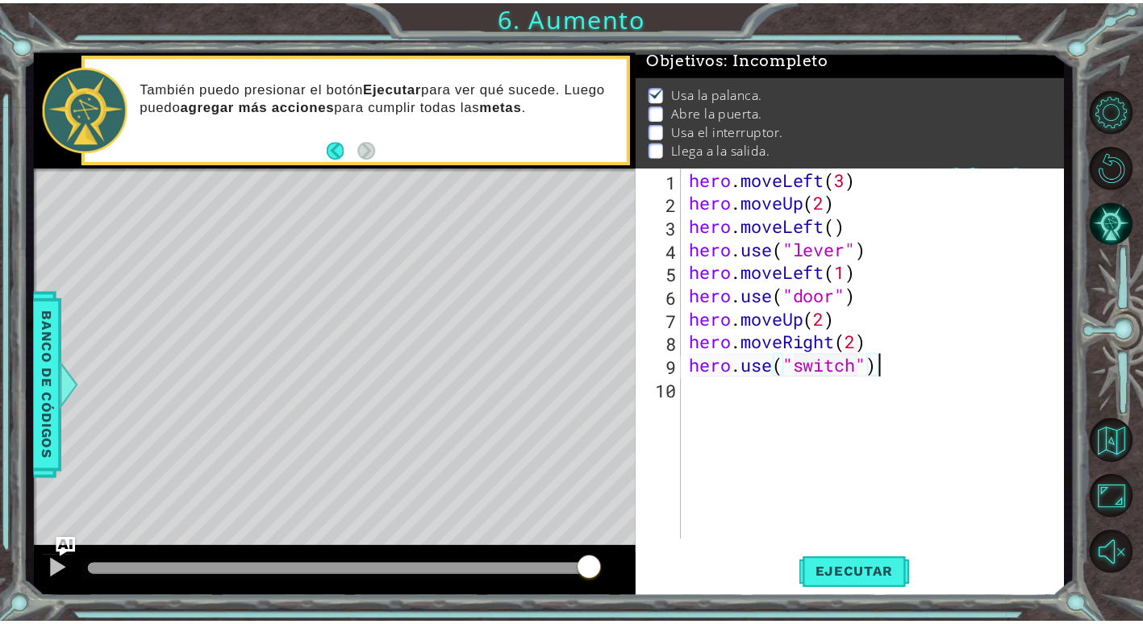
scroll to position [0, 0]
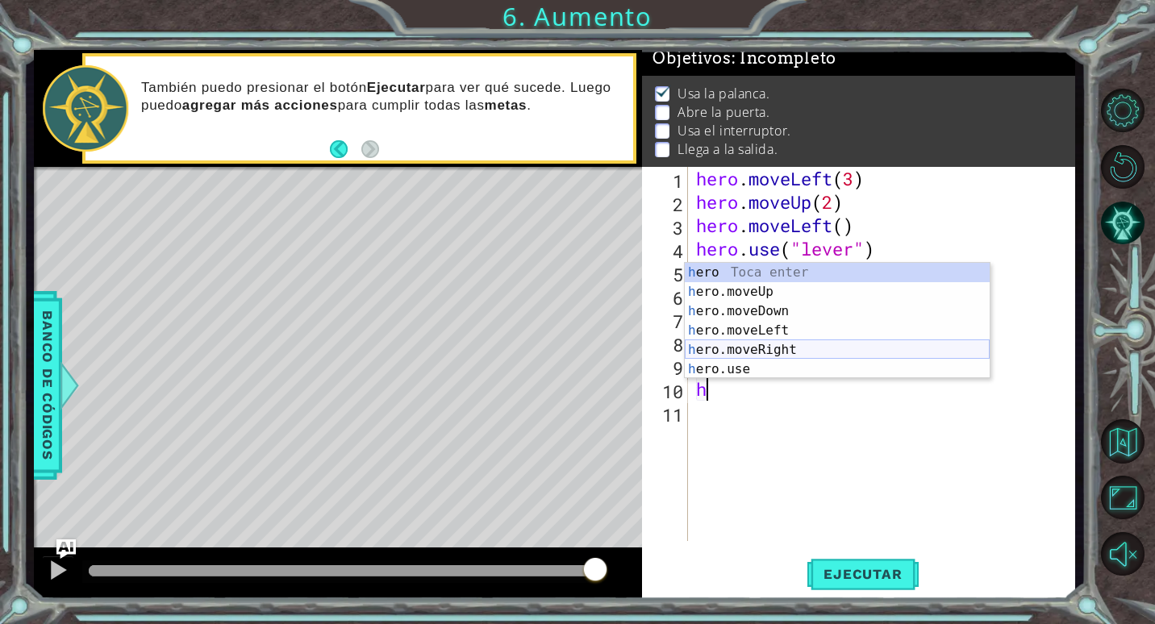
click at [767, 347] on div "h ero Toca enter h ero.moveUp Toca enter h ero.moveDown Toca enter h ero.moveLe…" at bounding box center [837, 340] width 305 height 155
type textarea "hero.moveRight(1)"
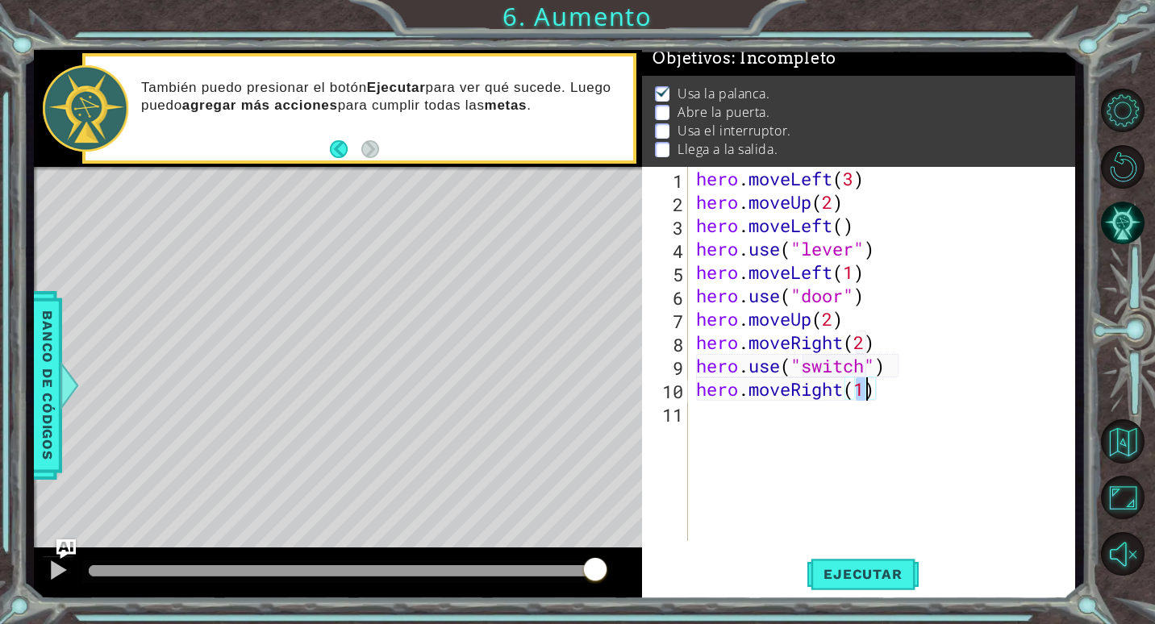
click at [699, 422] on div "hero . moveLeft ( 3 ) hero . moveUp ( 2 ) hero . moveLeft ( ) hero . use ( "lev…" at bounding box center [886, 377] width 386 height 421
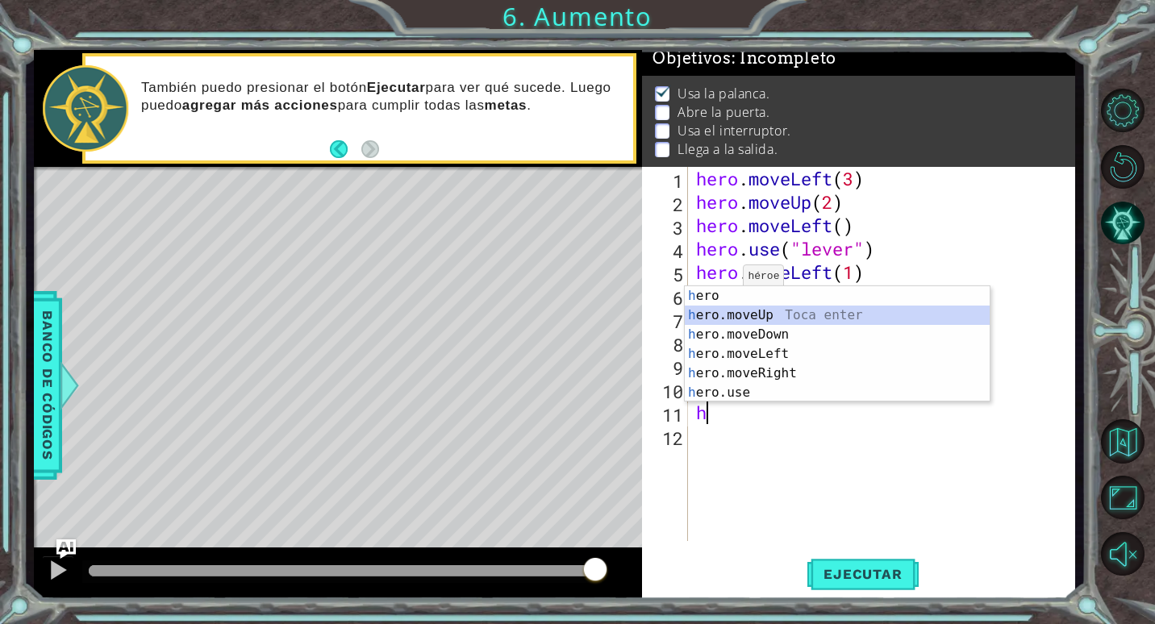
click at [713, 319] on div "h ero Toca enter h ero.moveUp Toca enter h ero.moveDown Toca enter h ero.moveLe…" at bounding box center [837, 363] width 305 height 155
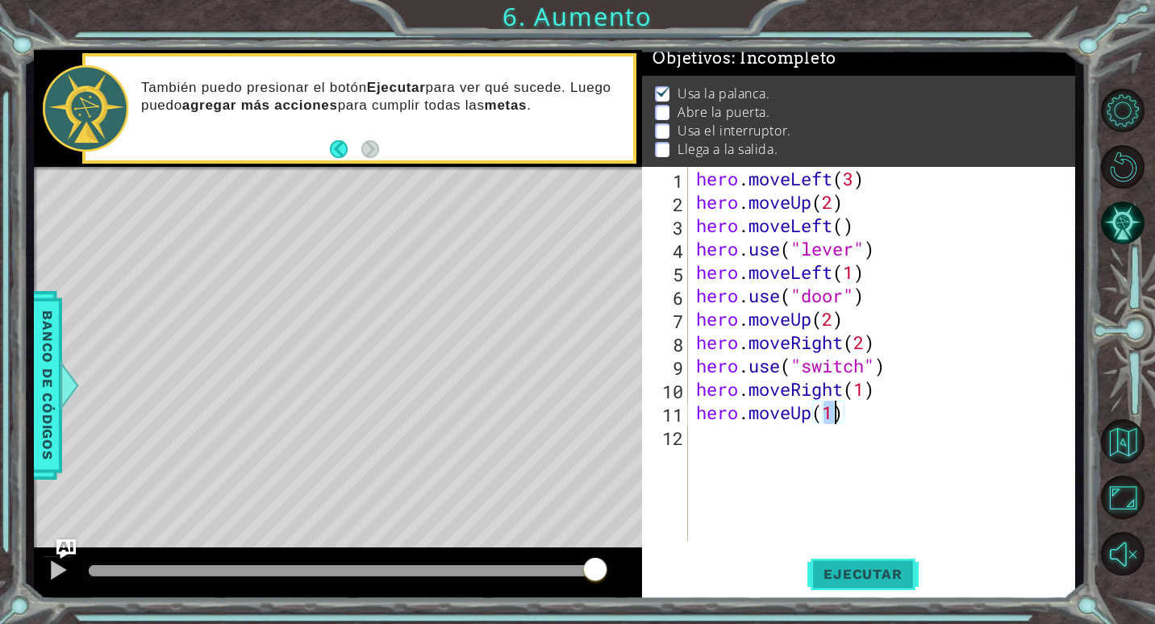
type textarea "hero.moveUp(1)"
click at [871, 561] on button "Ejecutar" at bounding box center [862, 575] width 111 height 44
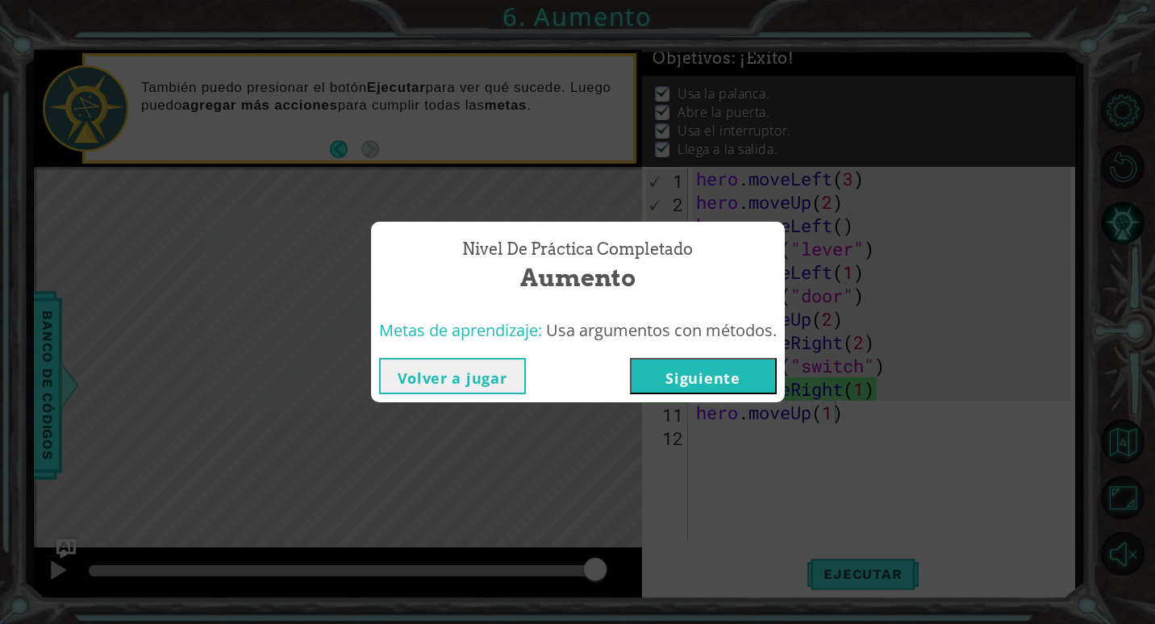
click at [452, 383] on button "Volver a jugar" at bounding box center [452, 376] width 147 height 36
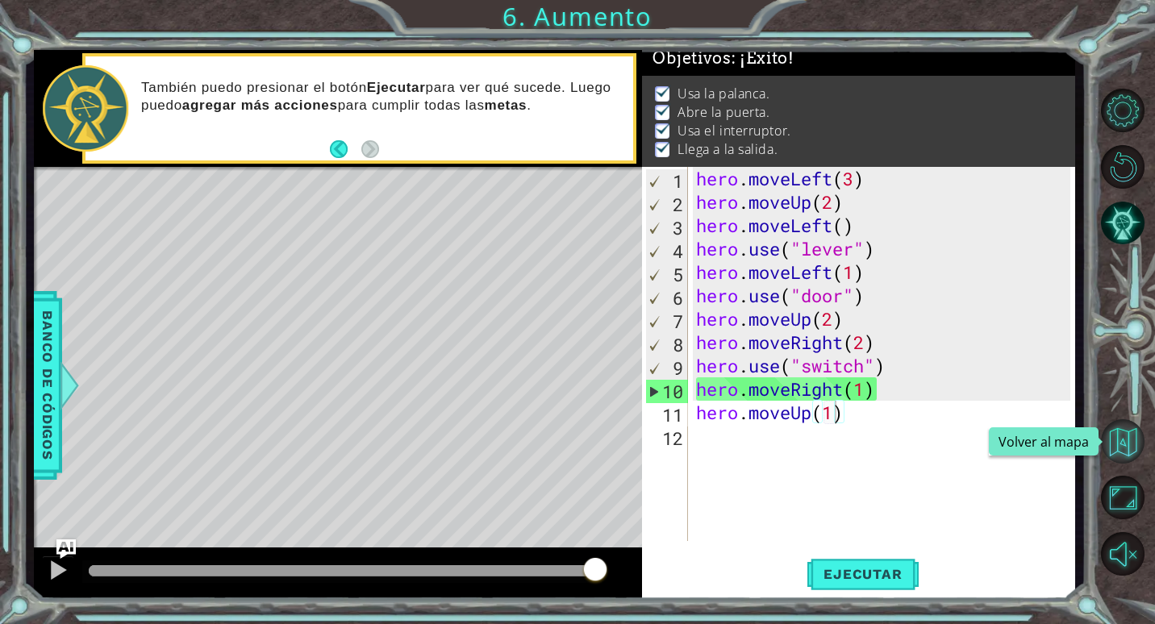
click at [1111, 438] on button "Volver al mapa" at bounding box center [1123, 441] width 44 height 44
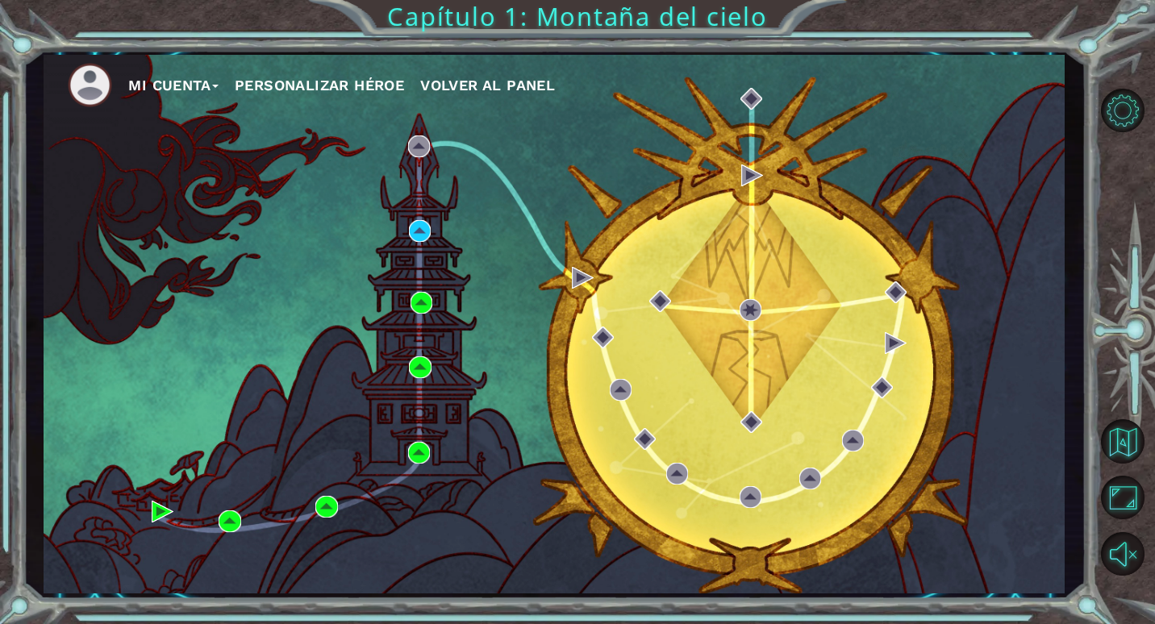
click at [164, 88] on button "Mi Cuenta" at bounding box center [173, 85] width 90 height 24
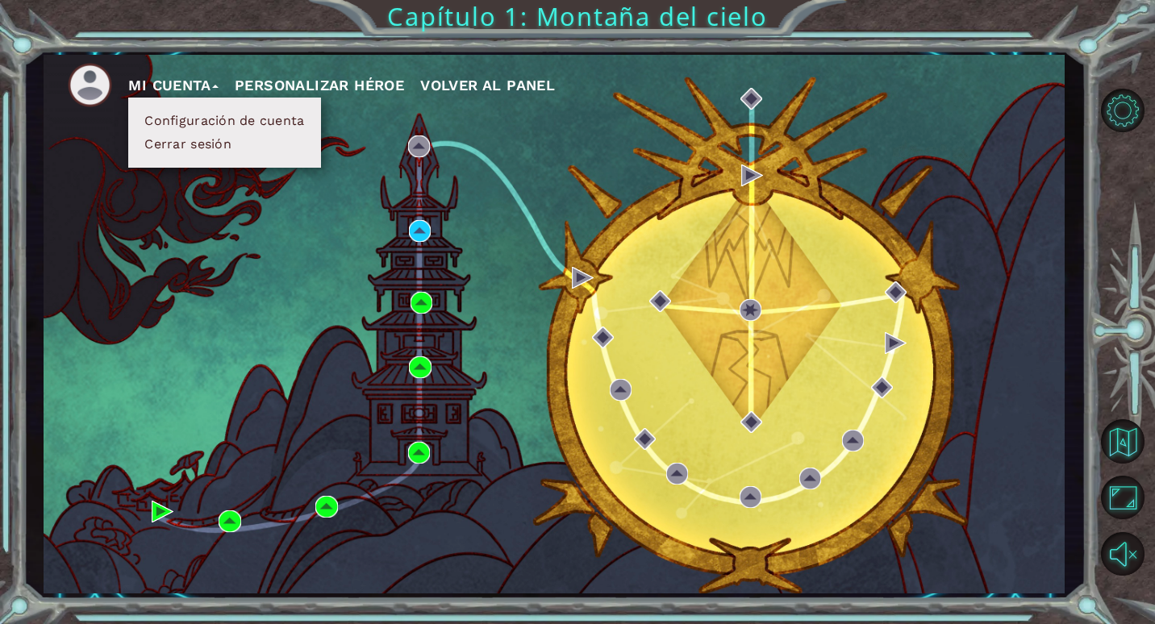
click at [195, 147] on button "Cerrar sesión" at bounding box center [188, 145] width 97 height 18
